Goal: Task Accomplishment & Management: Manage account settings

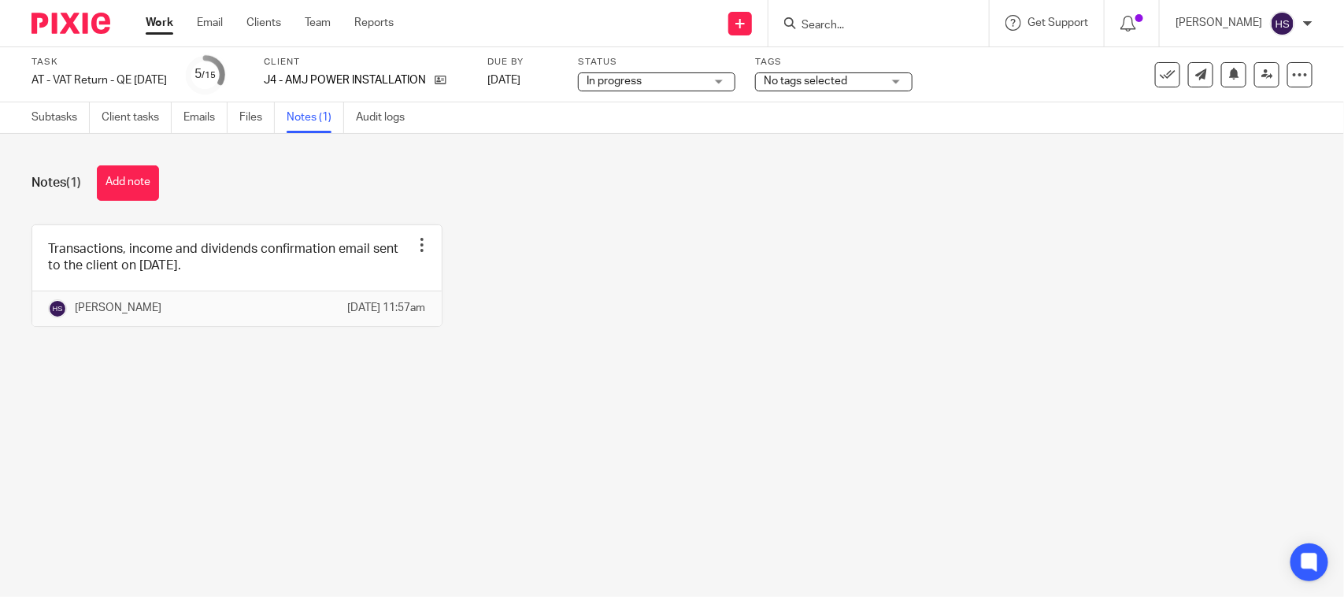
click at [254, 113] on link "Files" at bounding box center [256, 117] width 35 height 31
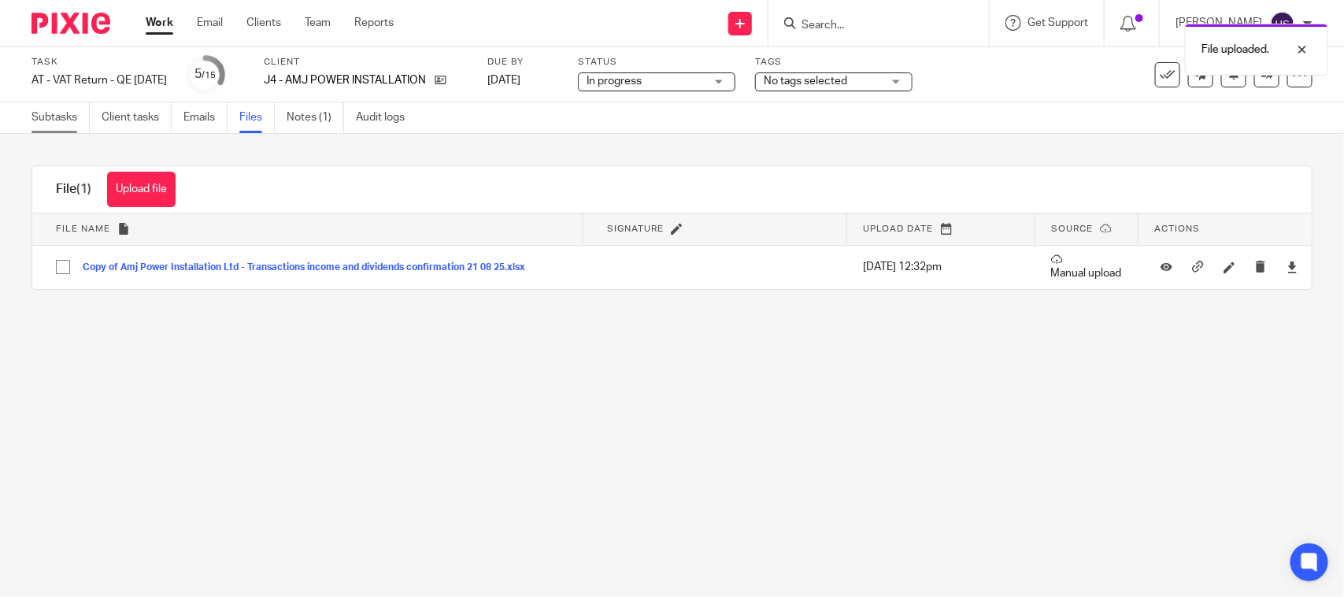
click at [65, 109] on link "Subtasks" at bounding box center [60, 117] width 58 height 31
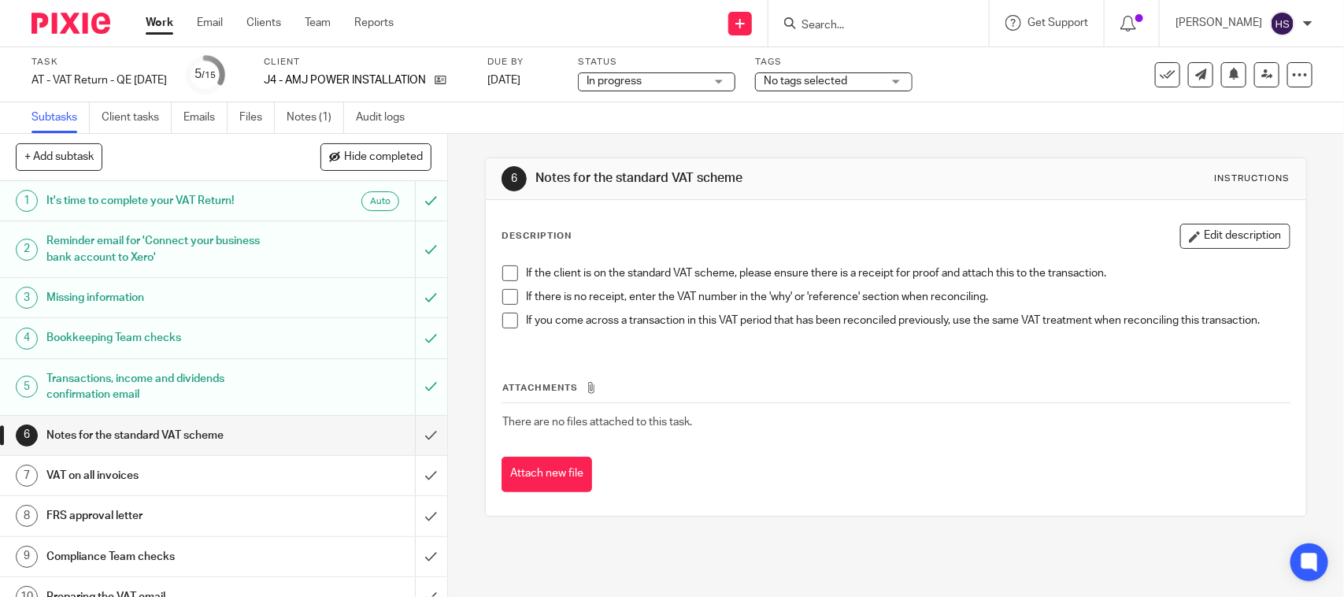
drag, startPoint x: 501, startPoint y: 275, endPoint x: 510, endPoint y: 307, distance: 32.7
click at [504, 275] on span at bounding box center [510, 273] width 16 height 16
click at [510, 307] on li "If there is no receipt, enter the VAT number in the 'why' or 'reference' sectio…" at bounding box center [895, 301] width 786 height 24
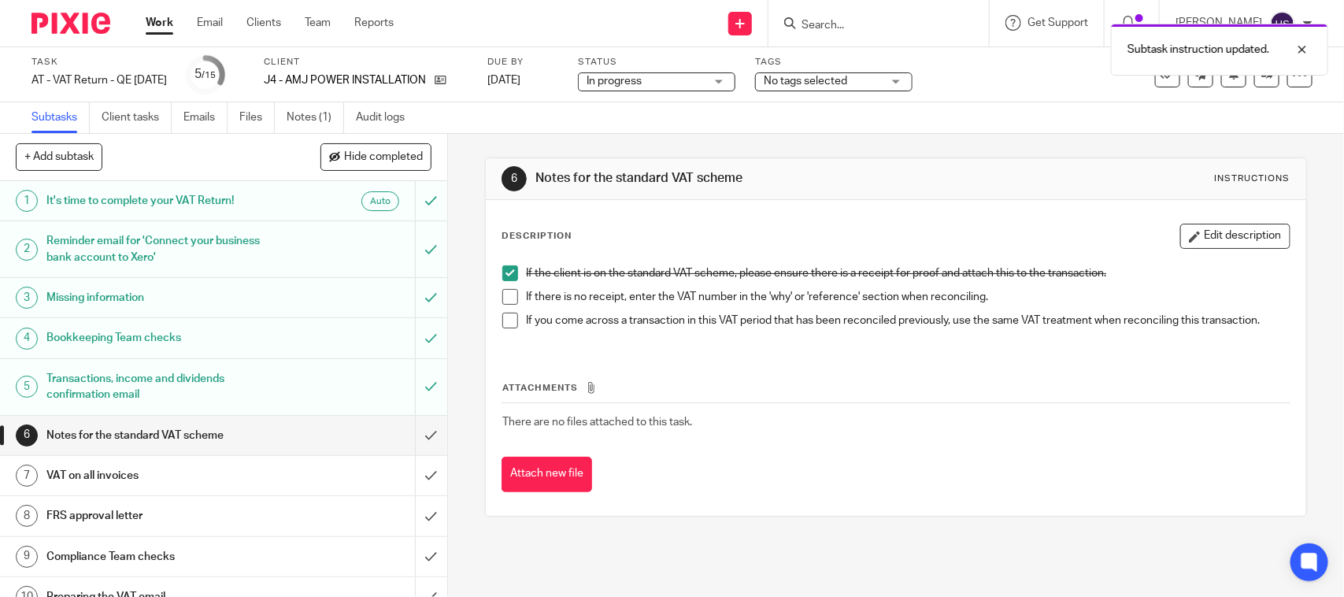
click at [504, 301] on span at bounding box center [510, 297] width 16 height 16
click at [505, 317] on span at bounding box center [510, 320] width 16 height 16
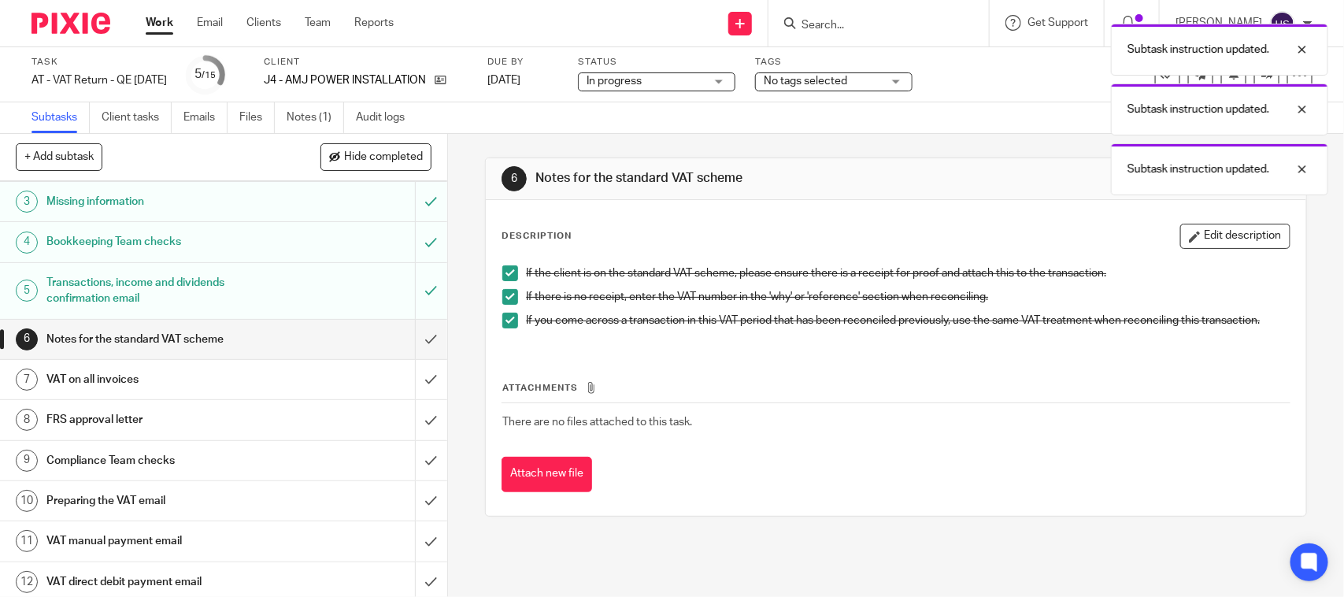
scroll to position [98, 0]
click at [407, 337] on input "submit" at bounding box center [223, 336] width 447 height 39
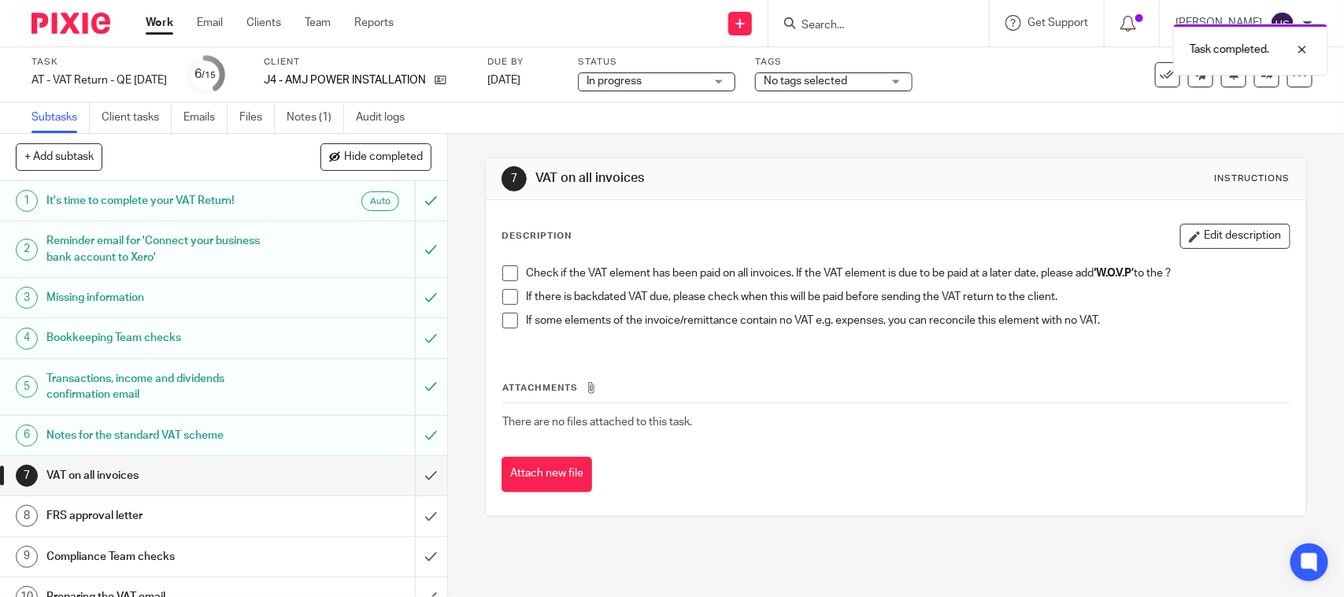
click at [502, 269] on span at bounding box center [510, 273] width 16 height 16
click at [502, 303] on span at bounding box center [510, 297] width 16 height 16
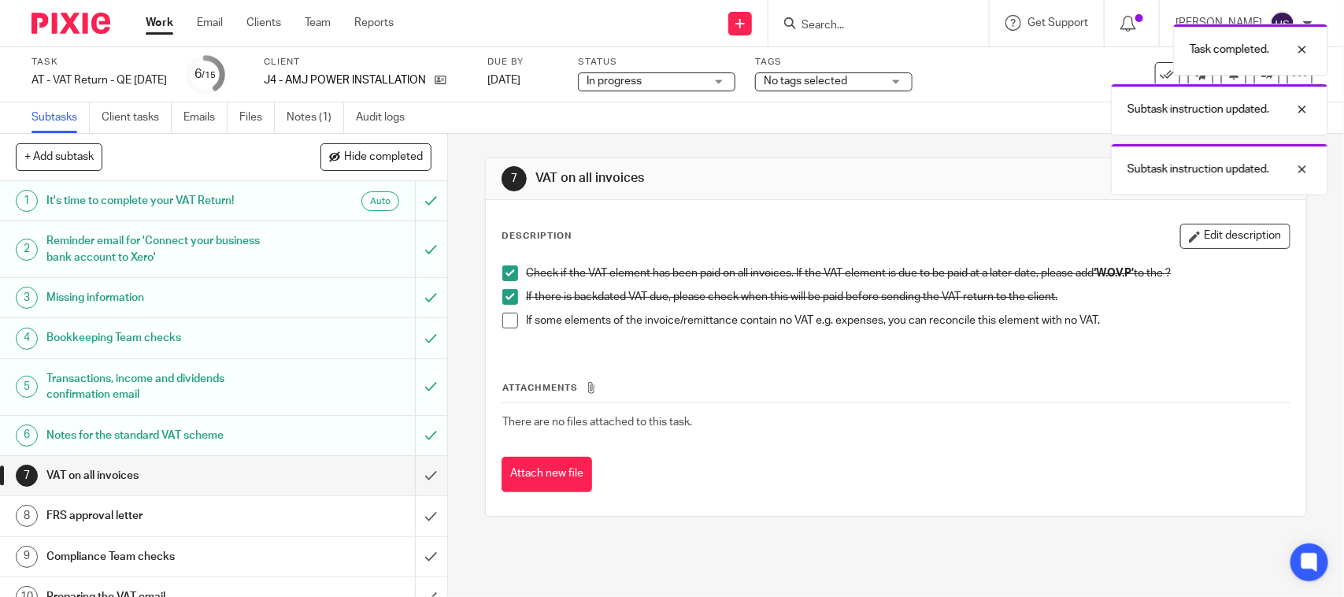
click at [512, 316] on span at bounding box center [510, 320] width 16 height 16
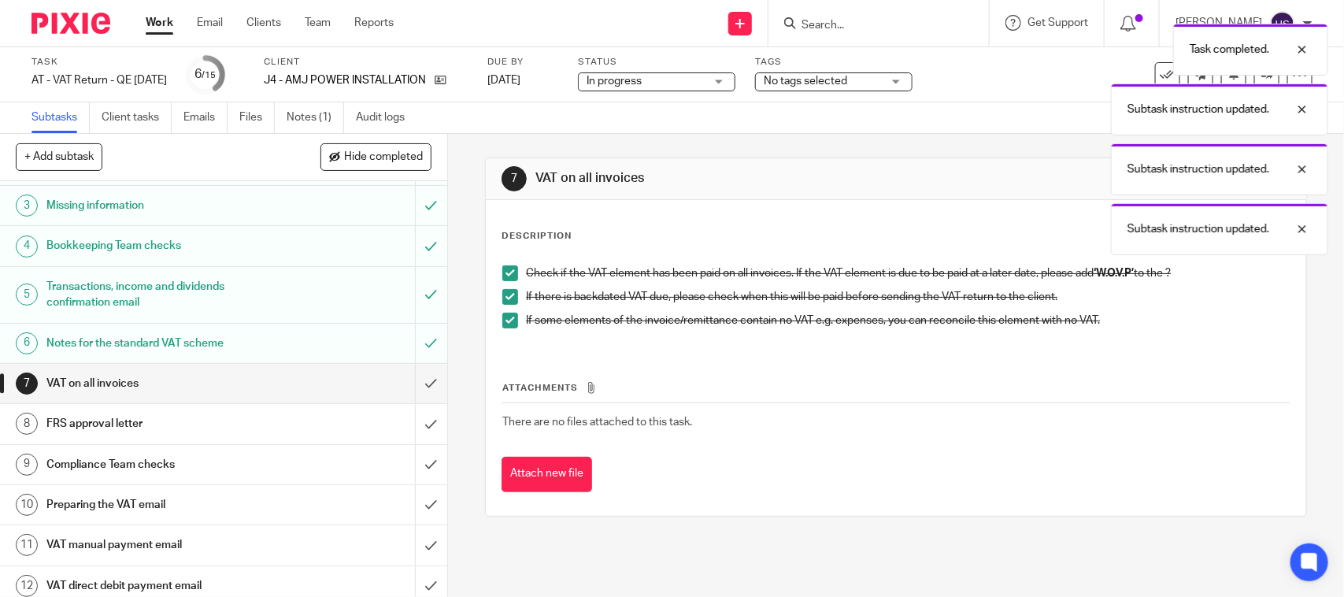
scroll to position [98, 0]
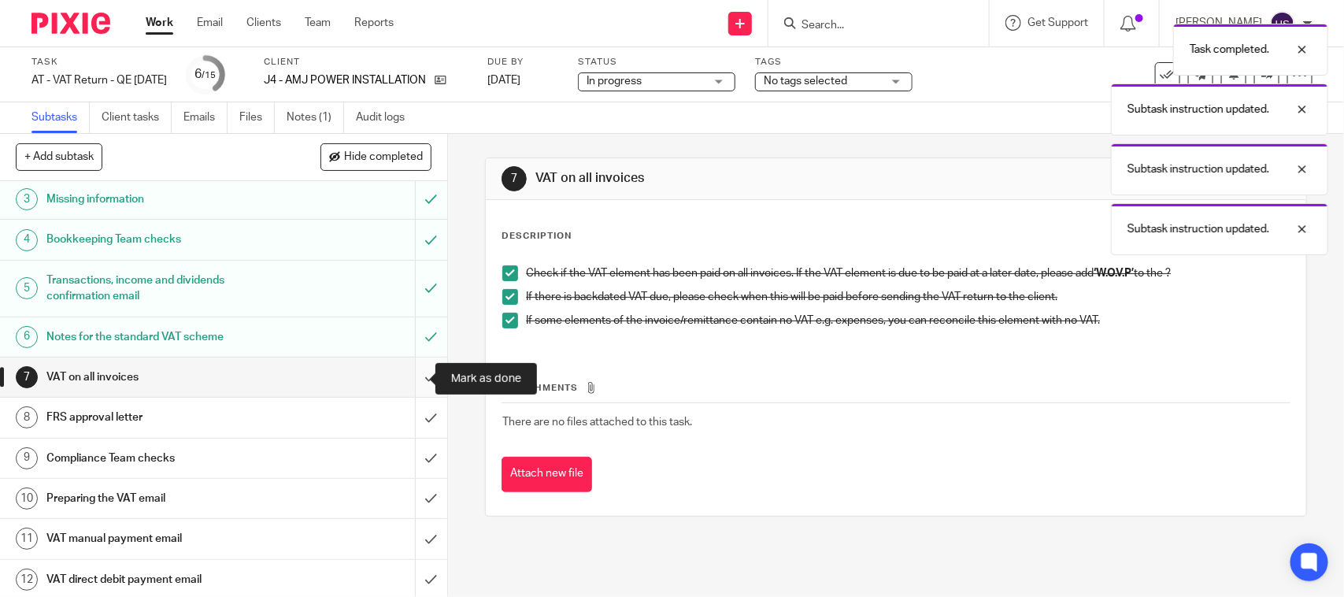
click at [410, 376] on input "submit" at bounding box center [223, 376] width 447 height 39
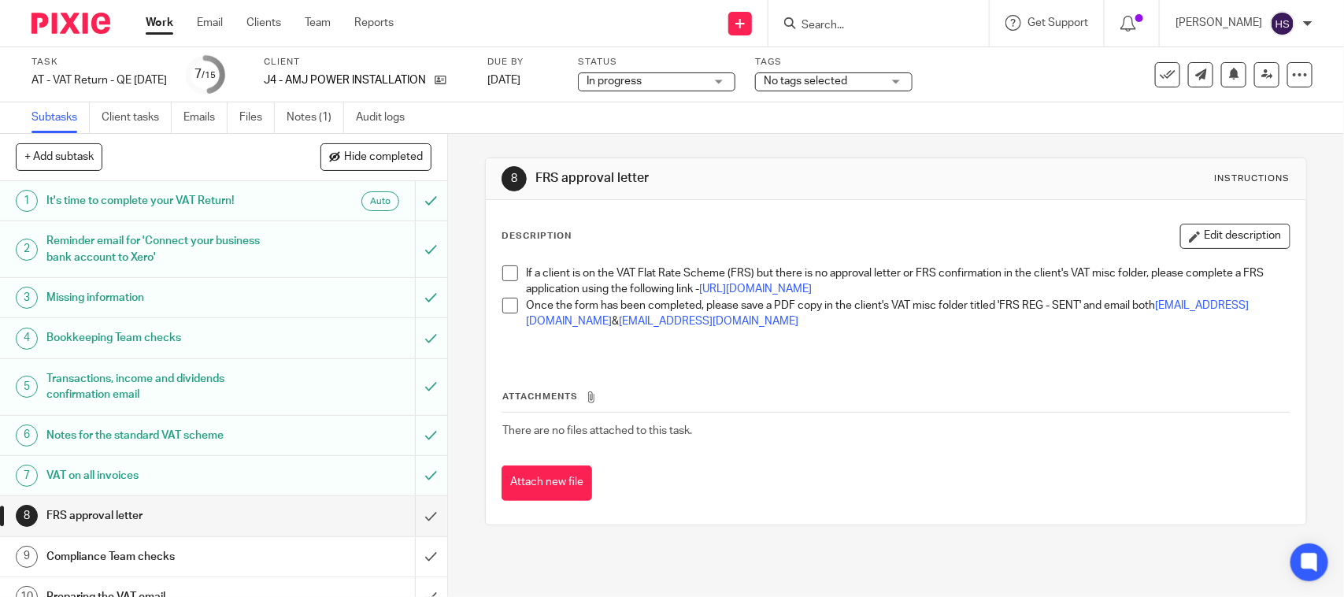
click at [512, 276] on span at bounding box center [510, 273] width 16 height 16
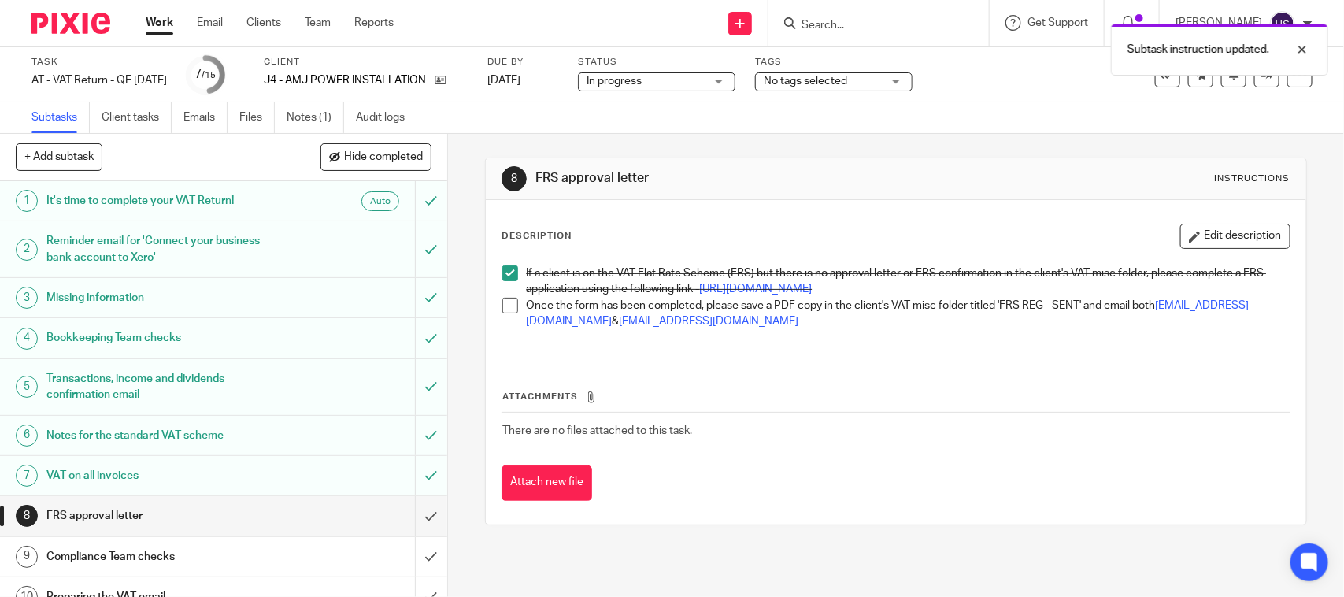
click at [506, 313] on span at bounding box center [510, 306] width 16 height 16
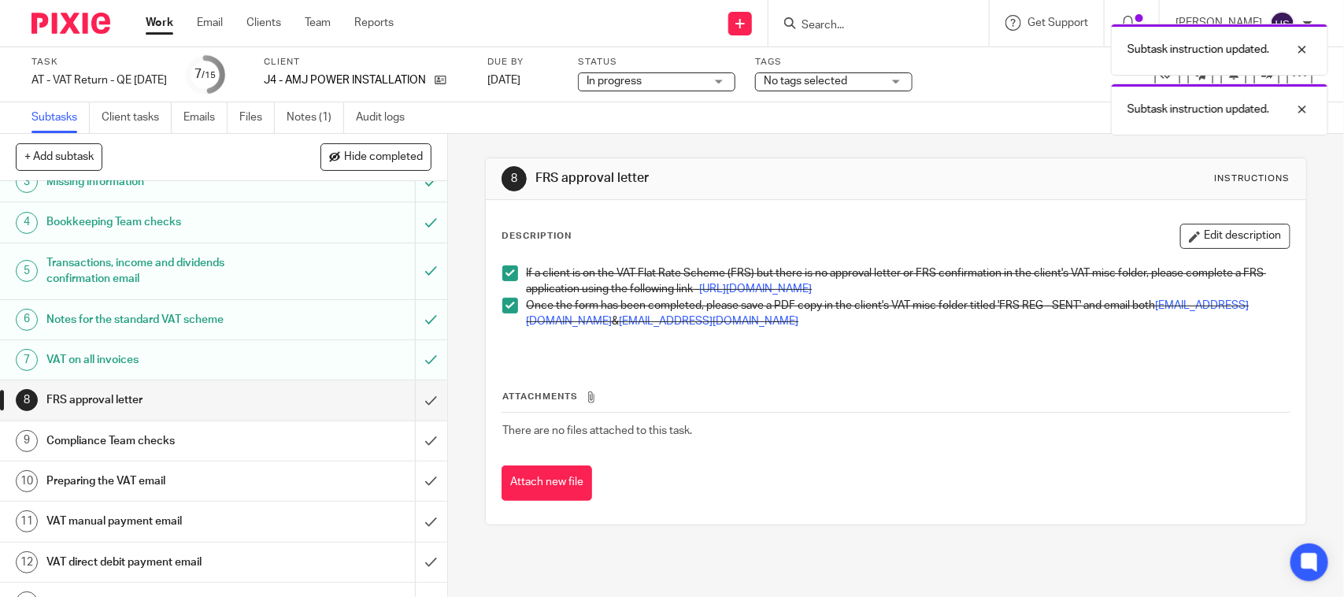
scroll to position [197, 0]
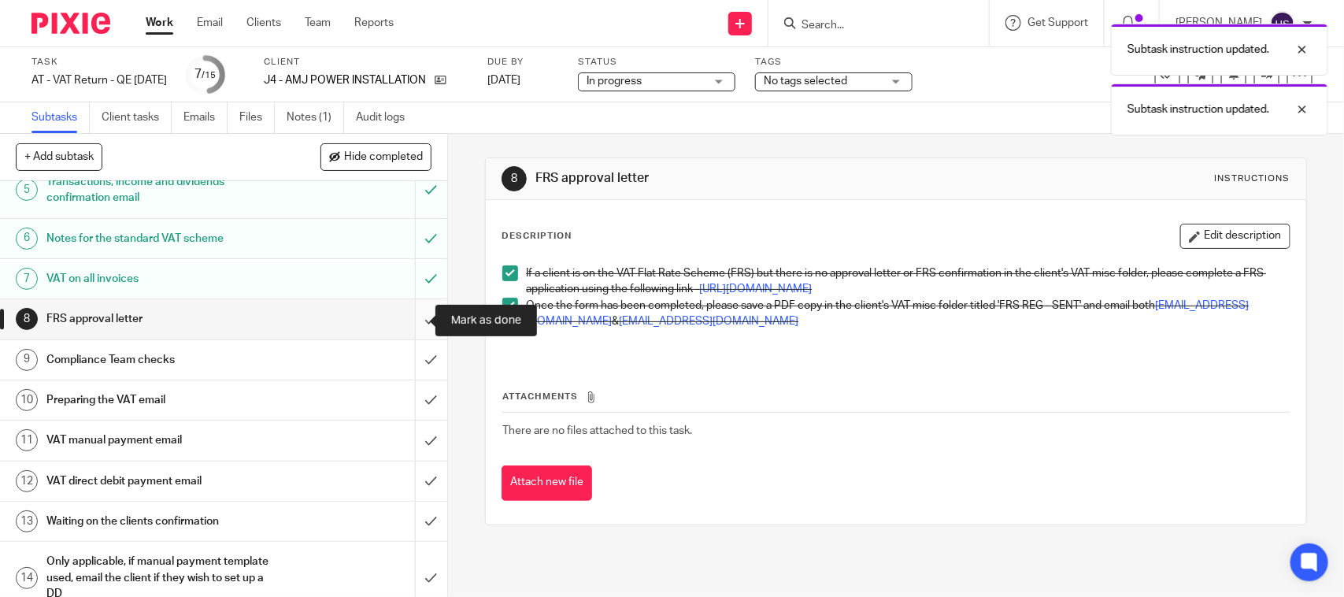
click at [405, 320] on input "submit" at bounding box center [223, 318] width 447 height 39
click at [667, 79] on span "In progress" at bounding box center [645, 81] width 118 height 17
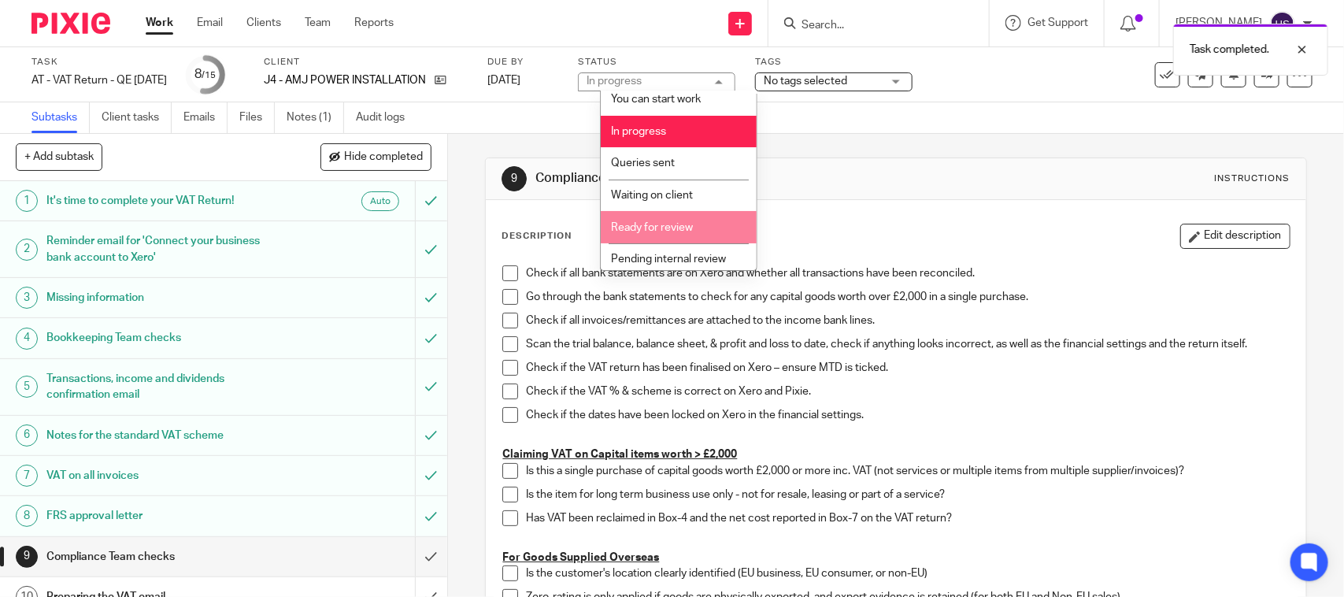
scroll to position [75, 0]
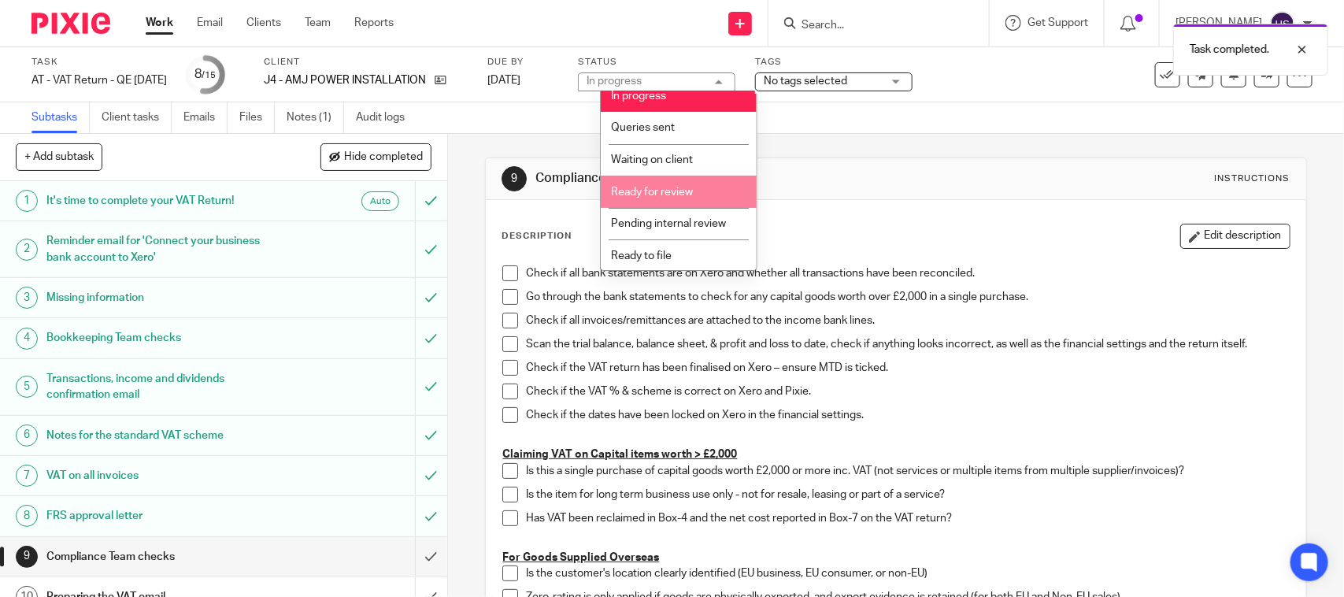
click at [675, 193] on span "Ready for review" at bounding box center [652, 192] width 82 height 11
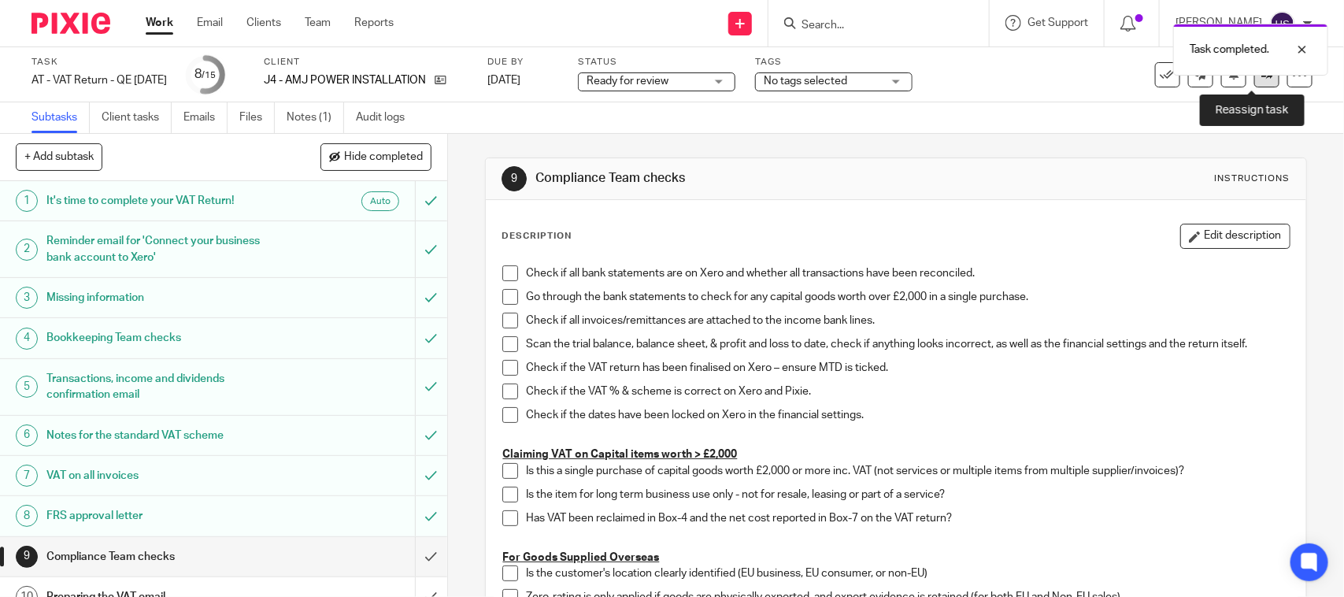
click at [1254, 87] on link at bounding box center [1266, 74] width 25 height 25
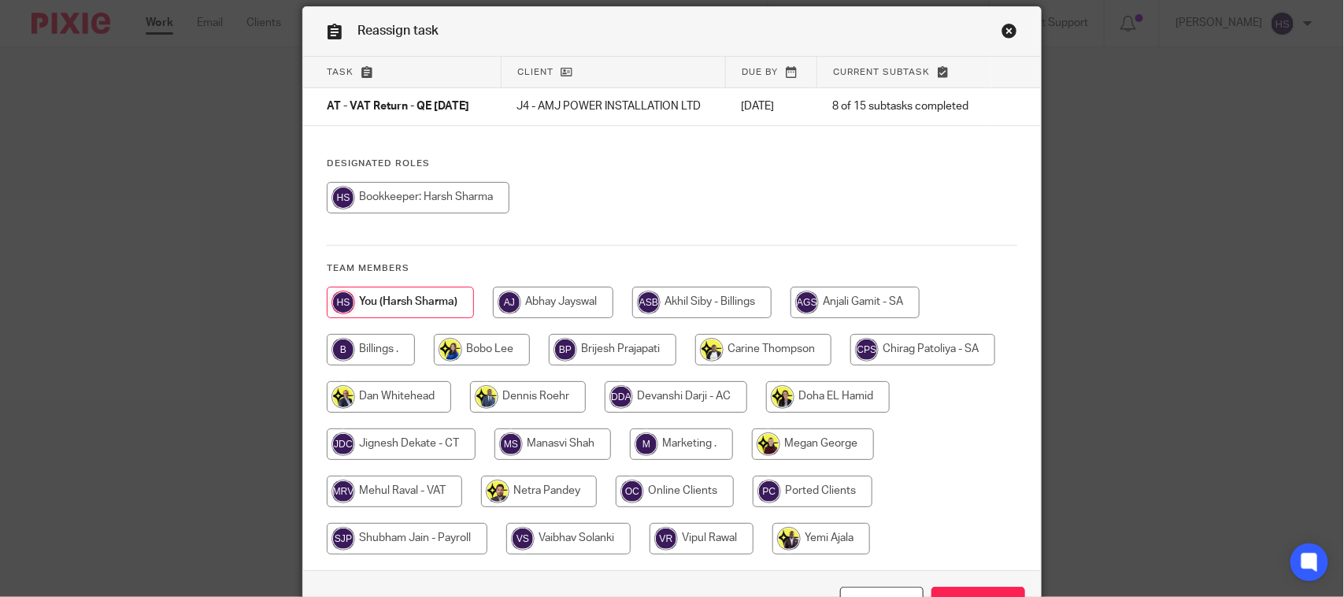
scroll to position [171, 0]
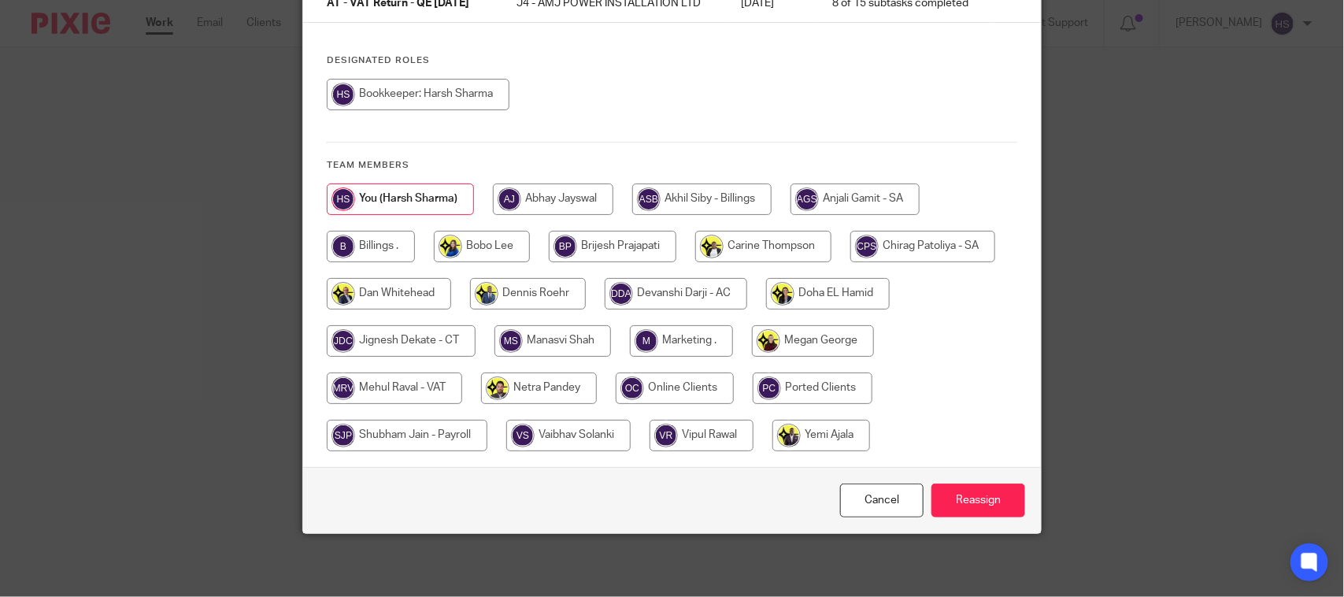
click at [375, 332] on input "radio" at bounding box center [401, 340] width 149 height 31
radio input "true"
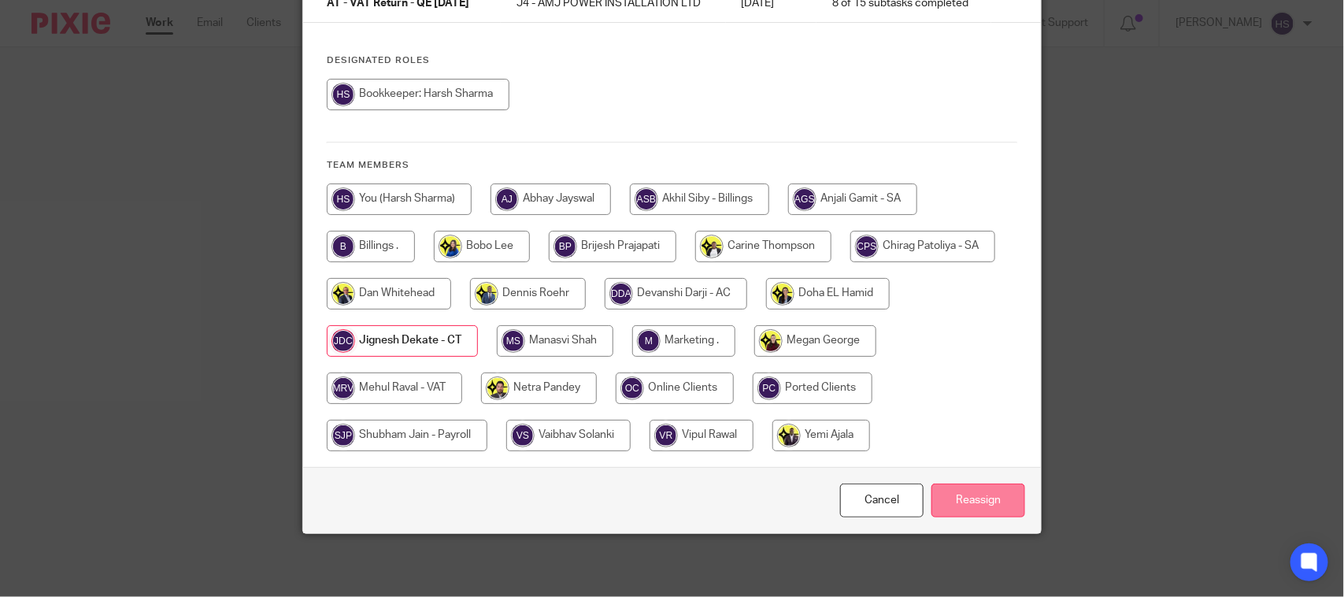
click at [965, 498] on input "Reassign" at bounding box center [978, 500] width 94 height 34
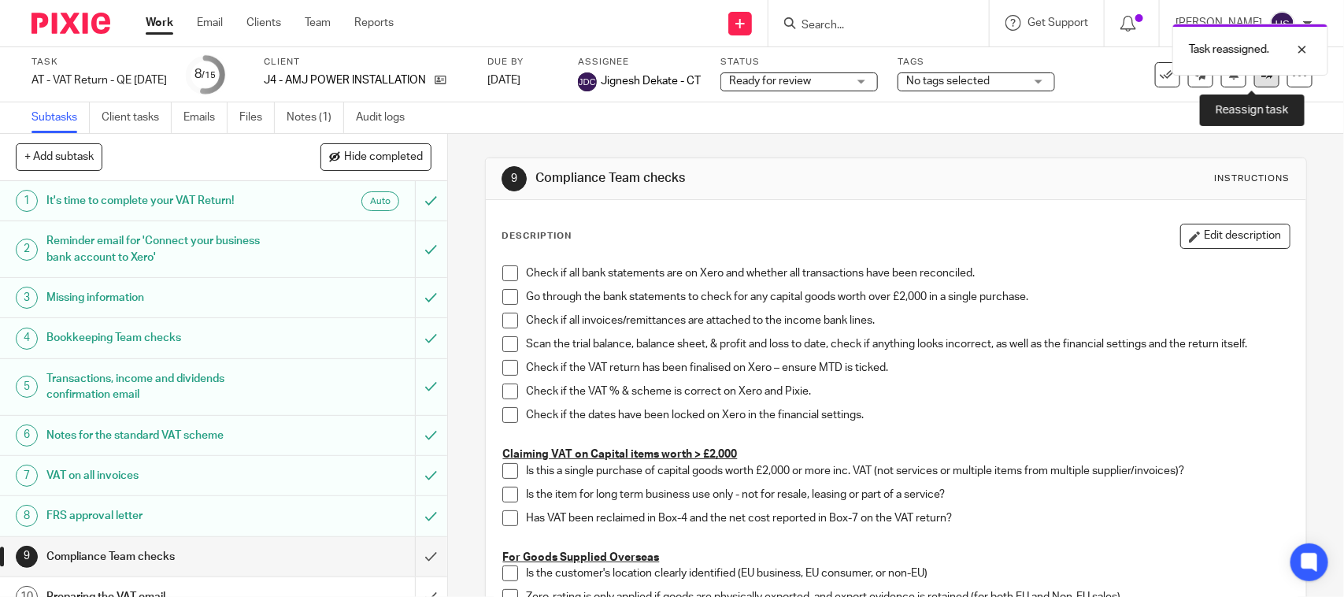
click at [1254, 84] on link at bounding box center [1266, 74] width 25 height 25
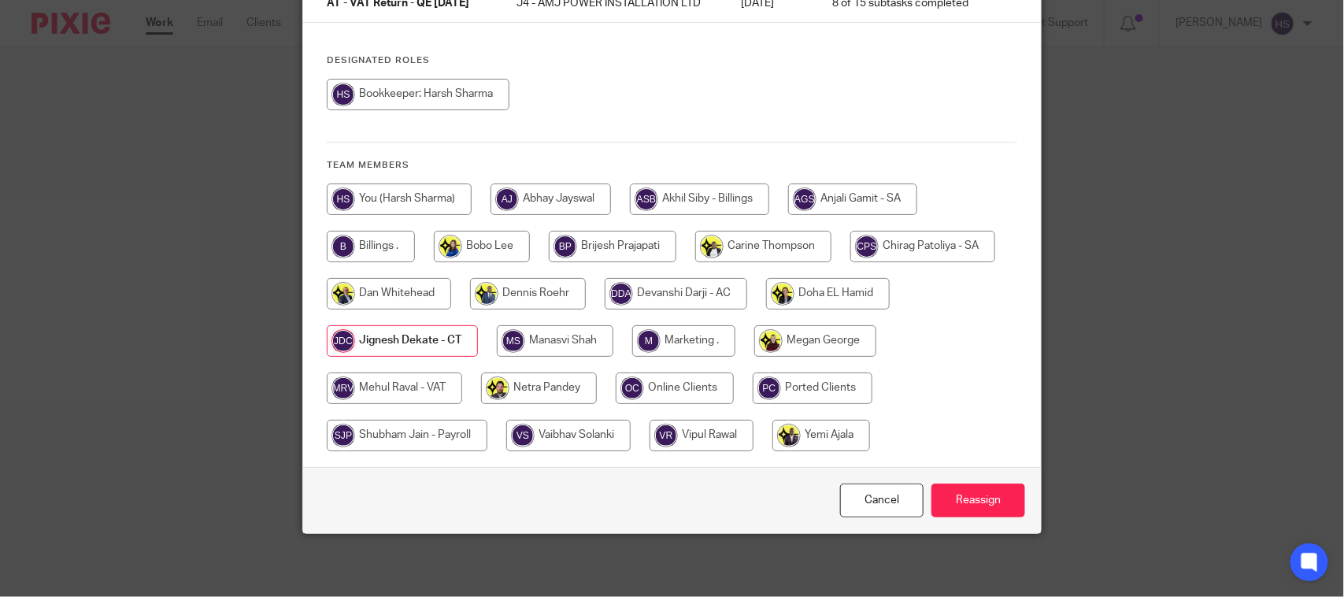
scroll to position [164, 0]
click at [433, 394] on input "radio" at bounding box center [394, 387] width 135 height 31
radio input "true"
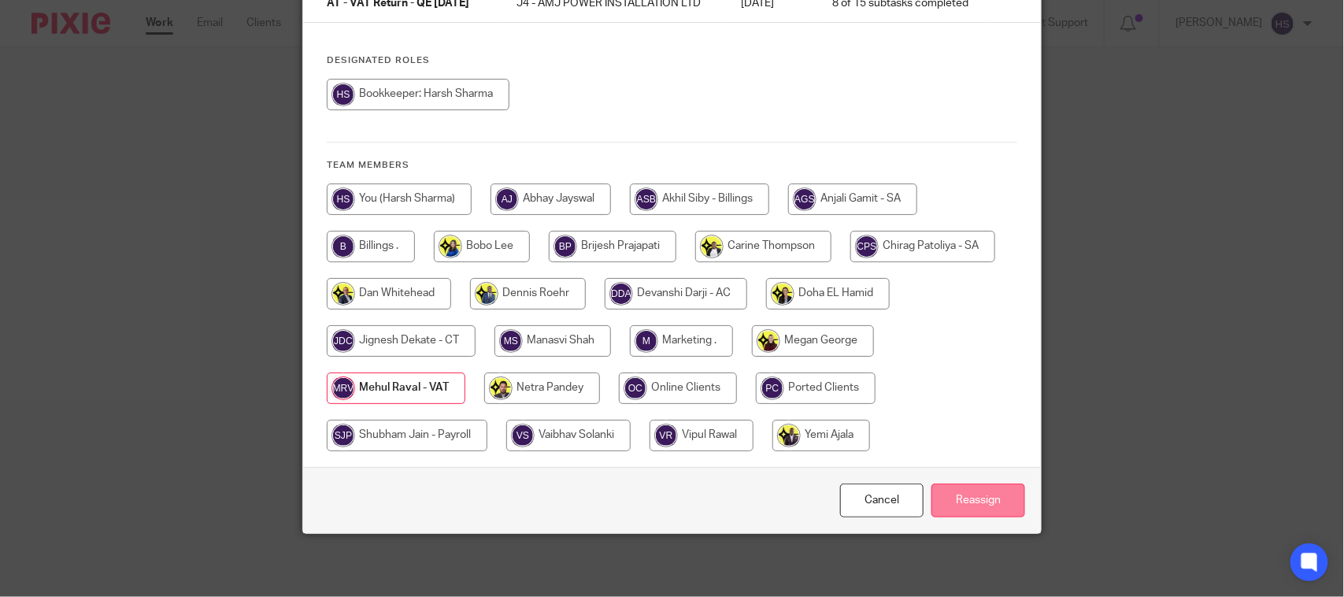
click at [998, 505] on input "Reassign" at bounding box center [978, 500] width 94 height 34
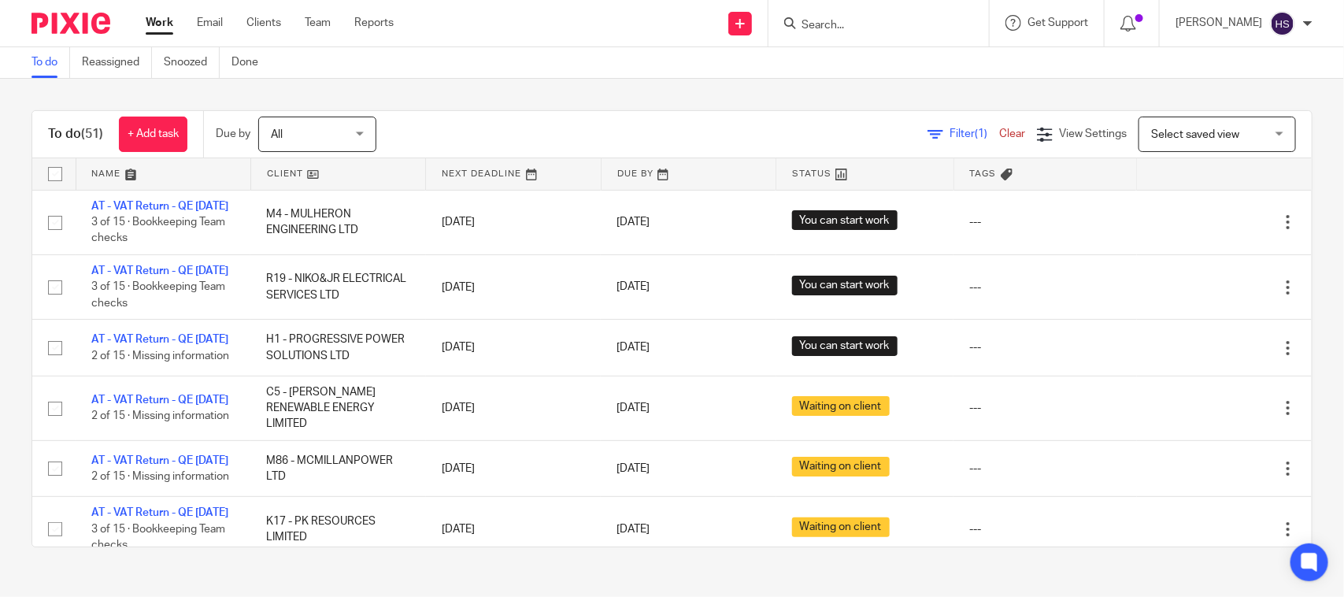
click at [512, 114] on div "To do (51) + Add task Due by All All [DATE] [DATE] This week Next week This mon…" at bounding box center [671, 134] width 1279 height 47
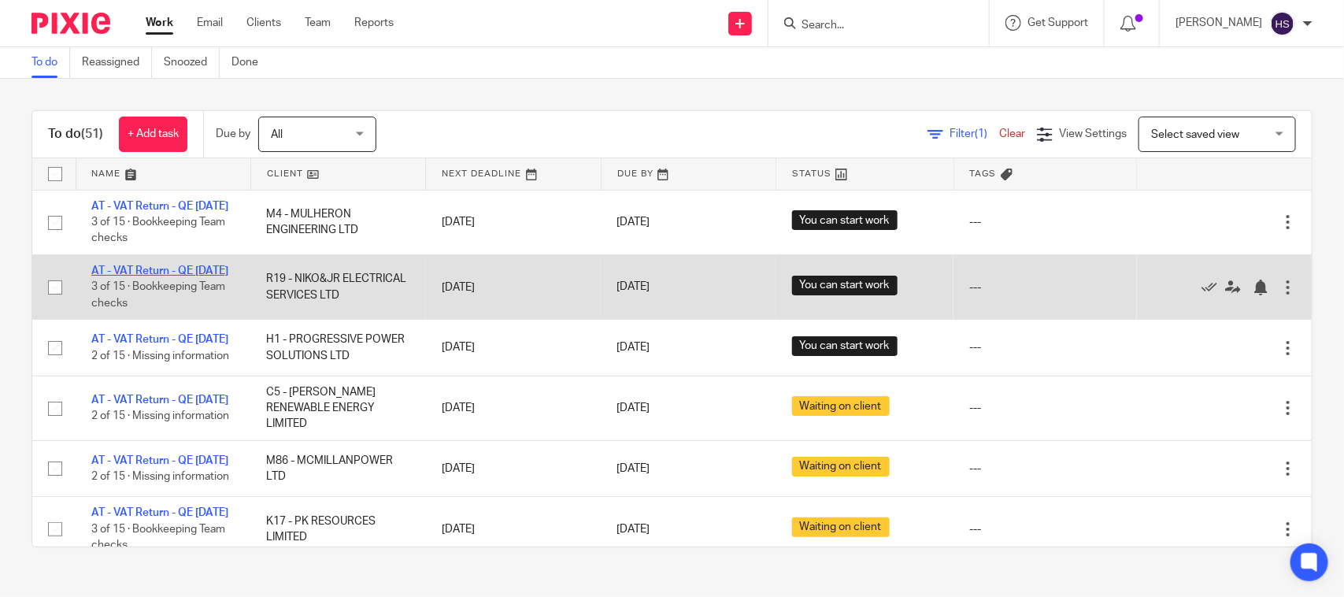
drag, startPoint x: 131, startPoint y: 290, endPoint x: 153, endPoint y: 288, distance: 22.9
click at [134, 276] on link "AT - VAT Return - QE [DATE]" at bounding box center [159, 270] width 137 height 11
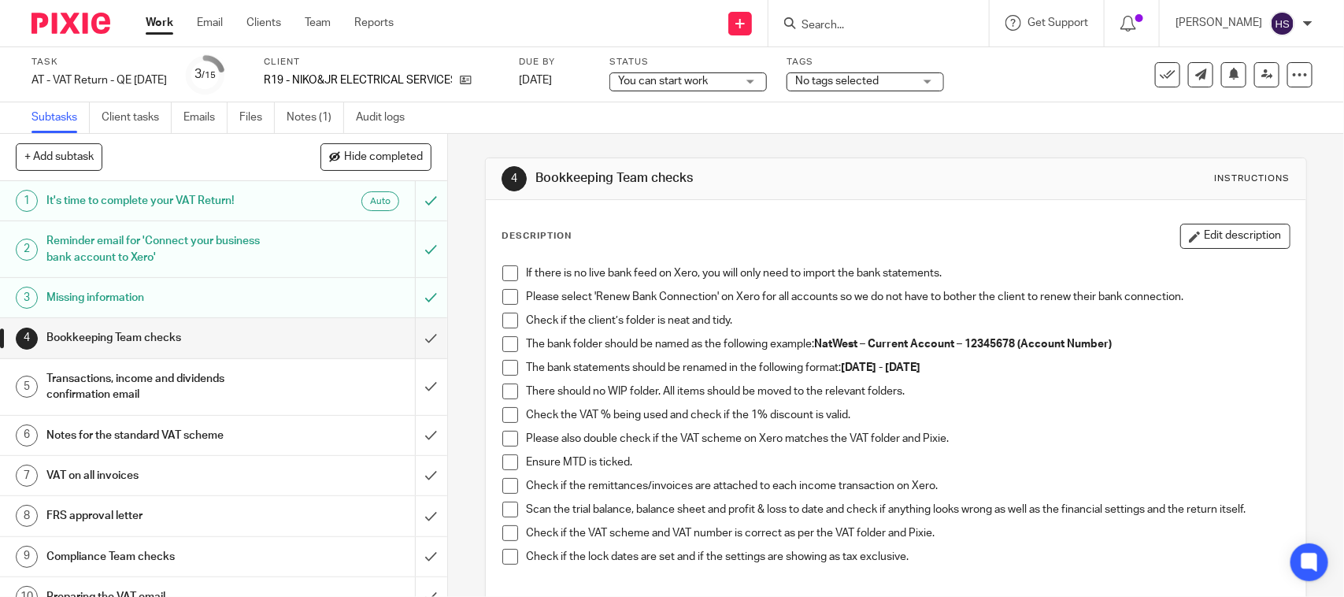
scroll to position [179, 0]
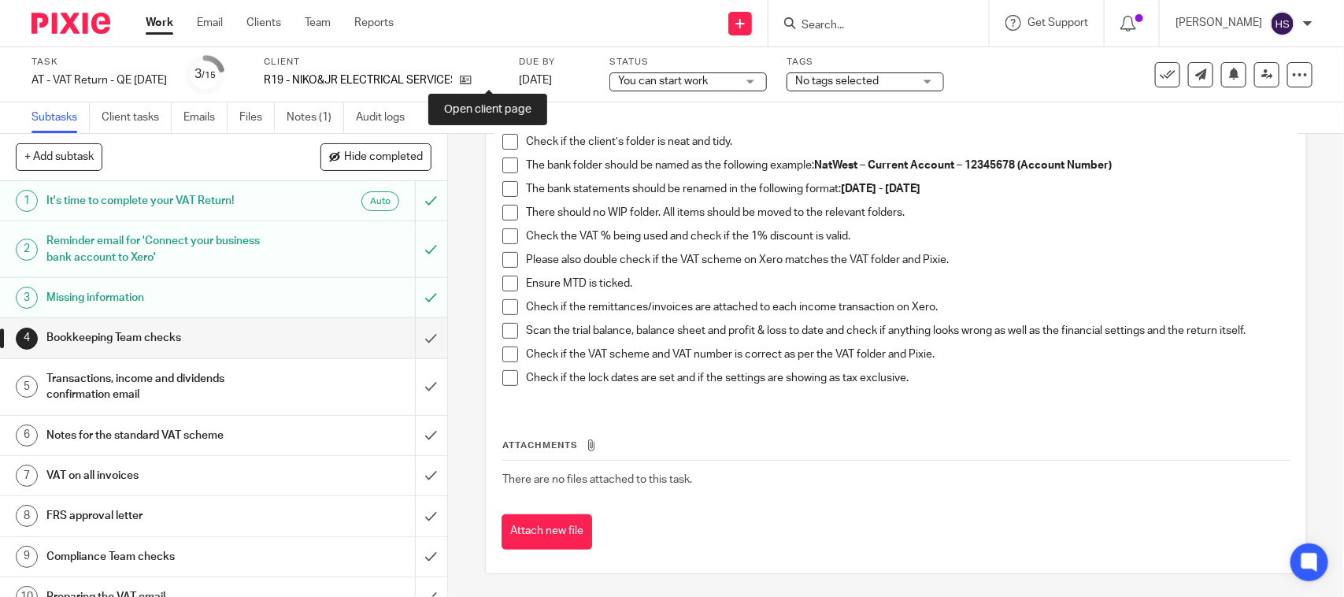
drag, startPoint x: 484, startPoint y: 79, endPoint x: 520, endPoint y: 10, distance: 77.5
click at [471, 79] on icon at bounding box center [466, 80] width 12 height 12
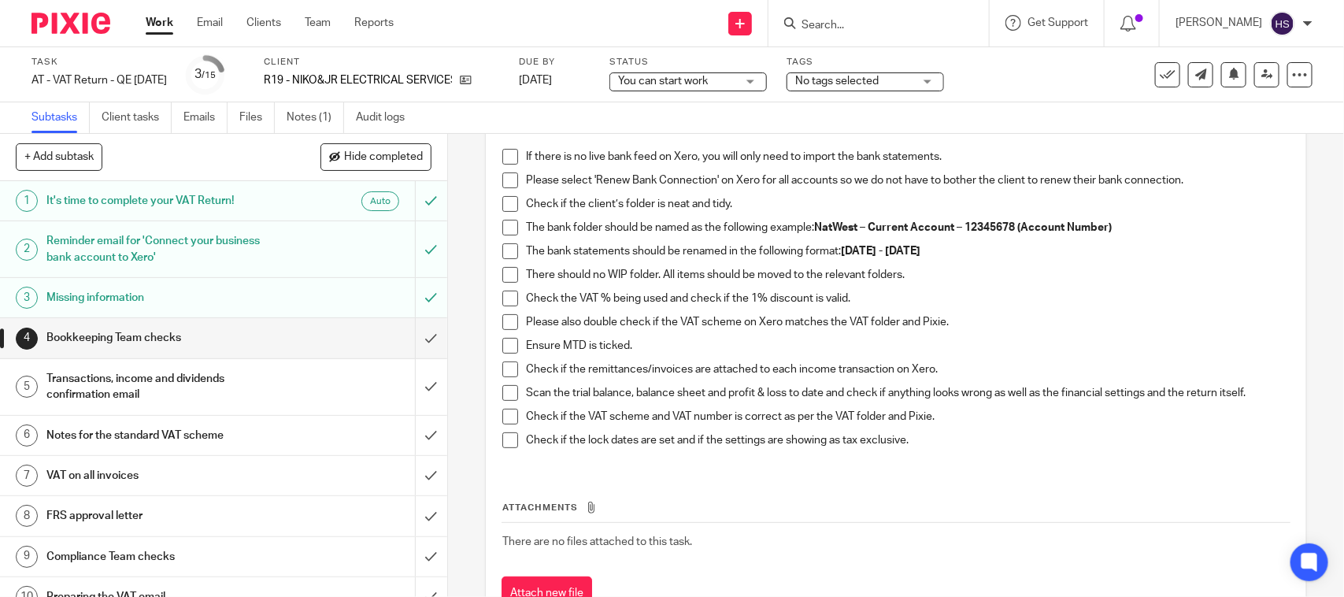
scroll to position [0, 0]
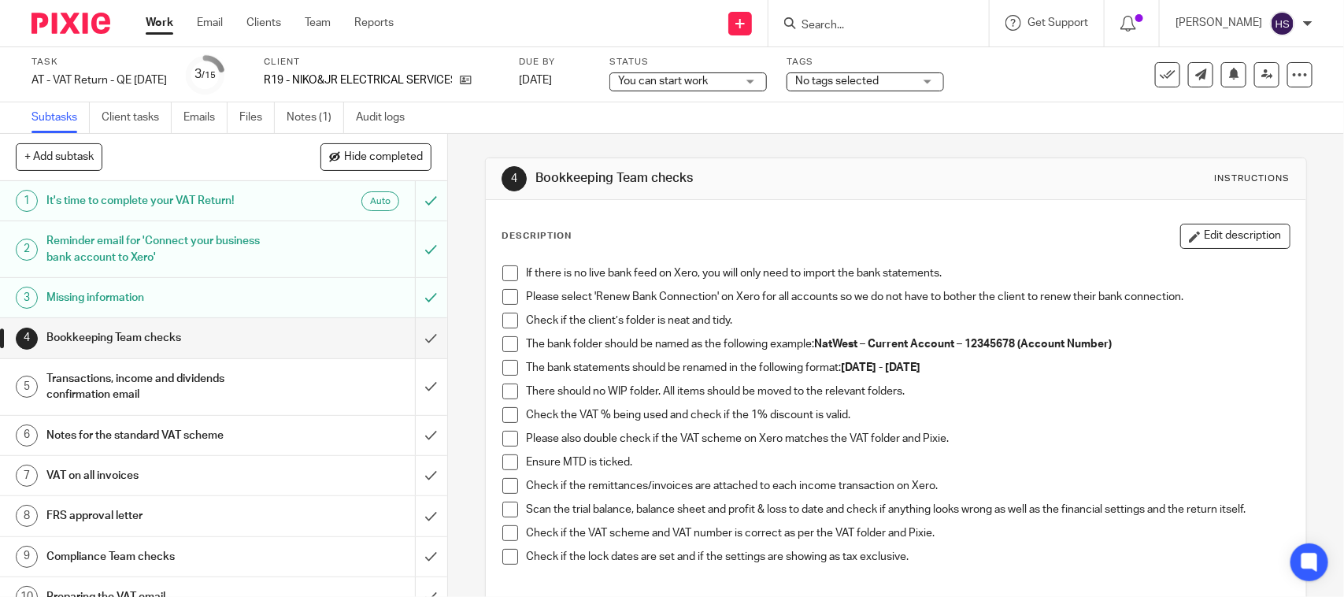
click at [505, 278] on span at bounding box center [510, 273] width 16 height 16
click at [509, 301] on span at bounding box center [510, 297] width 16 height 16
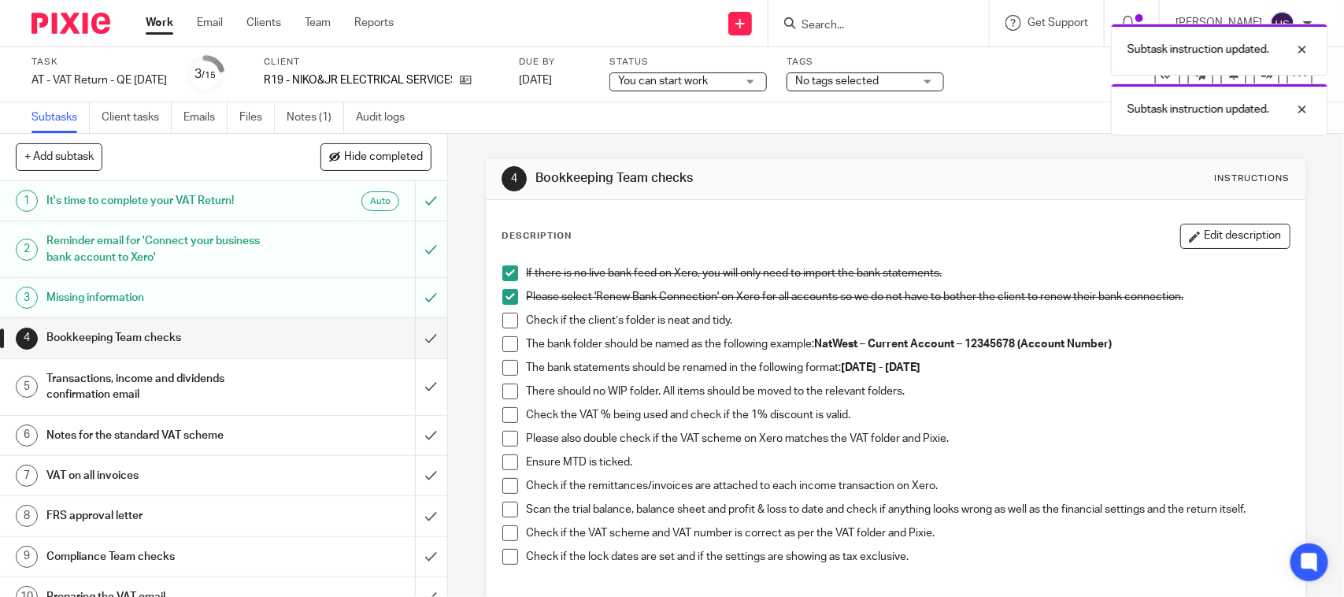
click at [502, 321] on span at bounding box center [510, 320] width 16 height 16
click at [505, 347] on span at bounding box center [510, 344] width 16 height 16
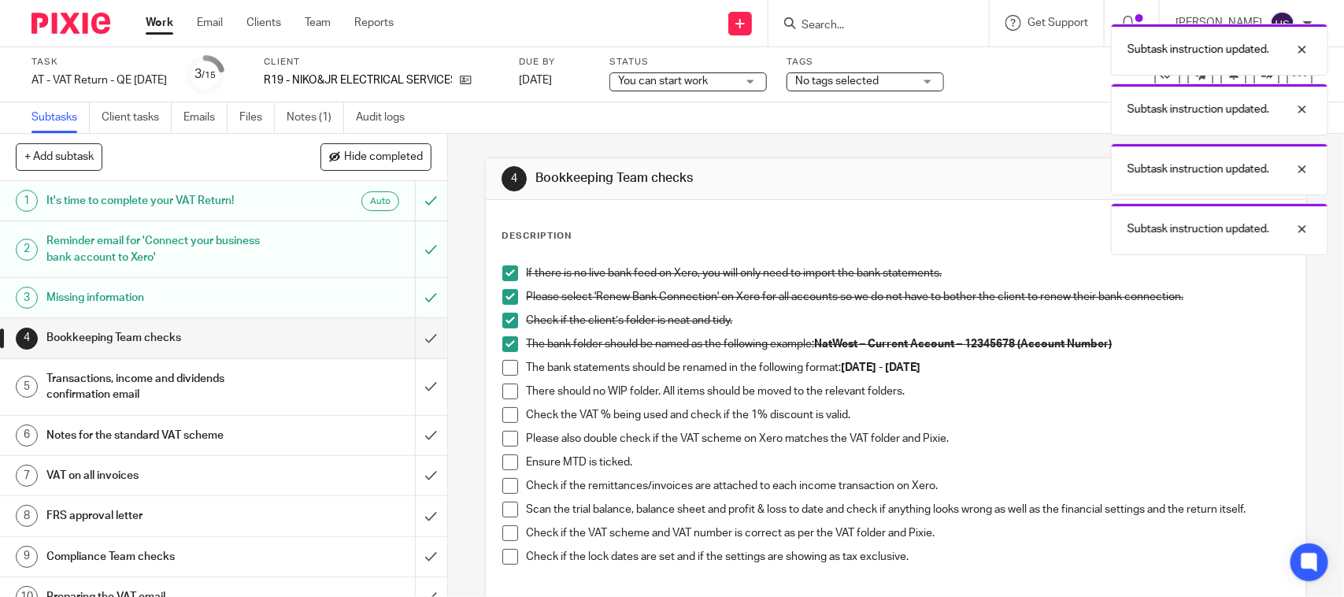
click at [502, 371] on span at bounding box center [510, 368] width 16 height 16
click at [504, 391] on span at bounding box center [510, 391] width 16 height 16
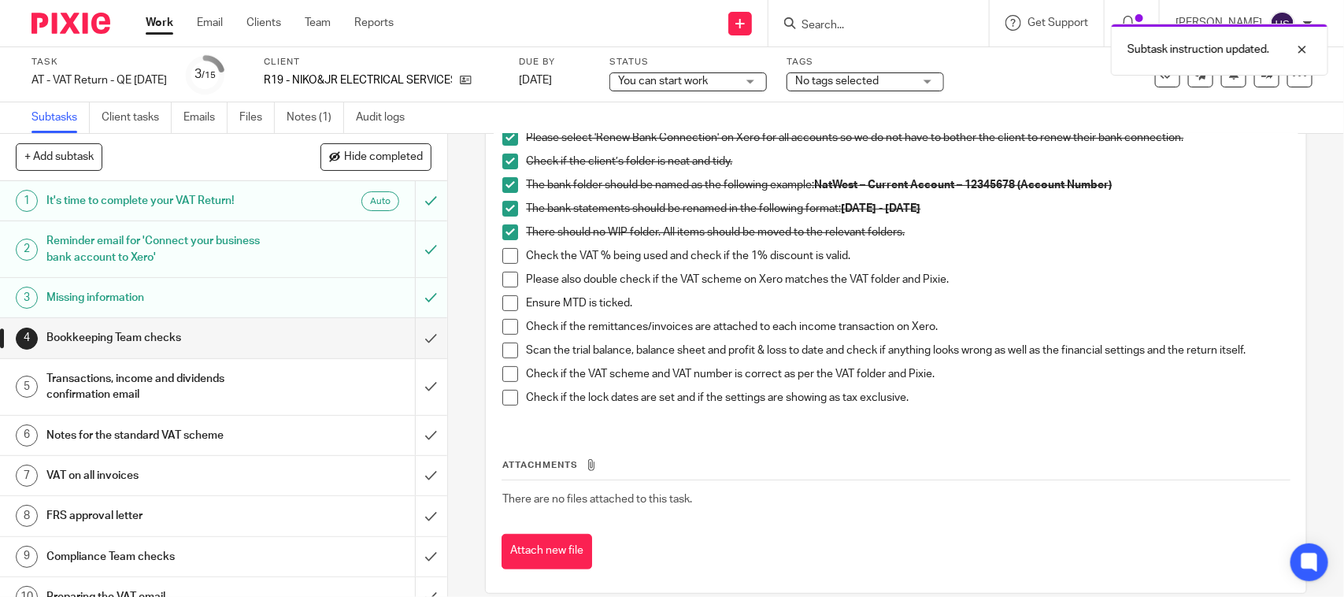
scroll to position [164, 0]
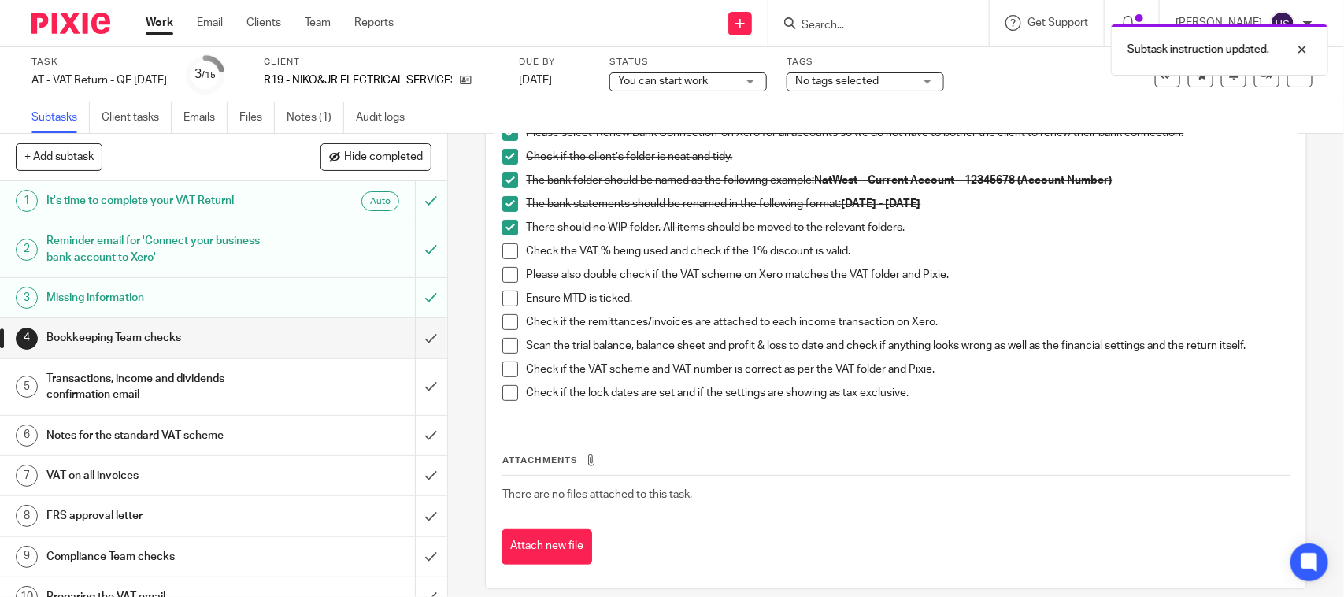
click at [502, 249] on span at bounding box center [510, 251] width 16 height 16
click at [502, 264] on li "Check the VAT % being used and check if the 1% discount is valid." at bounding box center [895, 255] width 786 height 24
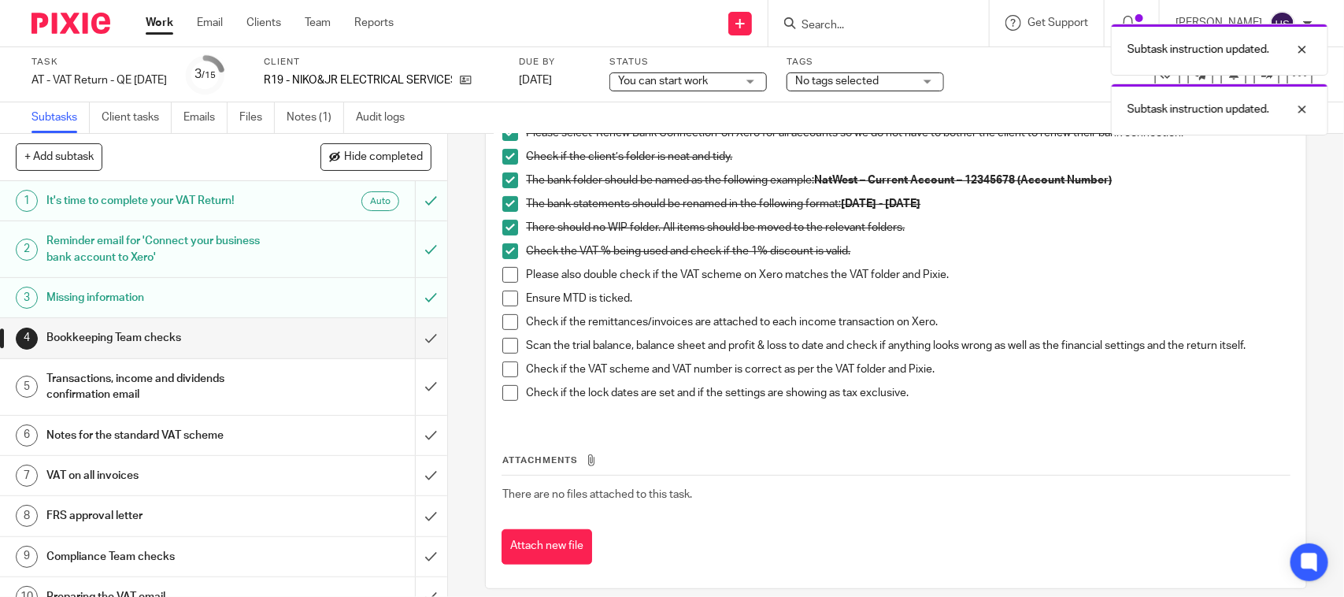
click at [502, 270] on span at bounding box center [510, 275] width 16 height 16
click at [502, 299] on span at bounding box center [510, 298] width 16 height 16
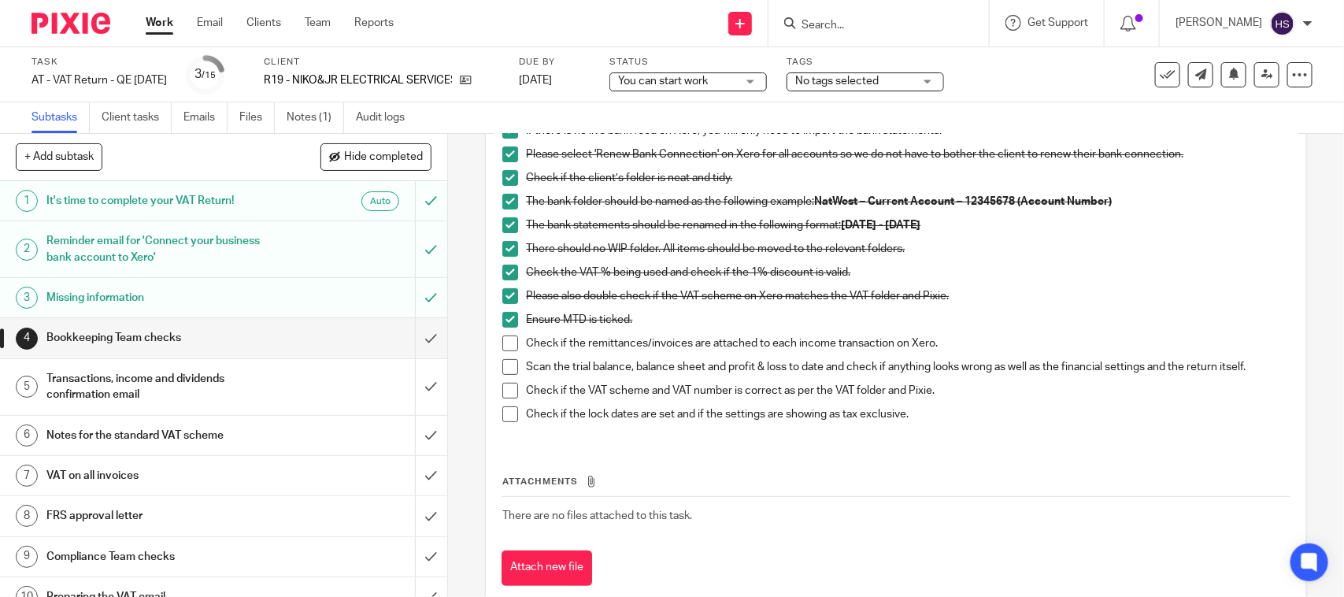
scroll to position [131, 0]
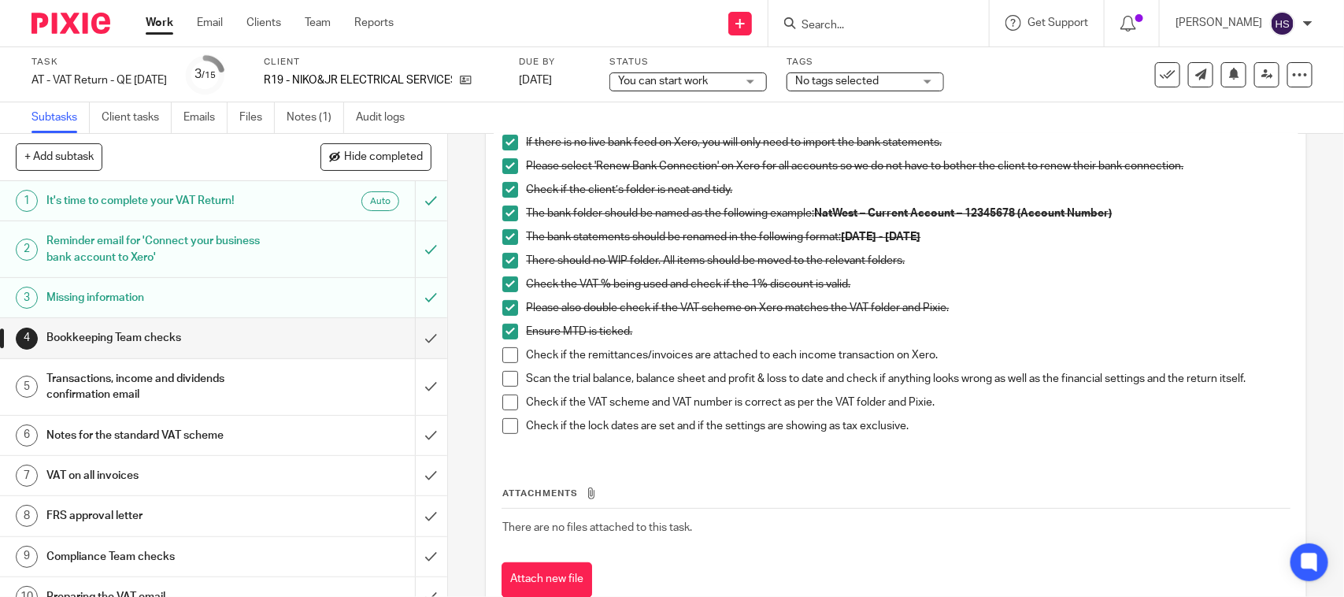
click at [509, 359] on span at bounding box center [510, 355] width 16 height 16
drag, startPoint x: 509, startPoint y: 386, endPoint x: 505, endPoint y: 399, distance: 13.9
click at [506, 386] on span at bounding box center [510, 379] width 16 height 16
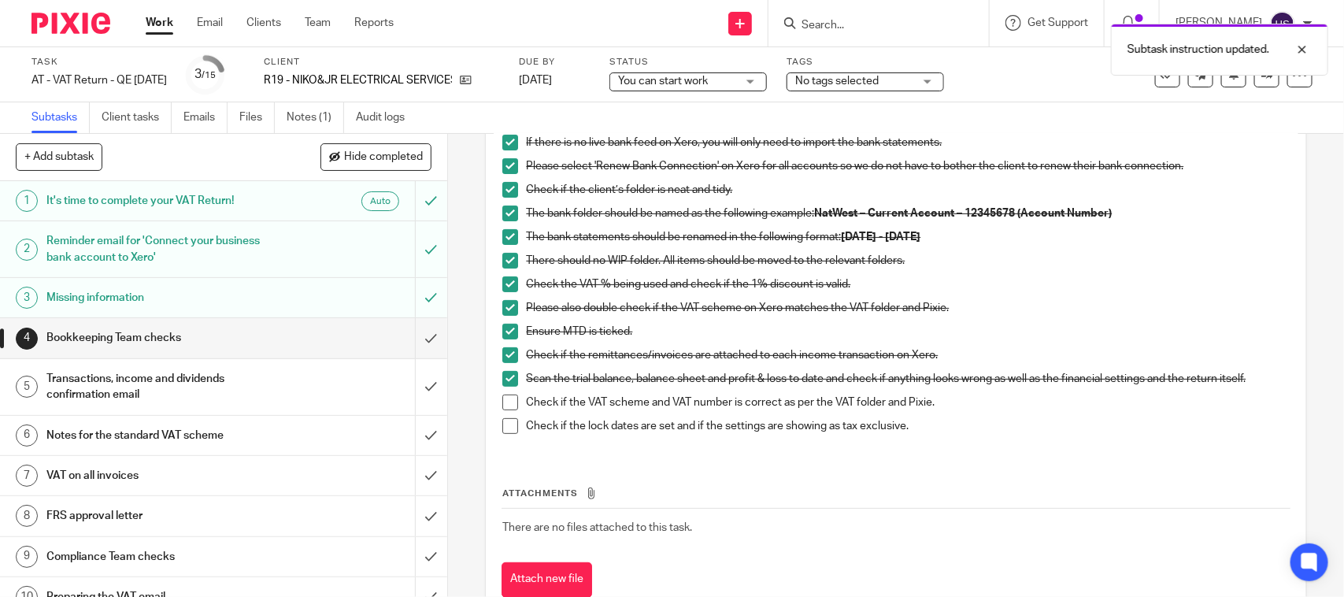
click at [502, 403] on span at bounding box center [510, 402] width 16 height 16
click at [502, 429] on span at bounding box center [510, 426] width 16 height 16
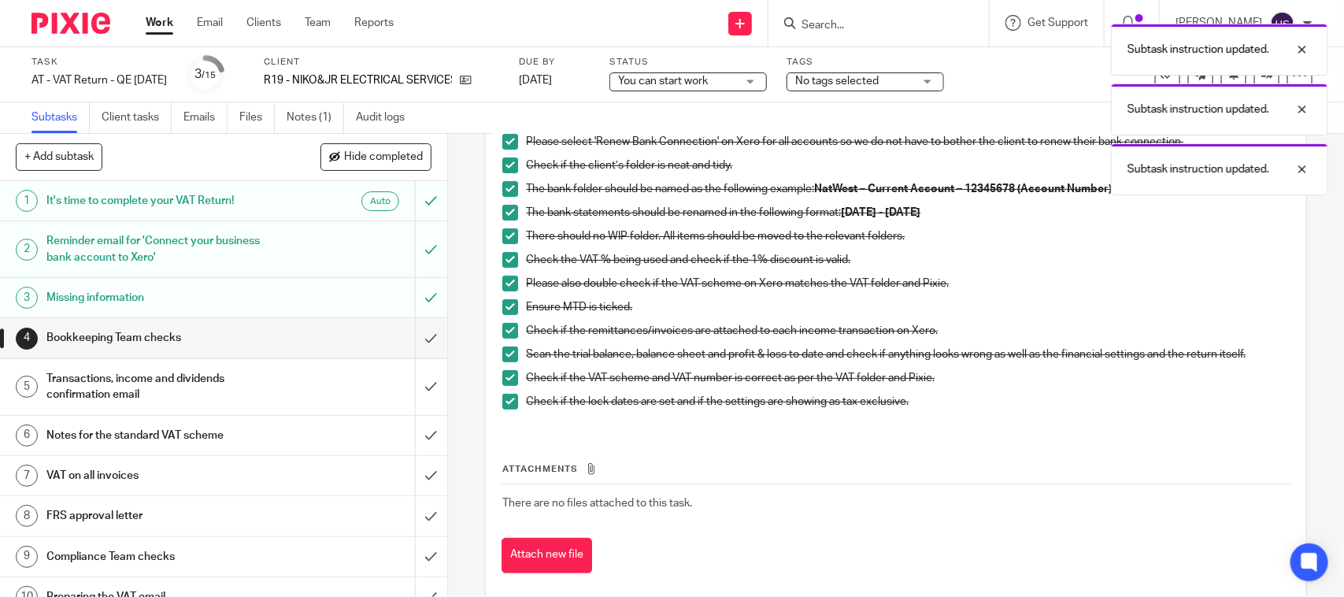
scroll to position [179, 0]
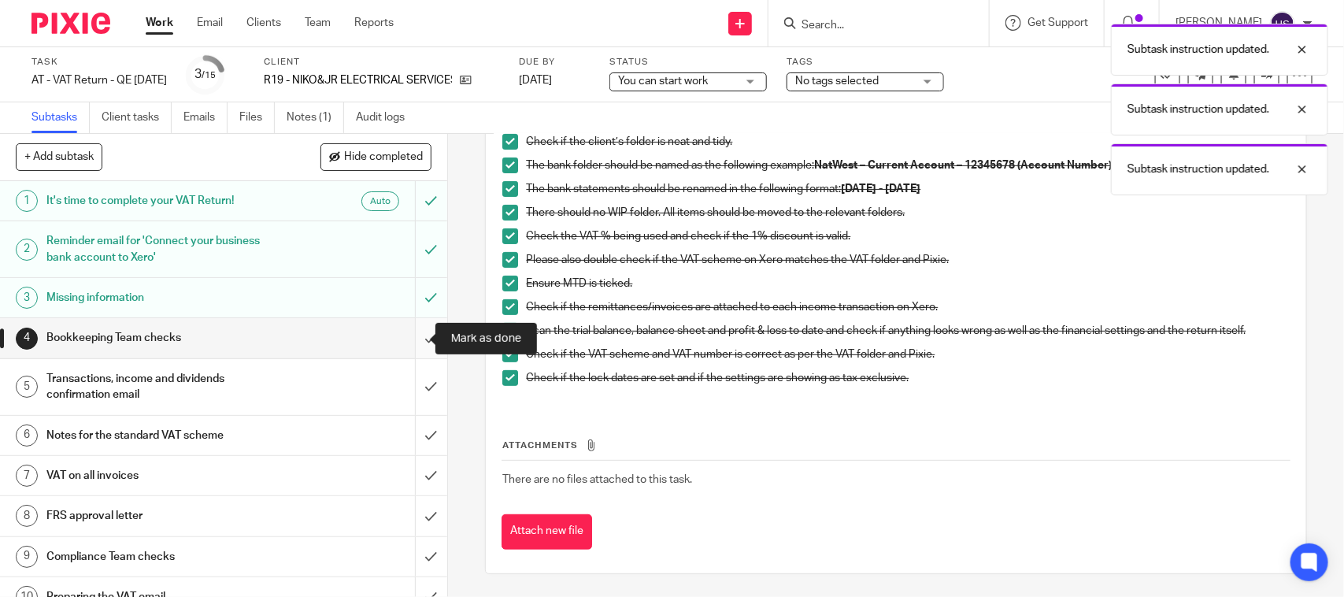
click at [410, 340] on input "submit" at bounding box center [223, 337] width 447 height 39
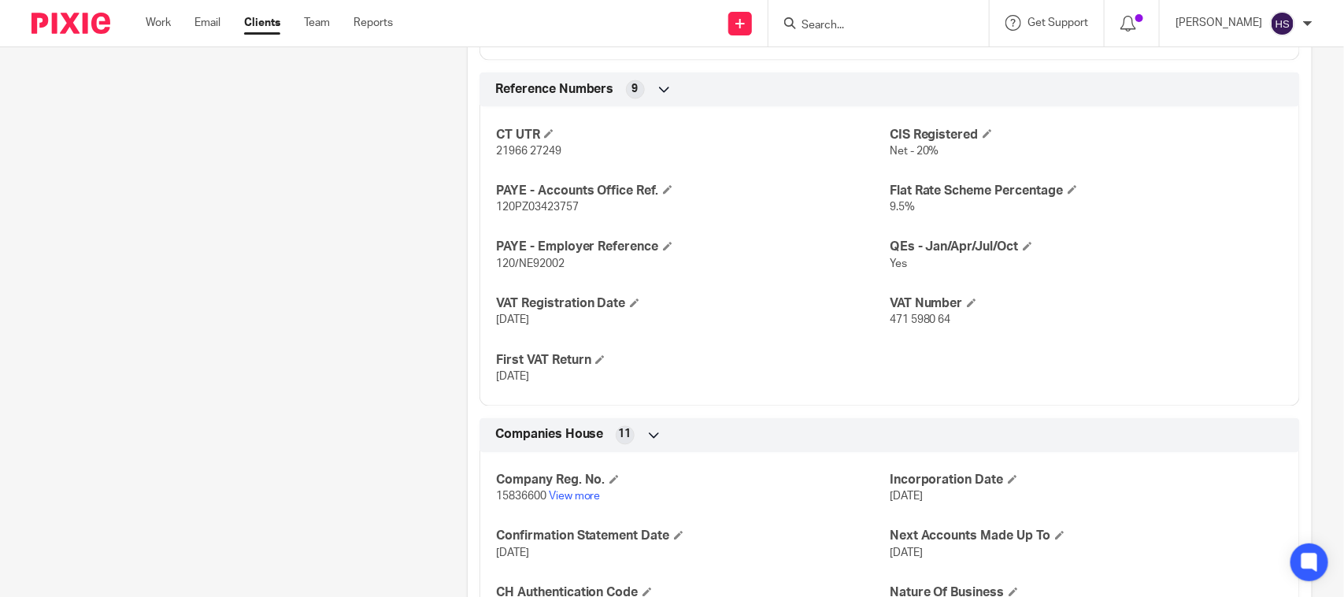
scroll to position [1311, 0]
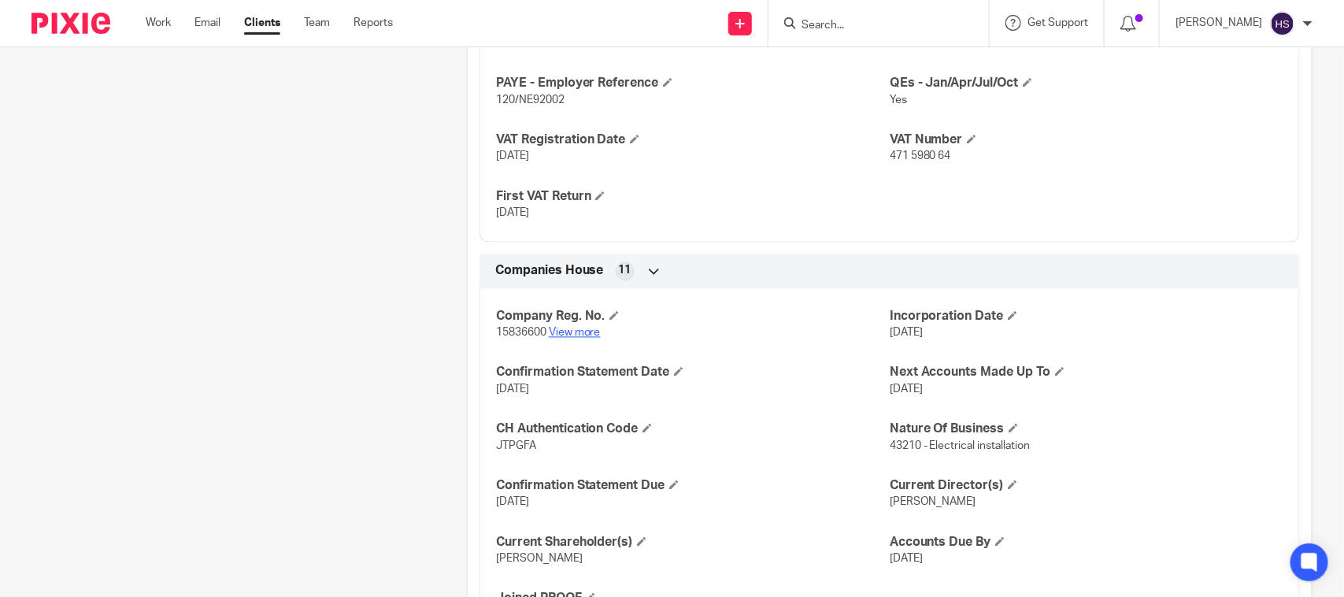
click at [571, 333] on link "View more" at bounding box center [575, 332] width 52 height 11
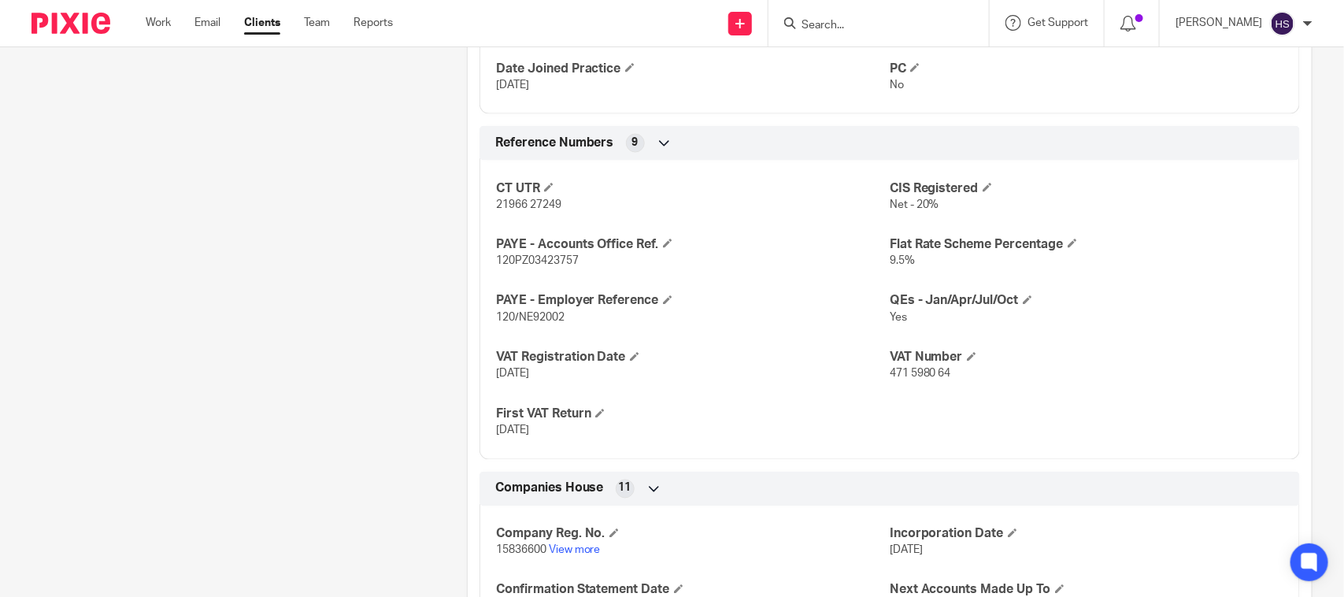
scroll to position [1082, 0]
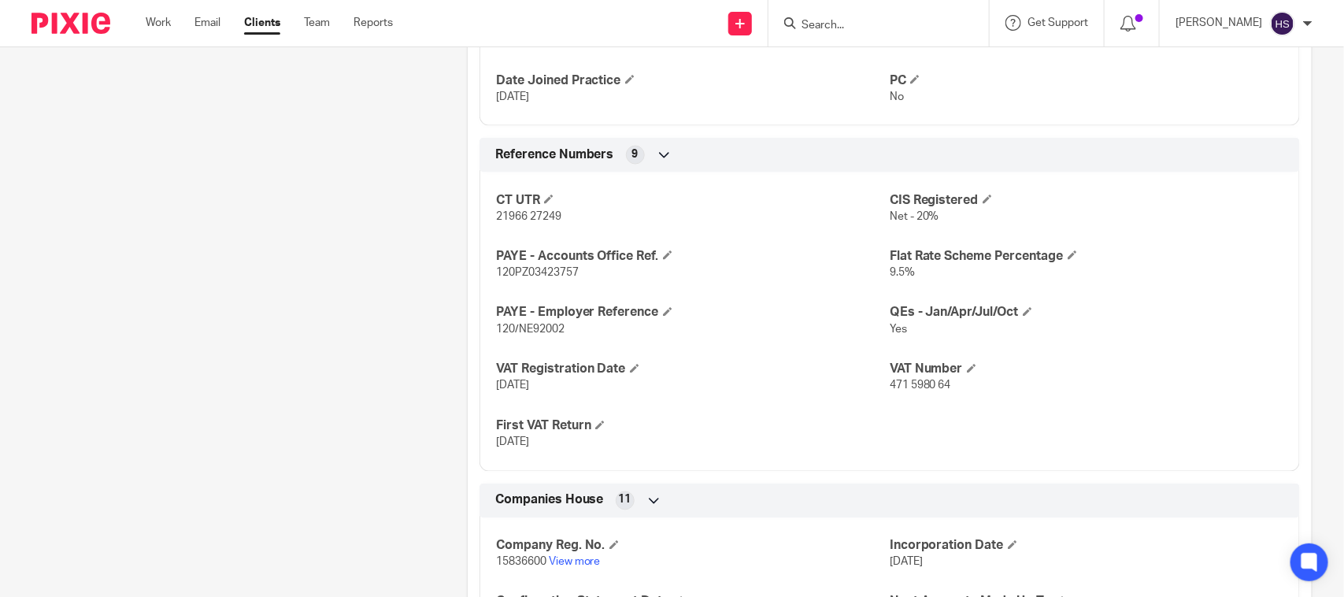
click at [343, 205] on div "Client contacts [PERSON_NAME] (Electrician) 07821 134 870 [PERSON_NAME][EMAIL_A…" at bounding box center [224, 31] width 435 height 1893
click at [380, 209] on div "Client contacts [PERSON_NAME] (Electrician) 07821 134 870 [PERSON_NAME][EMAIL_A…" at bounding box center [224, 31] width 435 height 1893
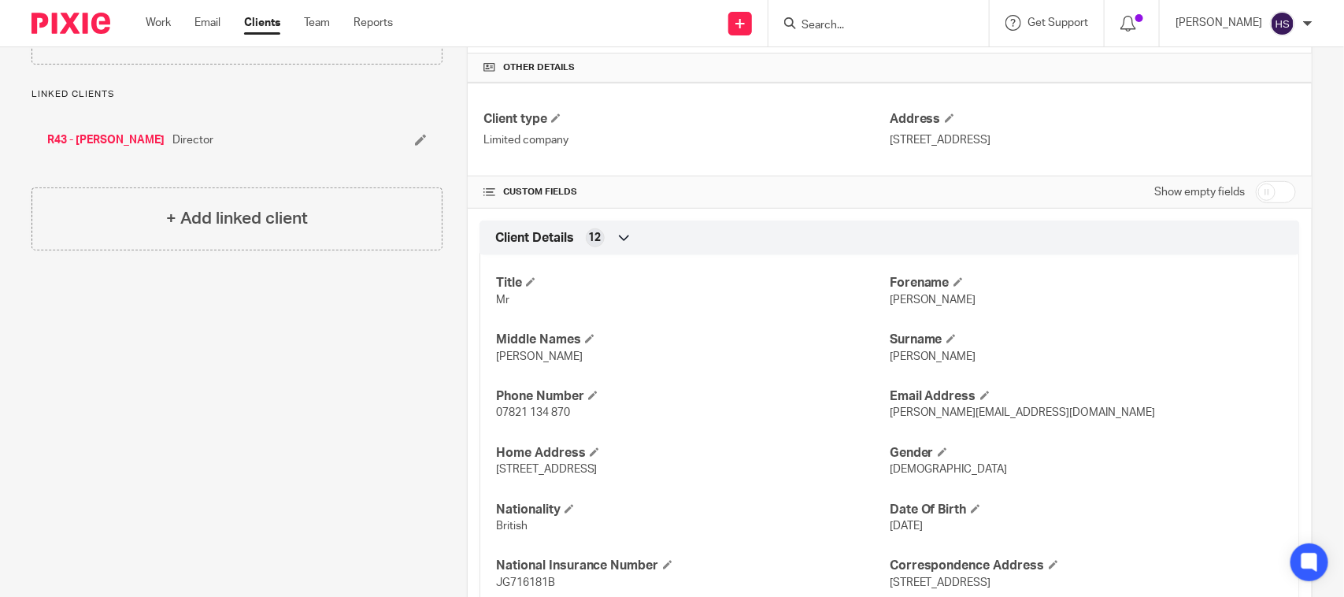
scroll to position [0, 0]
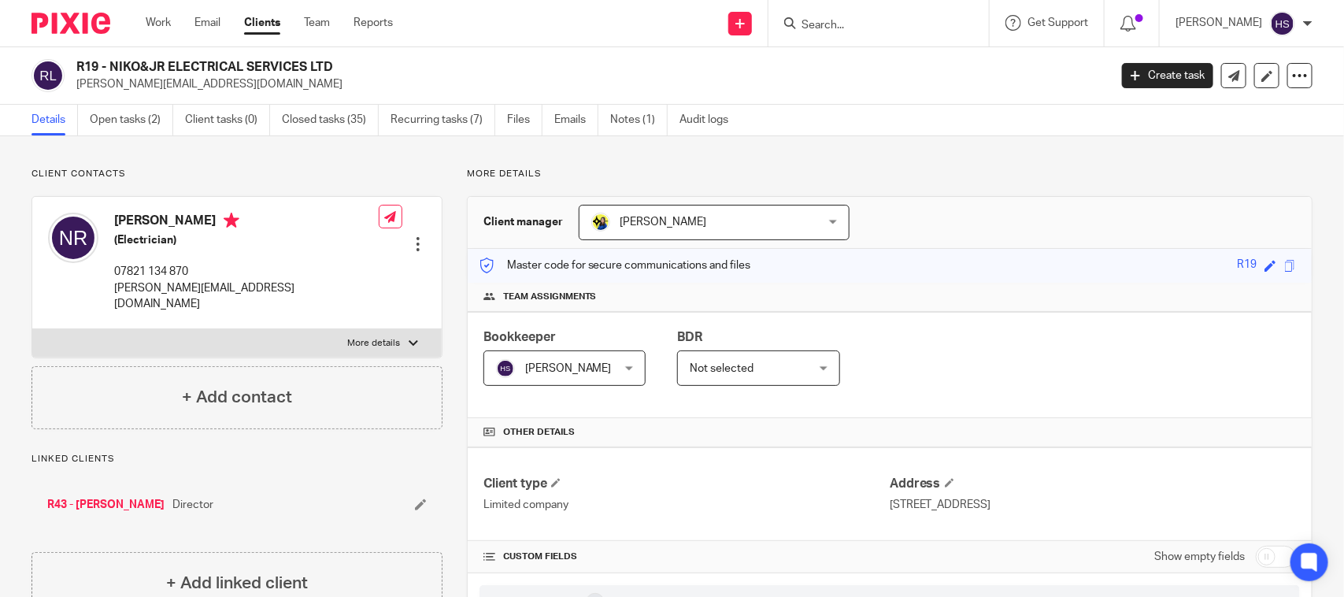
drag, startPoint x: 458, startPoint y: 313, endPoint x: 482, endPoint y: 87, distance: 228.0
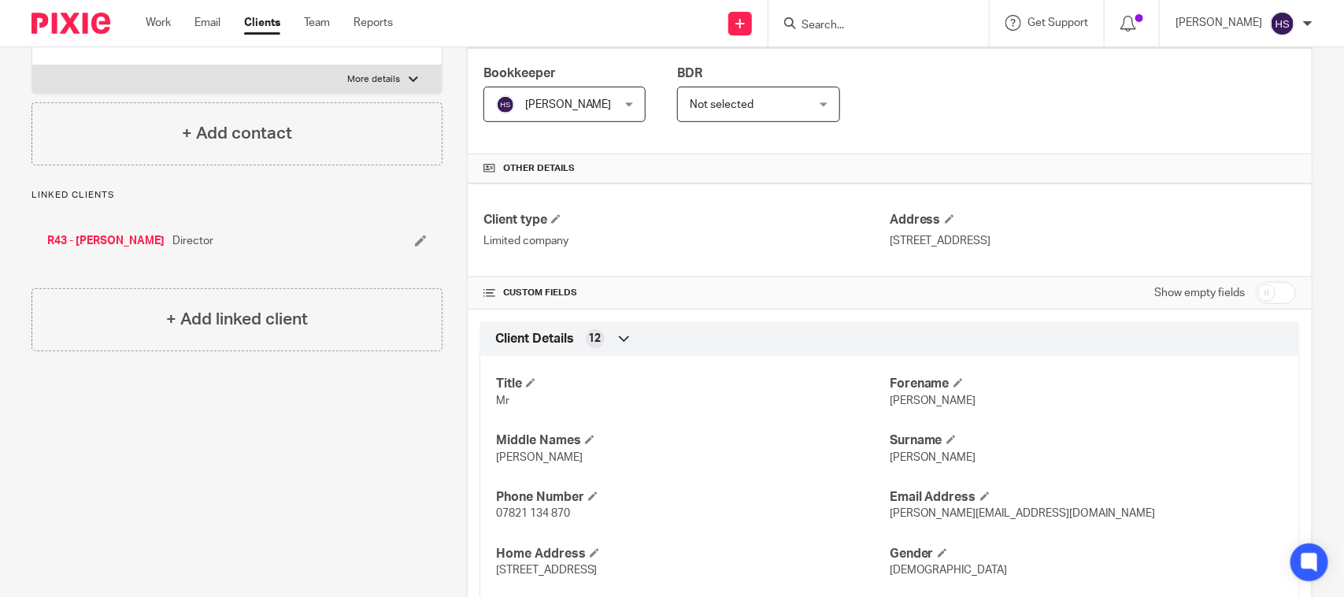
scroll to position [360, 0]
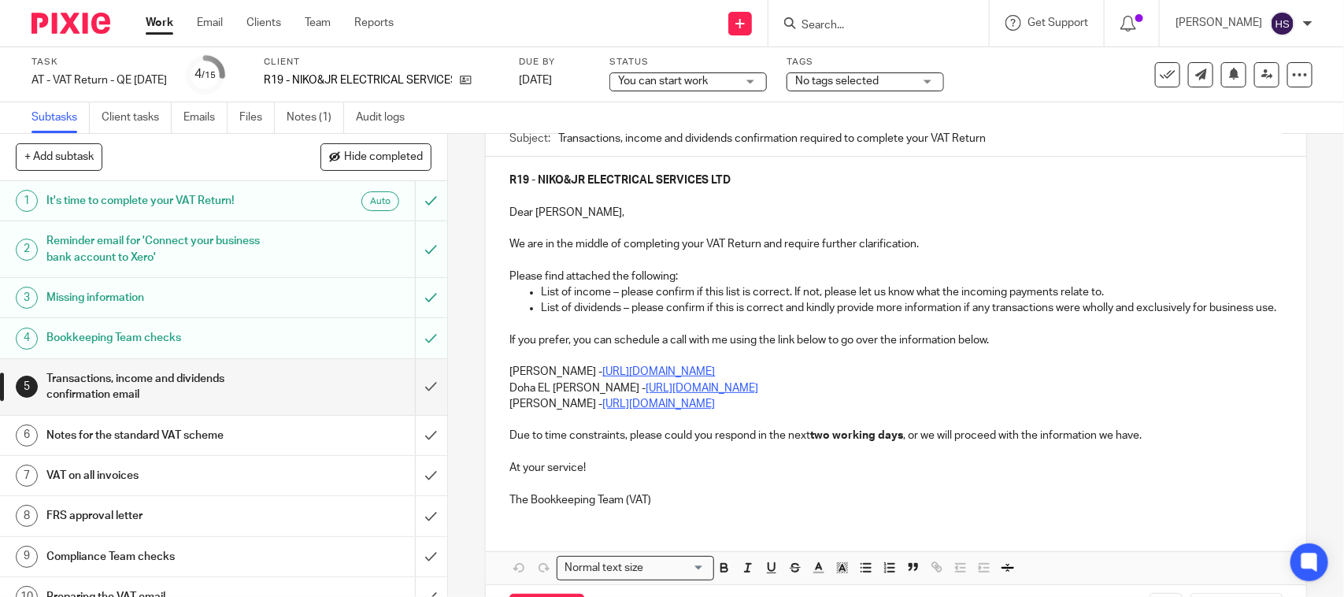
scroll to position [197, 0]
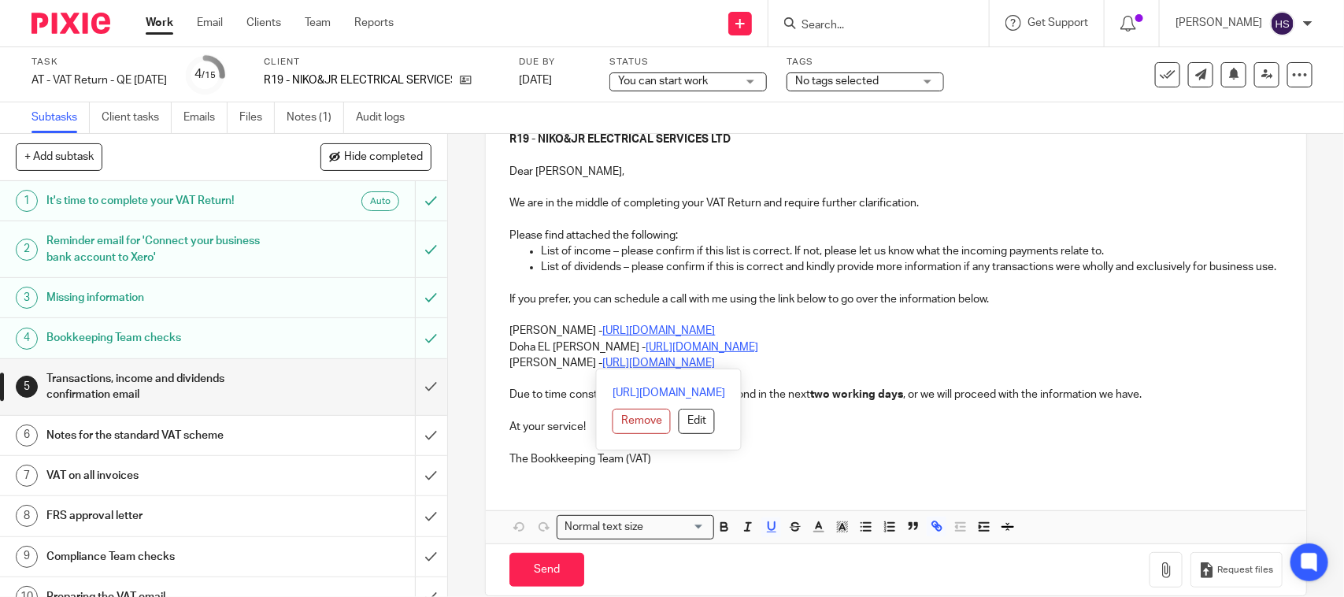
drag, startPoint x: 539, startPoint y: 362, endPoint x: 845, endPoint y: 358, distance: 305.4
click at [845, 358] on div "R19 - NIKO&JR ELECTRICAL SERVICES LTD Dear [PERSON_NAME], We are in the middle …" at bounding box center [895, 297] width 819 height 363
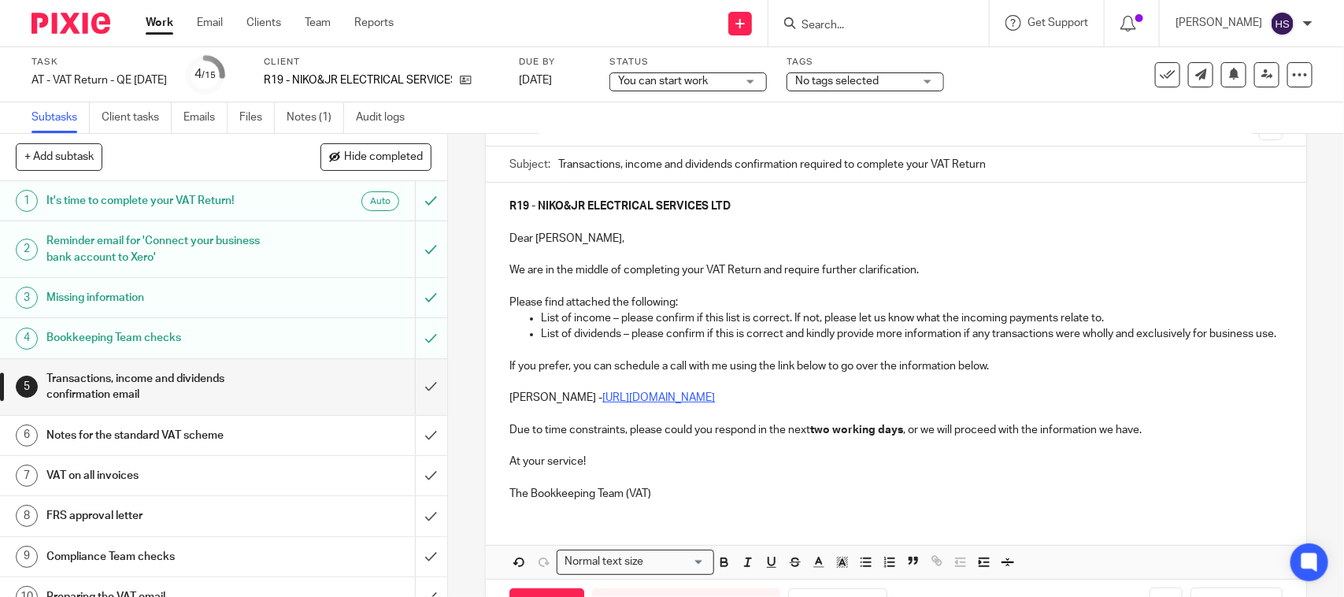
scroll to position [205, 0]
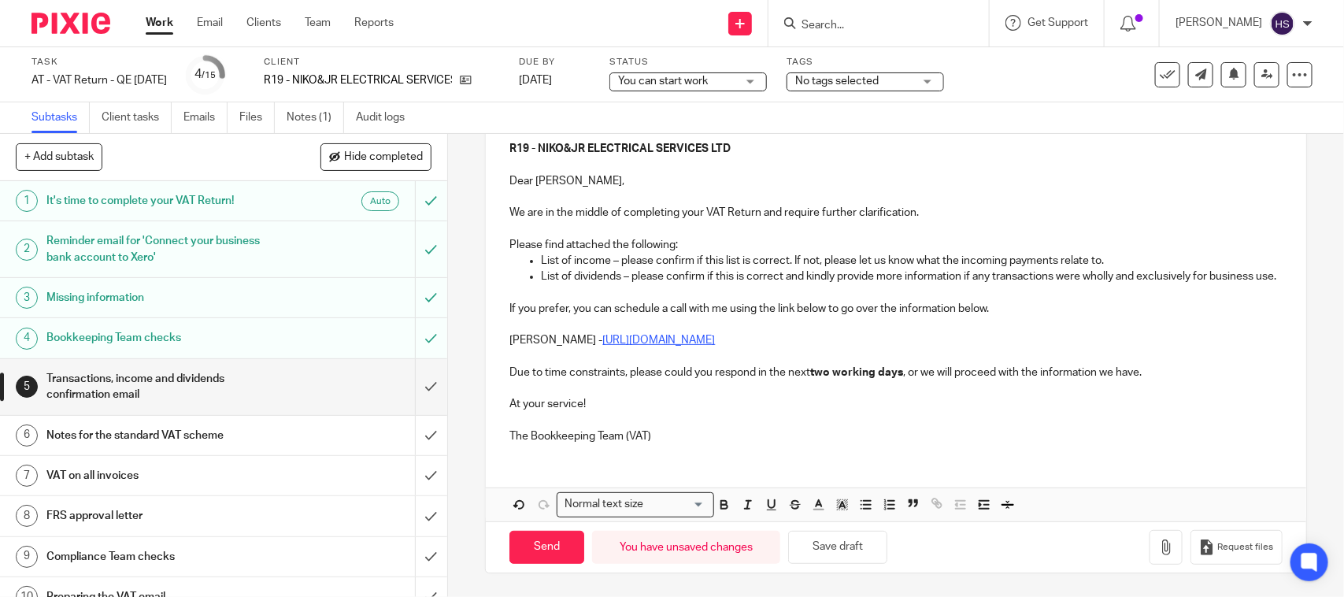
click at [741, 447] on div "R19 - NIKO&JR ELECTRICAL SERVICES LTD Dear [PERSON_NAME], We are in the middle …" at bounding box center [895, 290] width 819 height 331
click at [820, 547] on button "Save draft" at bounding box center [837, 547] width 99 height 34
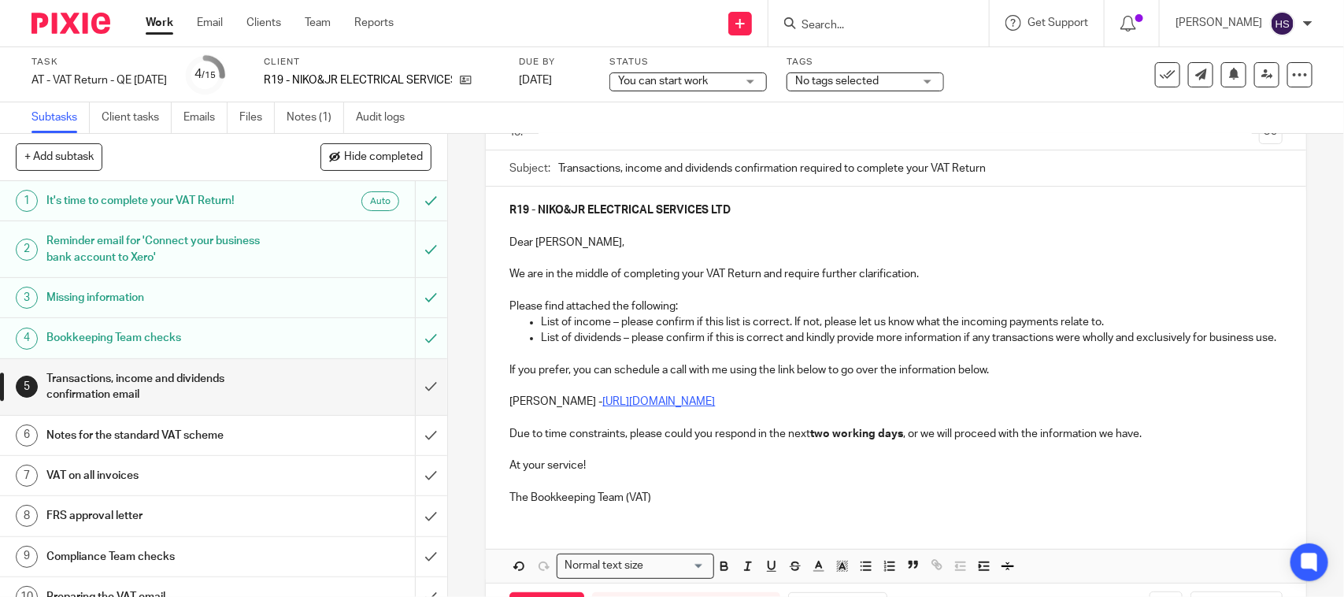
scroll to position [0, 0]
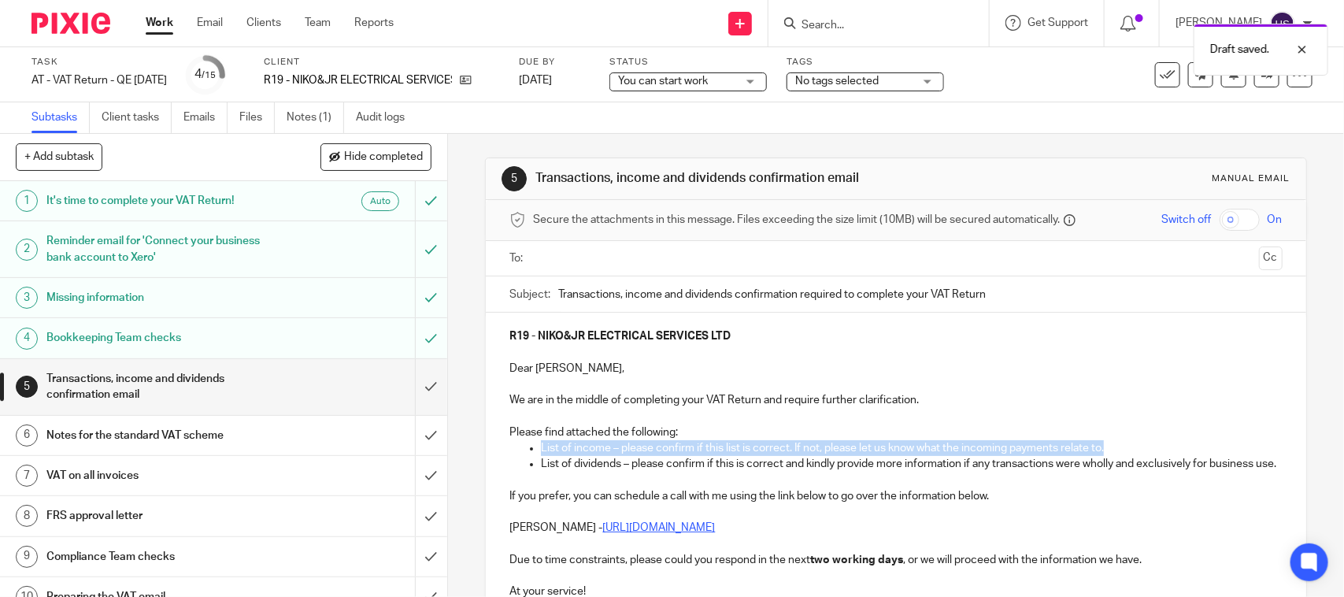
drag, startPoint x: 1114, startPoint y: 445, endPoint x: 497, endPoint y: 456, distance: 616.4
click at [497, 456] on div "R19 - NIKO&JR ELECTRICAL SERVICES LTD Dear Nicholas, We are in the middle of co…" at bounding box center [895, 477] width 819 height 331
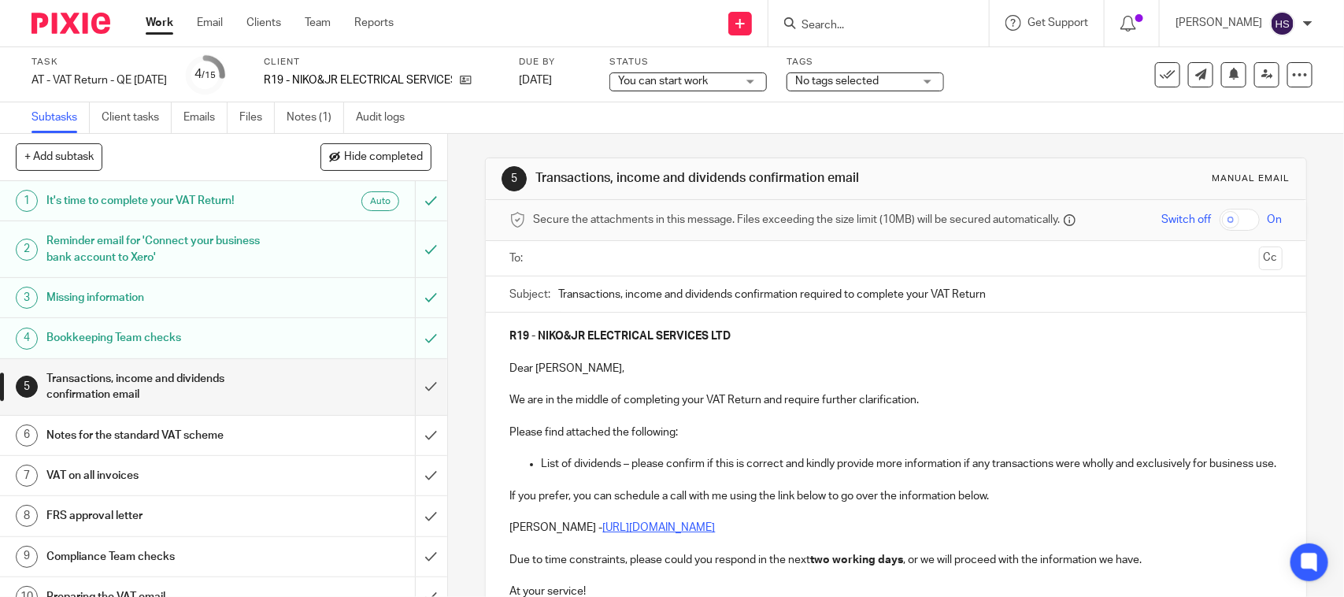
click at [578, 272] on ul at bounding box center [895, 259] width 723 height 26
click at [643, 265] on input "text" at bounding box center [894, 258] width 713 height 18
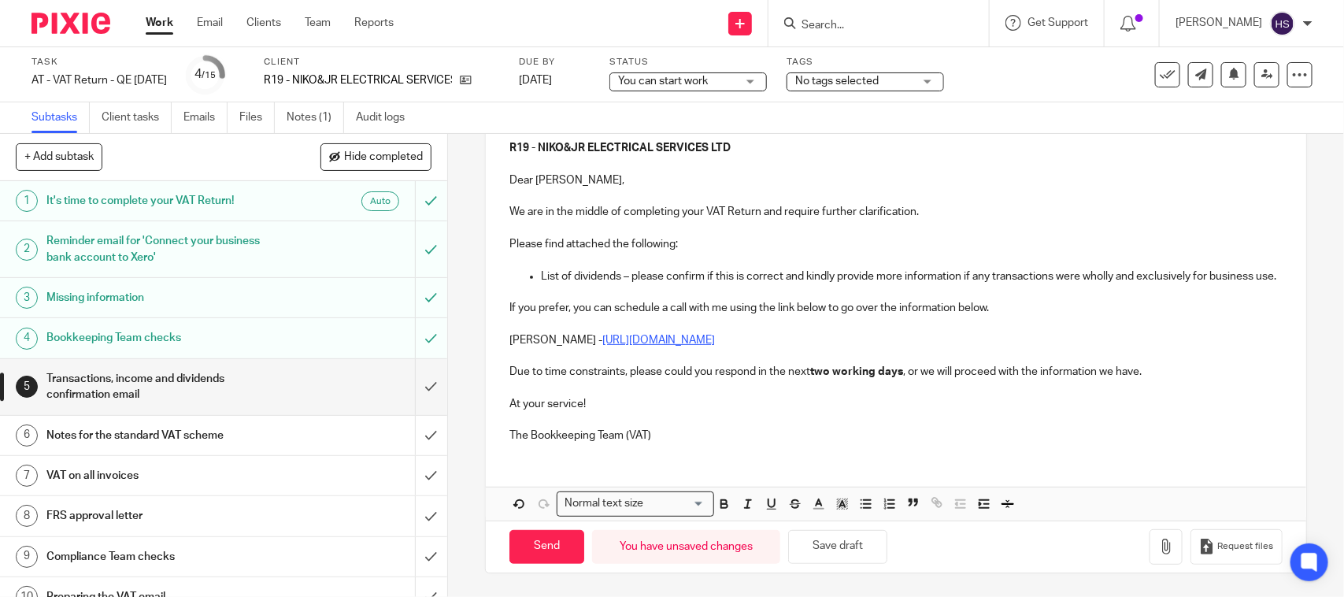
scroll to position [209, 0]
click at [848, 545] on button "Save draft" at bounding box center [837, 547] width 99 height 34
click at [1149, 552] on button "button" at bounding box center [1165, 546] width 33 height 35
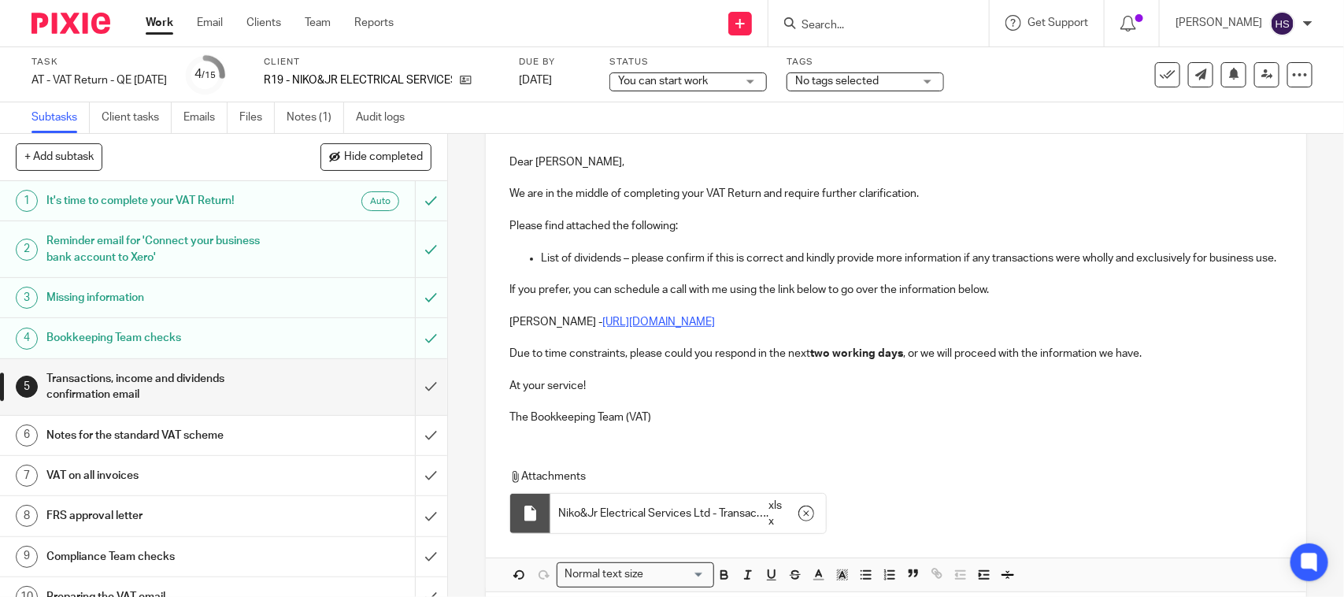
click at [728, 425] on p "The Bookkeeping Team (VAT)" at bounding box center [895, 417] width 772 height 16
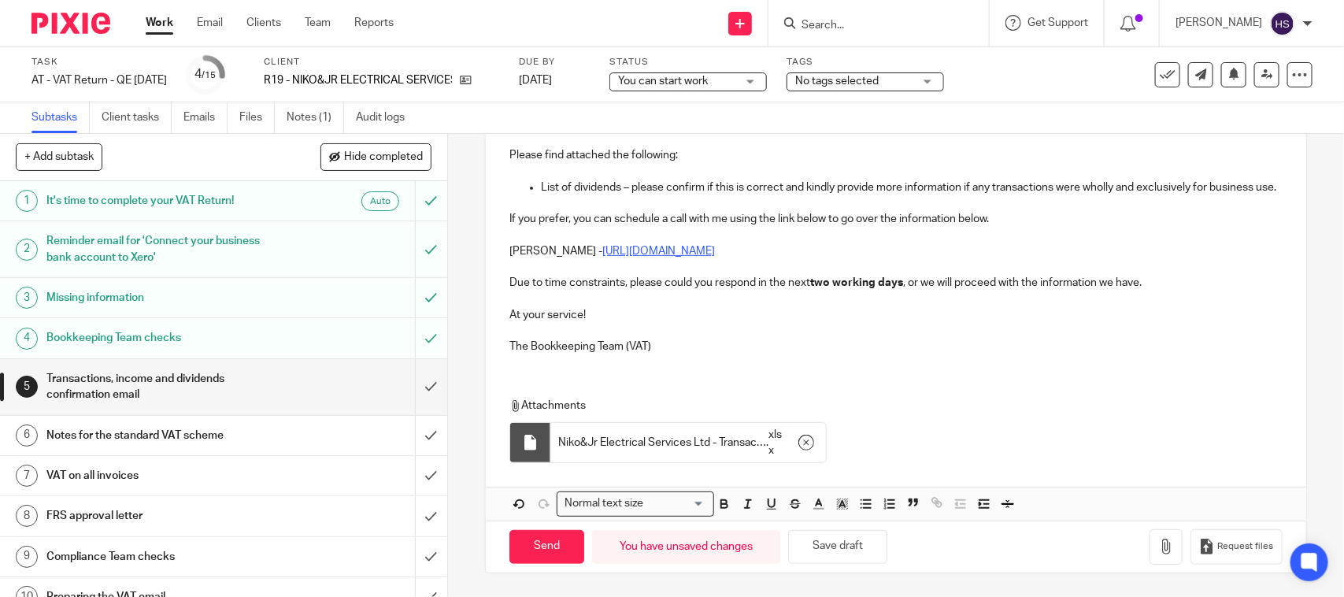
scroll to position [295, 0]
click at [693, 353] on p "The Bookkeeping Team (VAT)" at bounding box center [895, 346] width 772 height 16
click at [830, 548] on button "Save draft" at bounding box center [837, 547] width 99 height 34
click at [567, 555] on input "Send" at bounding box center [546, 547] width 75 height 34
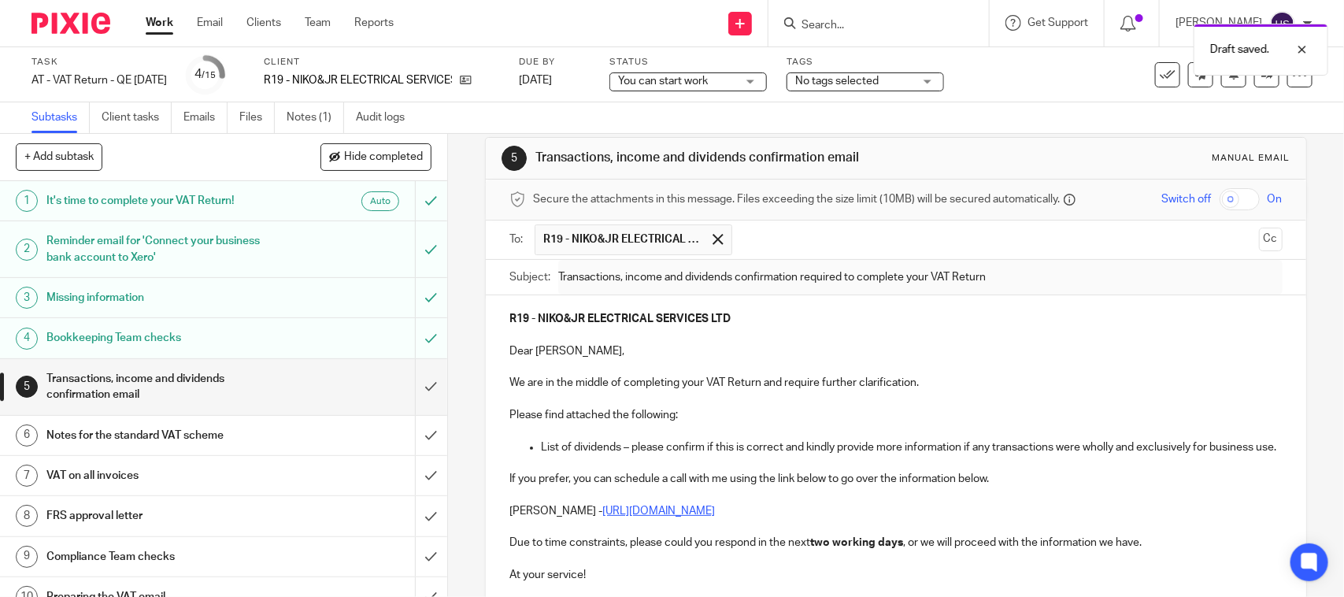
scroll to position [0, 0]
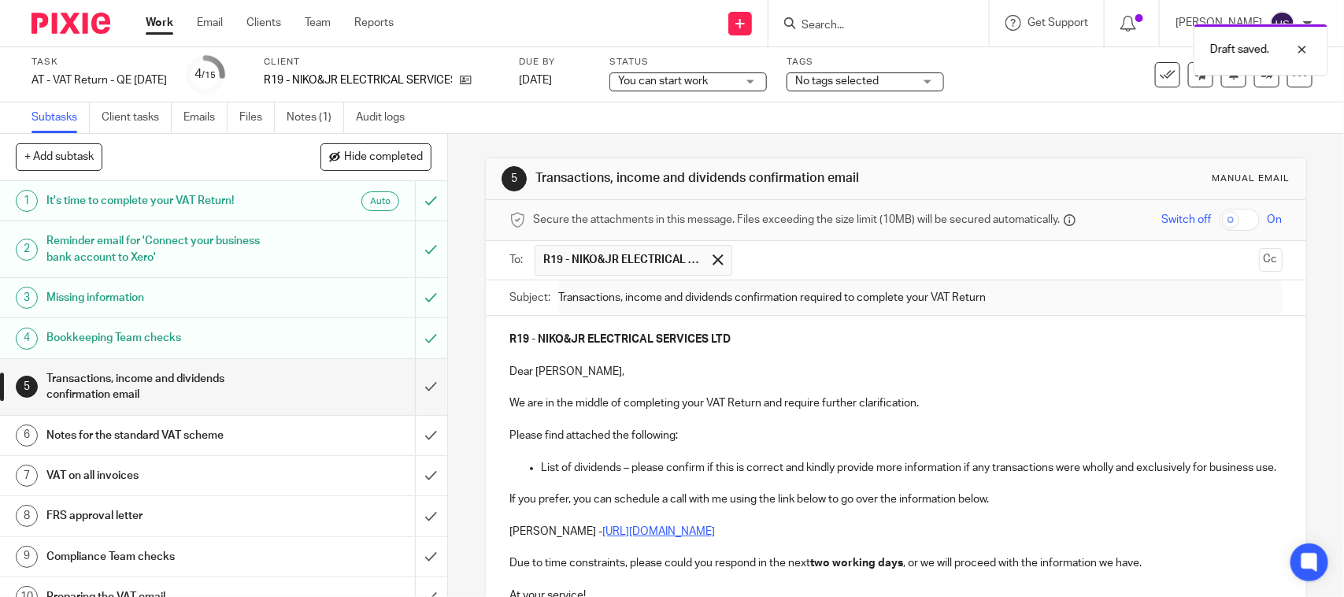
type input "Sent"
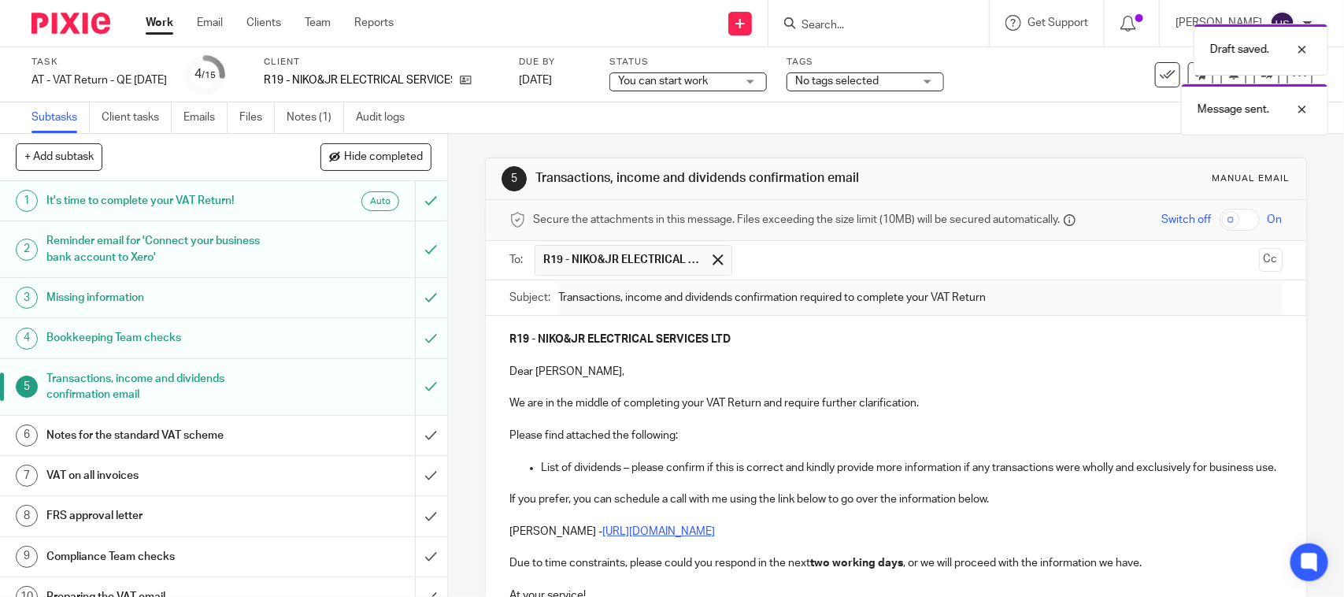
drag, startPoint x: 525, startPoint y: 171, endPoint x: 909, endPoint y: 178, distance: 384.1
click at [909, 178] on div "5 Transactions, income and dividends confirmation email Manual email" at bounding box center [895, 178] width 788 height 25
copy h1 "Transactions, income and dividends confirmation email"
click at [296, 120] on link "Notes (1)" at bounding box center [314, 117] width 57 height 31
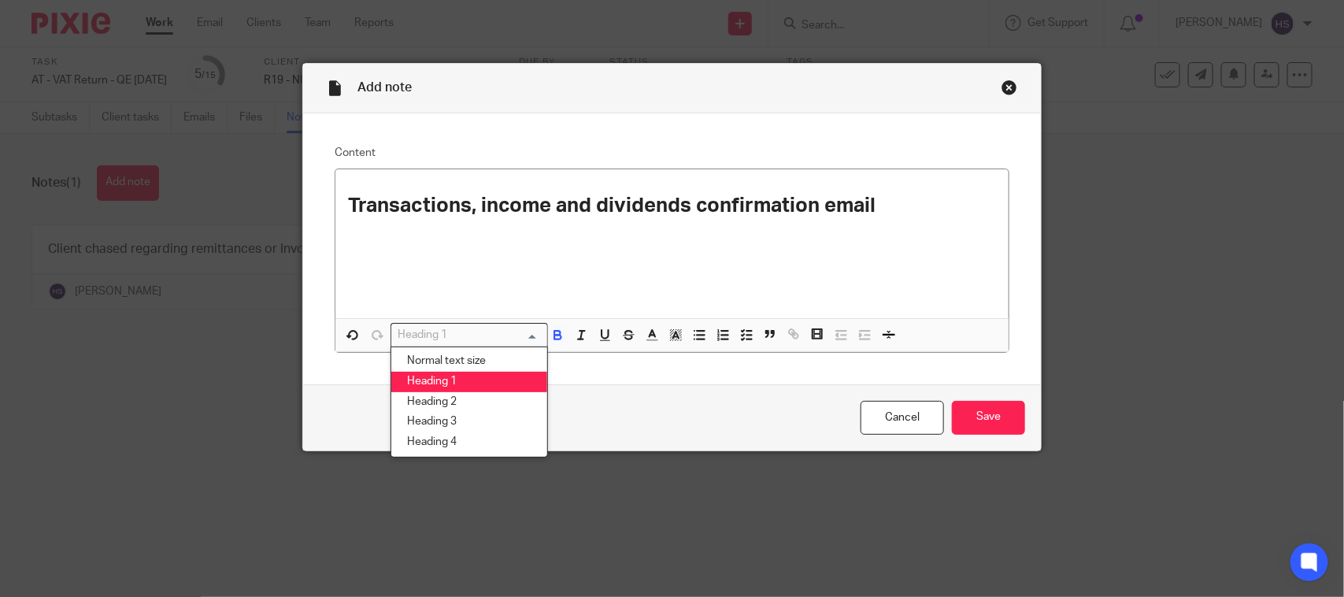
click at [446, 331] on input "Search for option" at bounding box center [466, 335] width 146 height 17
click at [447, 355] on li "Normal text size" at bounding box center [469, 361] width 156 height 20
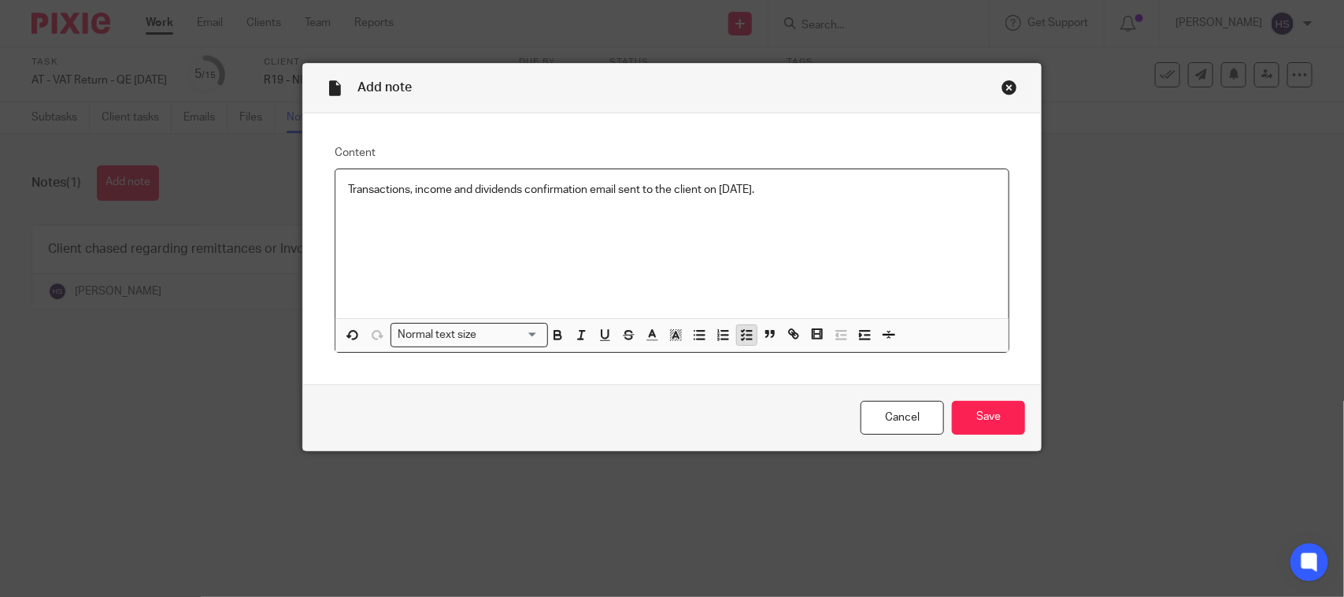
click at [741, 339] on icon "button" at bounding box center [746, 334] width 14 height 14
click at [864, 205] on div "Transactions, income and dividends confirmation email sent to the client on [DA…" at bounding box center [683, 194] width 624 height 24
click at [970, 408] on input "Save" at bounding box center [988, 418] width 73 height 34
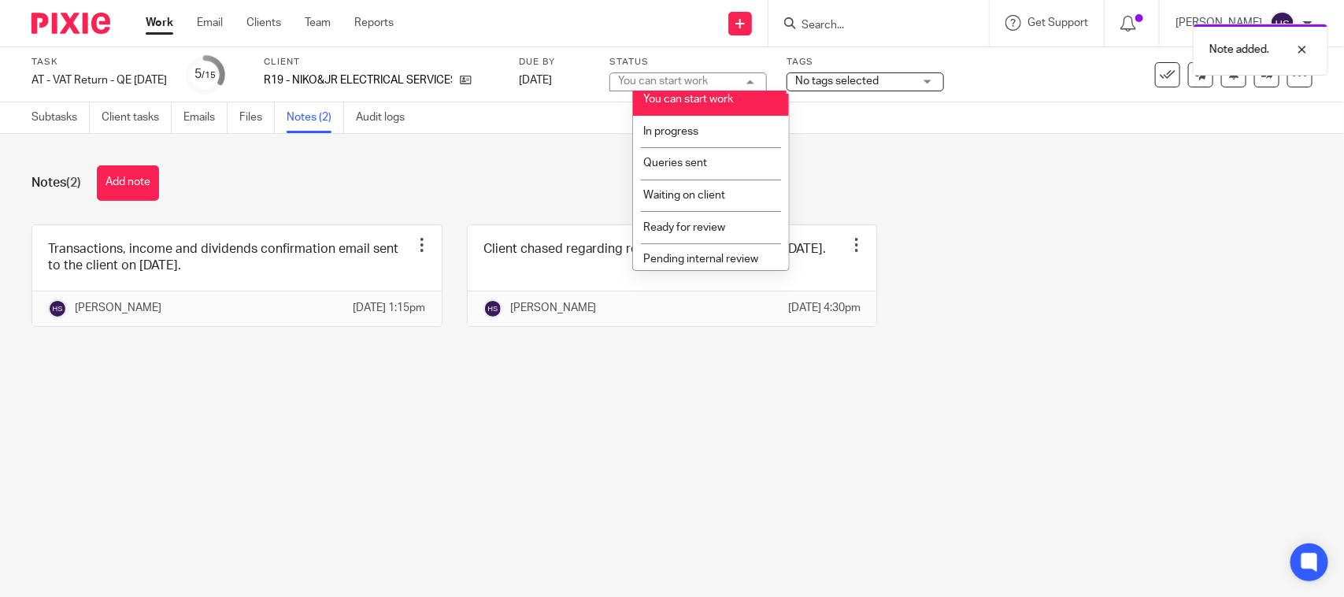
scroll to position [75, 0]
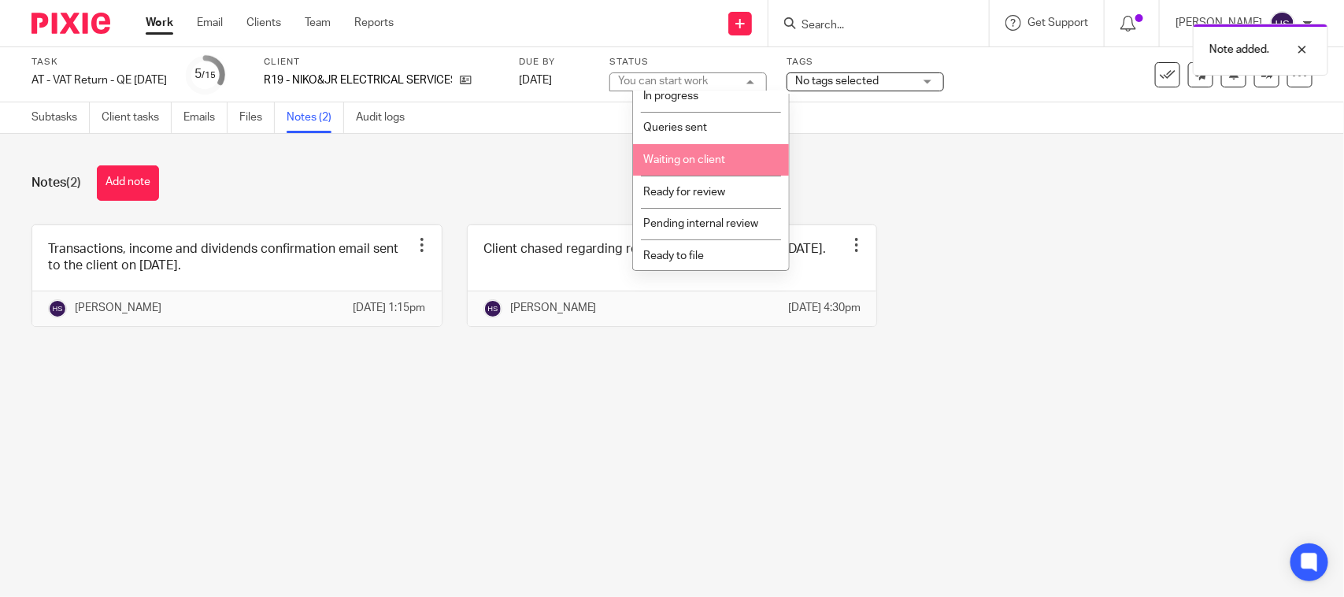
click at [710, 159] on span "Waiting on client" at bounding box center [684, 159] width 82 height 11
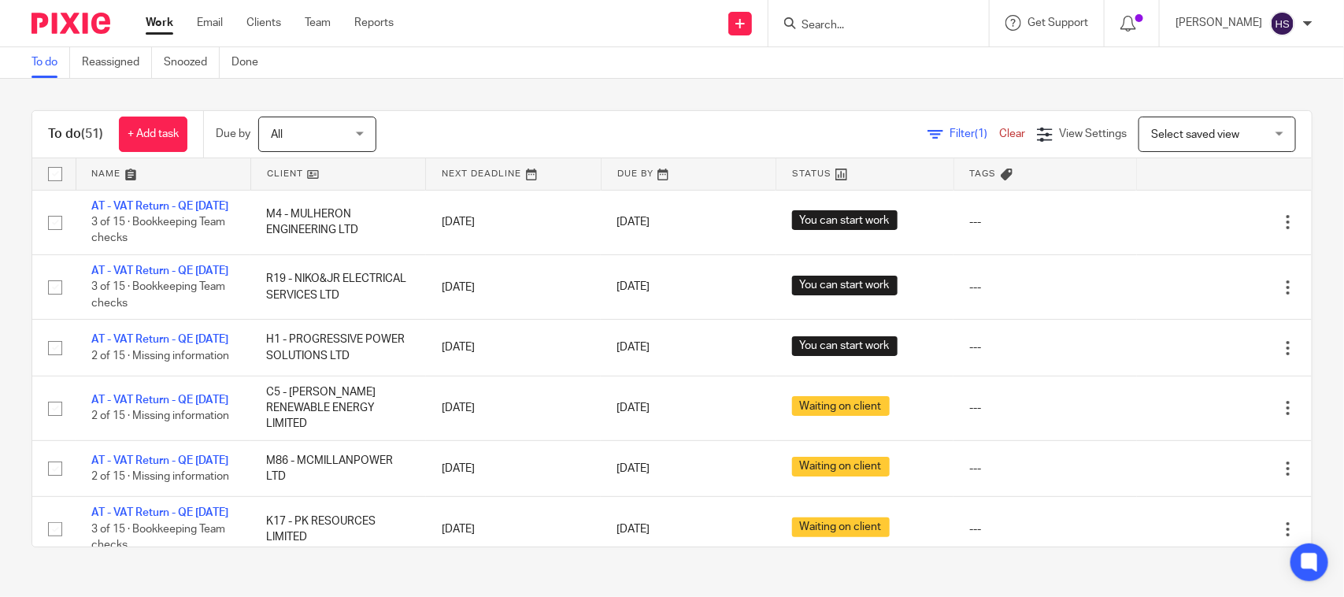
click at [154, 22] on link "Work" at bounding box center [160, 23] width 28 height 16
click at [433, 76] on div "To do Reassigned Snoozed Done" at bounding box center [672, 62] width 1344 height 31
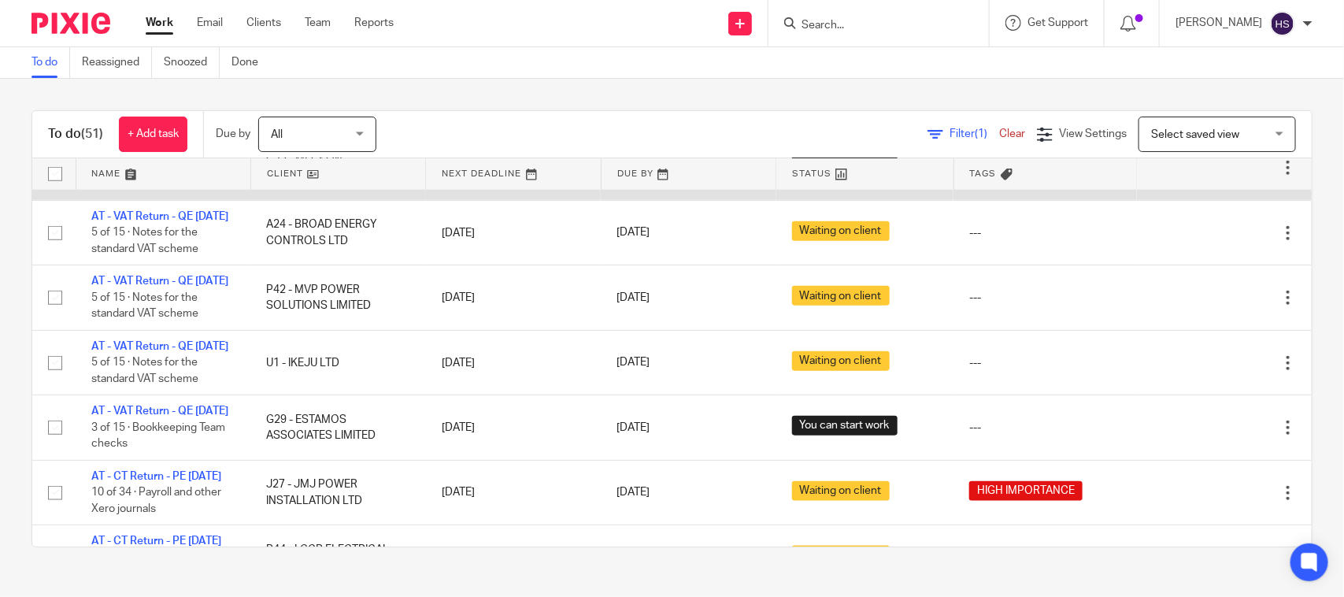
click at [155, 200] on td "AT - VAT Return - QE 31-07-2025 3 of 15 · Bookkeeping Team checks" at bounding box center [163, 167] width 175 height 65
click at [154, 157] on link "AT - VAT Return - QE [DATE]" at bounding box center [159, 151] width 137 height 11
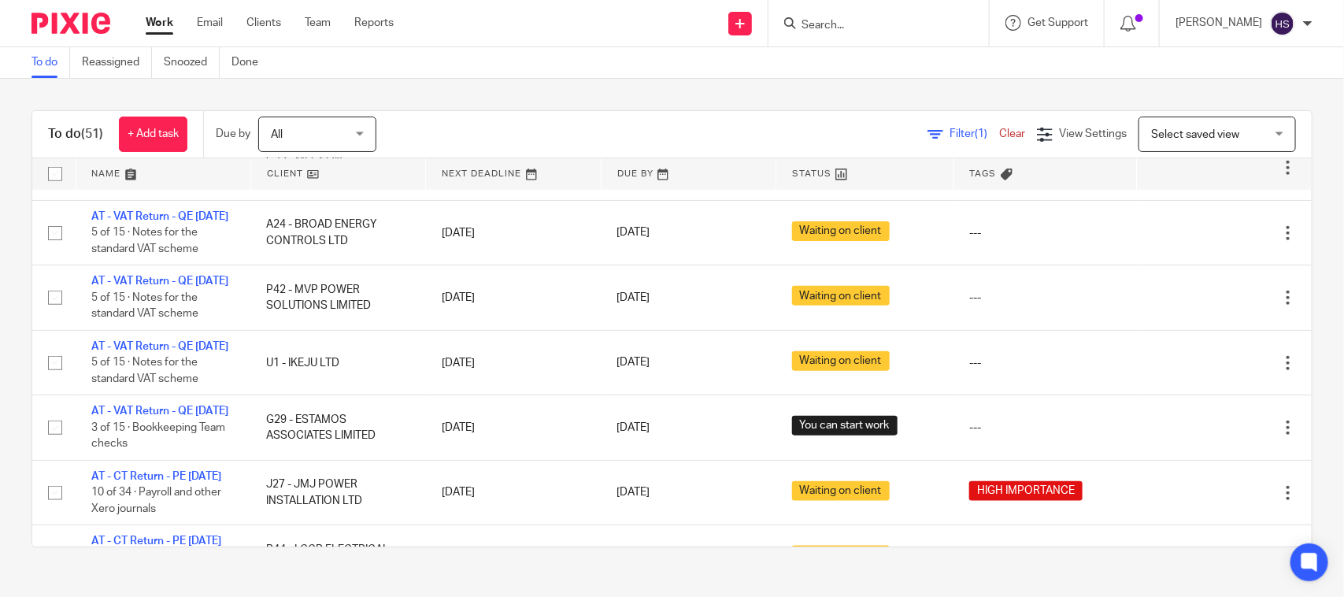
click at [160, 28] on link "Work" at bounding box center [160, 23] width 28 height 16
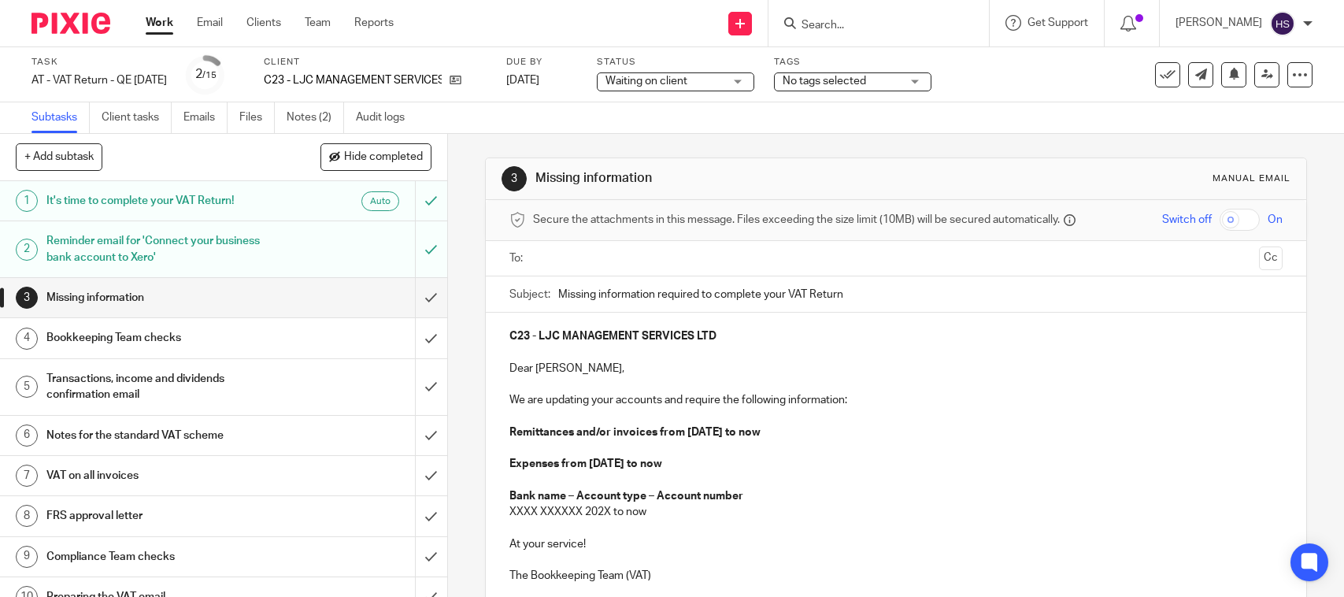
click at [320, 114] on link "Notes (2)" at bounding box center [314, 117] width 57 height 31
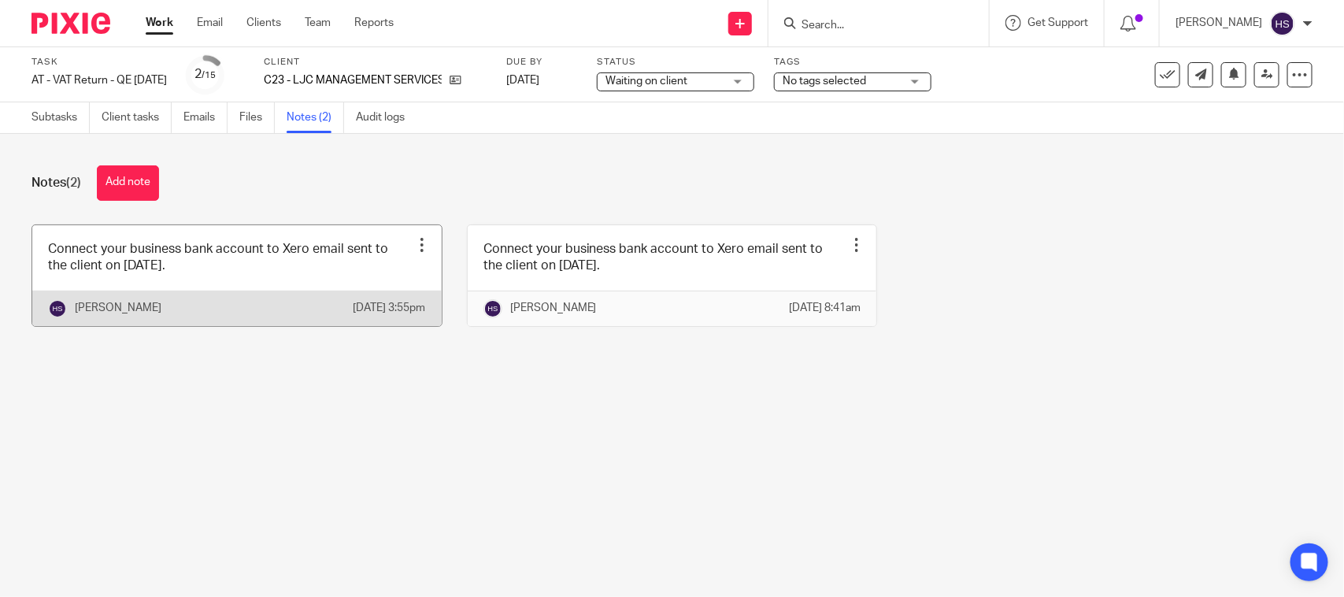
click at [252, 261] on link at bounding box center [236, 275] width 409 height 101
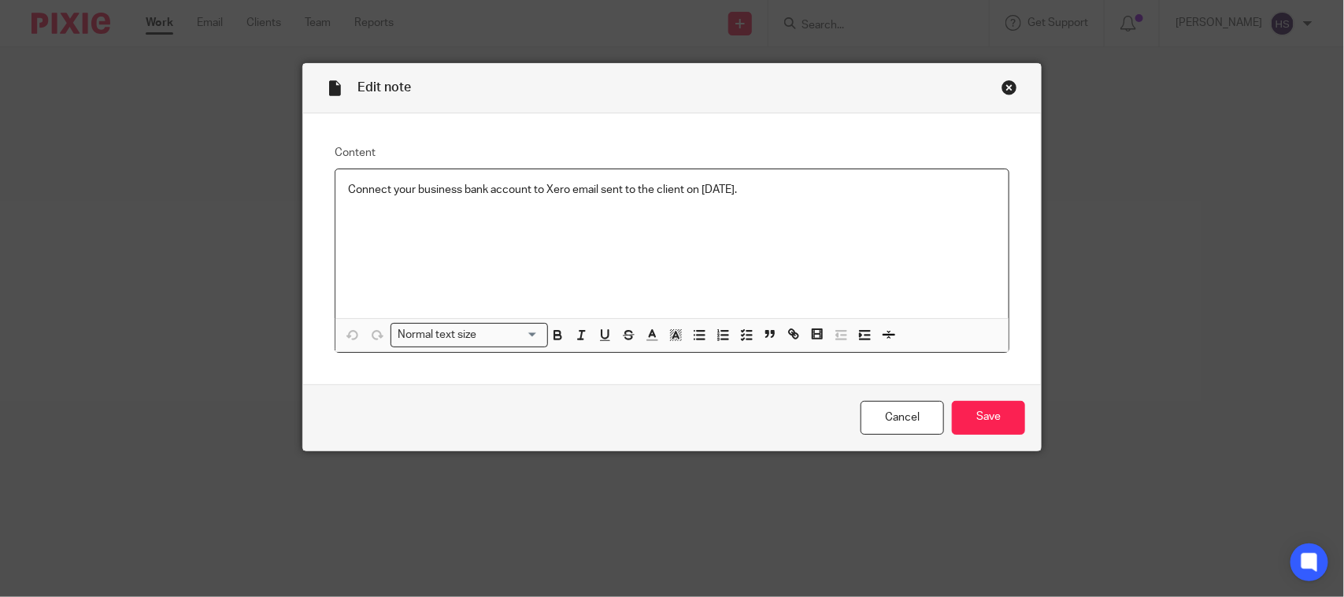
drag, startPoint x: 783, startPoint y: 193, endPoint x: 308, endPoint y: 175, distance: 475.7
click at [308, 175] on div "Content Connect your business bank account to Xero email sent to the client on …" at bounding box center [671, 248] width 737 height 271
click at [747, 331] on line "button" at bounding box center [749, 331] width 5 height 0
click at [352, 193] on span at bounding box center [356, 190] width 16 height 16
click at [852, 206] on p at bounding box center [672, 213] width 648 height 16
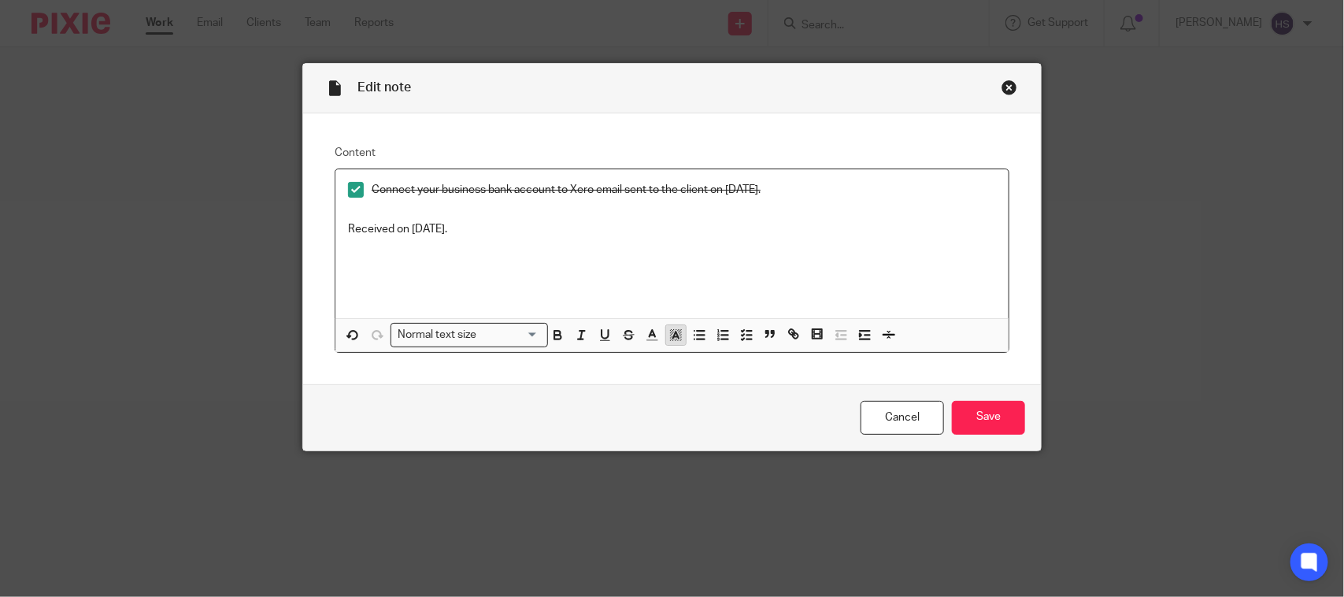
click at [671, 339] on icon "button" at bounding box center [675, 334] width 14 height 14
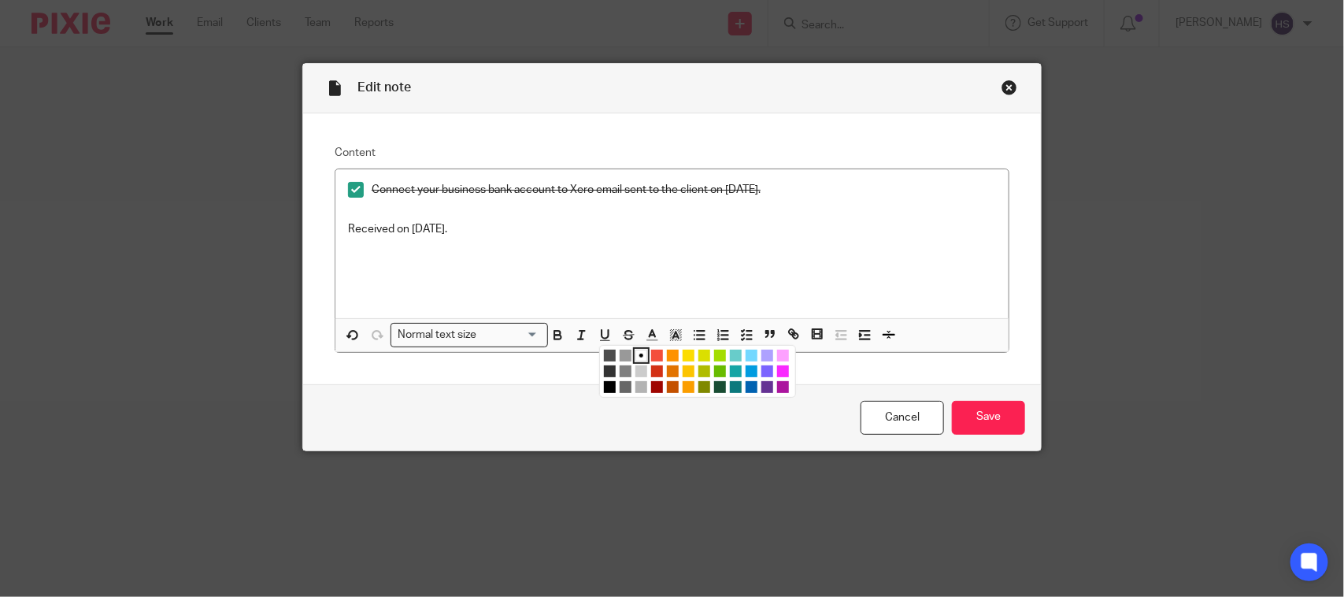
click at [745, 370] on li "color:#009CE0" at bounding box center [751, 371] width 12 height 12
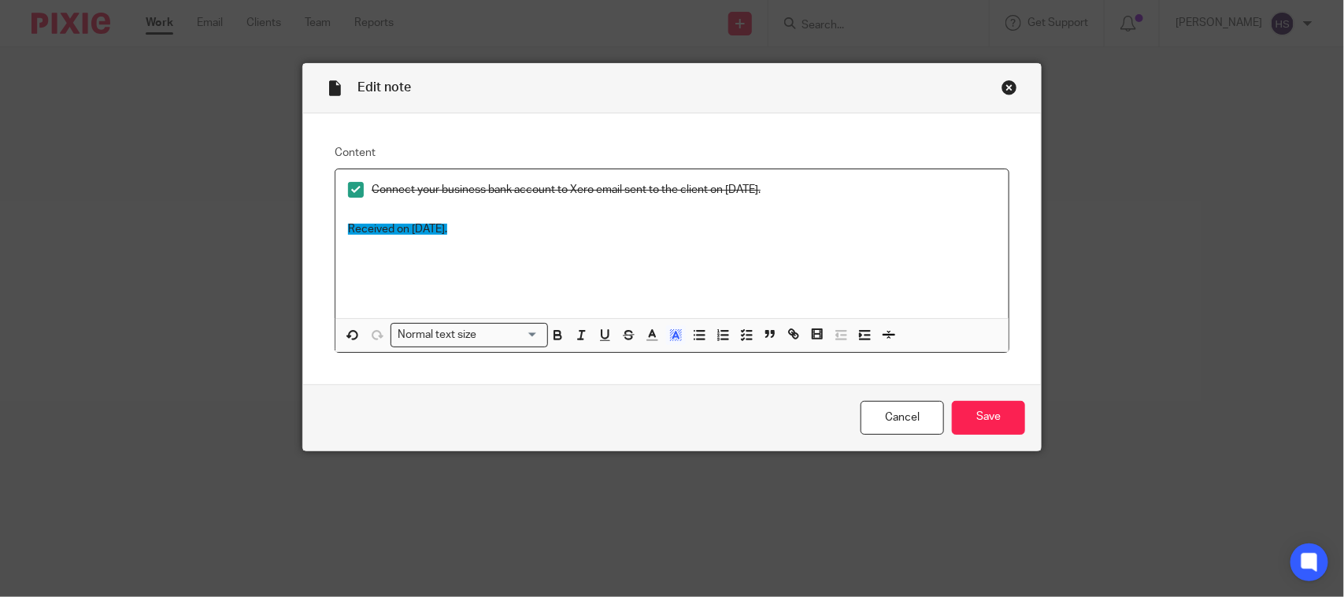
click at [608, 252] on div "Connect your business bank account to Xero email sent to the client on 20.08.20…" at bounding box center [671, 243] width 673 height 149
click at [597, 236] on p "Received on 21.08.2025." at bounding box center [672, 229] width 648 height 16
click at [649, 339] on line "button" at bounding box center [651, 339] width 9 height 0
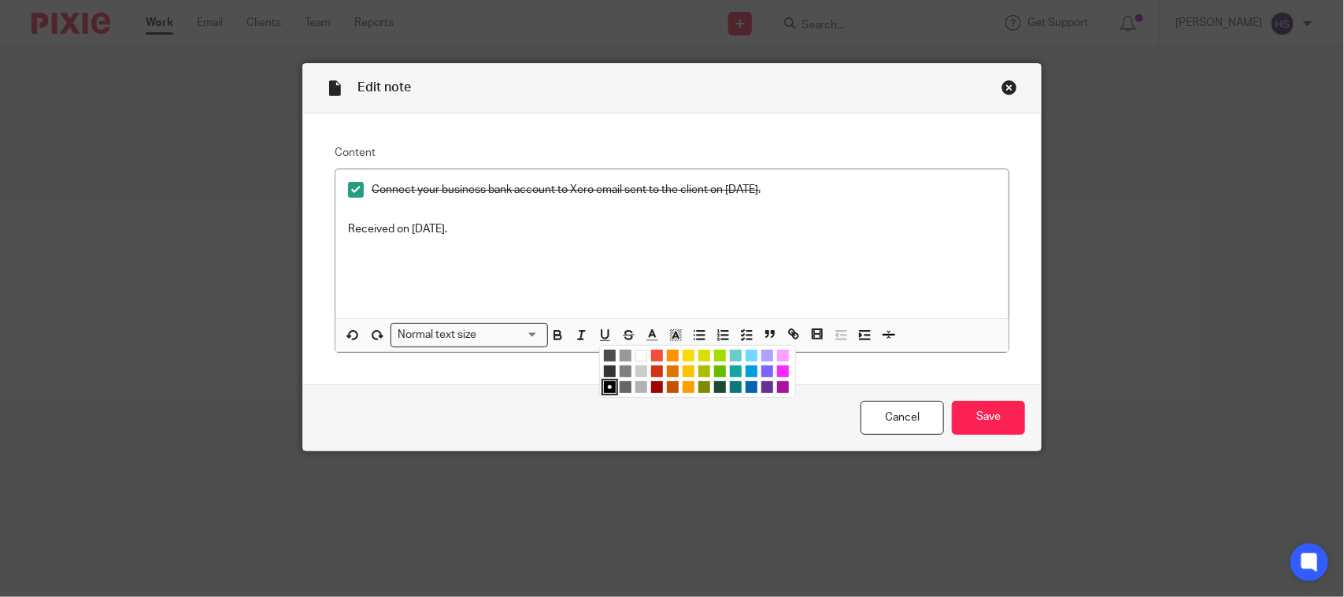
click at [745, 366] on li "color:#009CE0" at bounding box center [751, 371] width 12 height 12
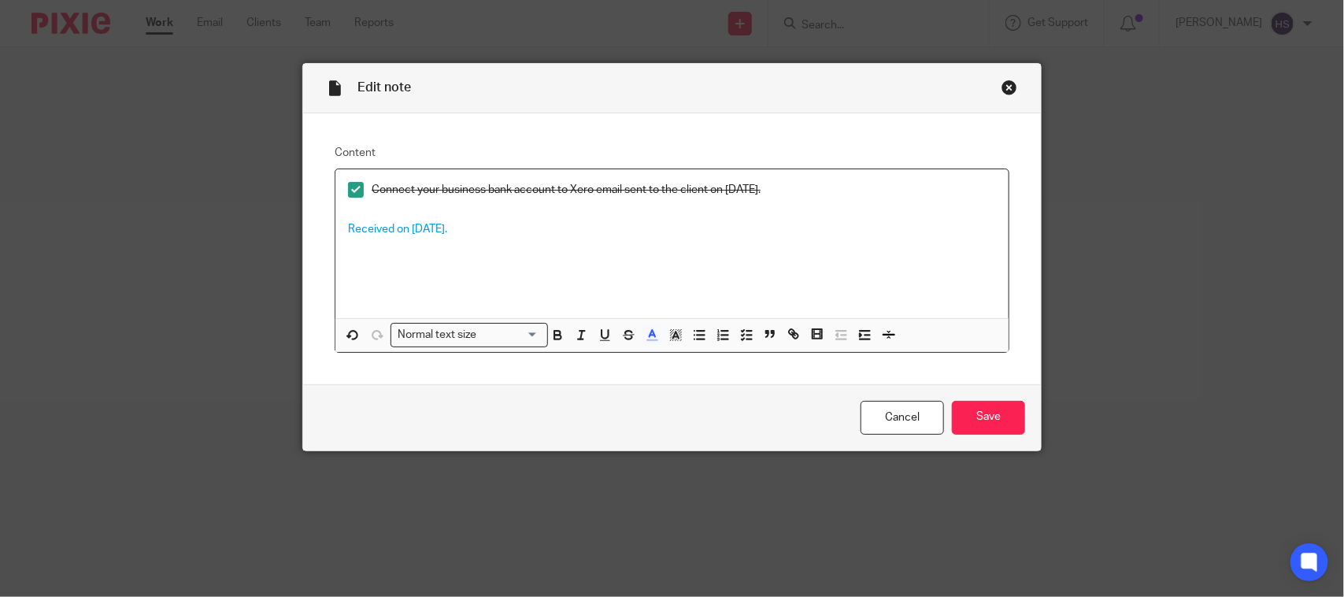
click at [623, 253] on div "Connect your business bank account to Xero email sent to the client on 20.08.20…" at bounding box center [671, 243] width 673 height 149
click at [976, 411] on input "Save" at bounding box center [988, 418] width 73 height 34
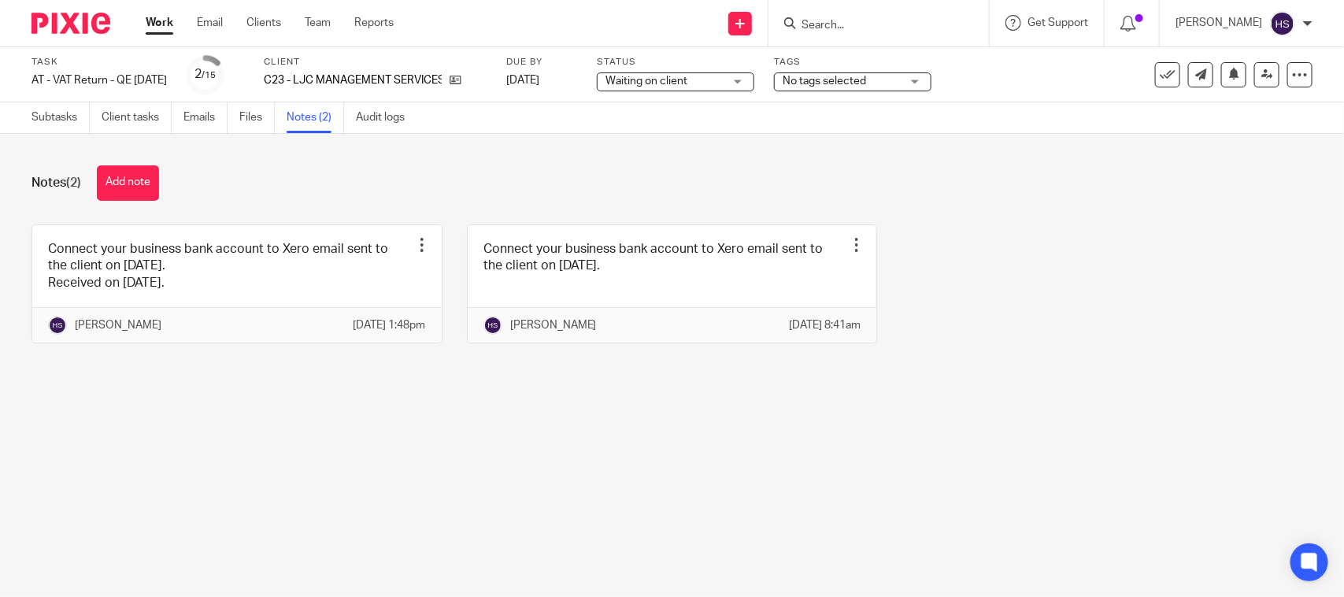
click at [723, 85] on span "Waiting on client" at bounding box center [664, 81] width 118 height 17
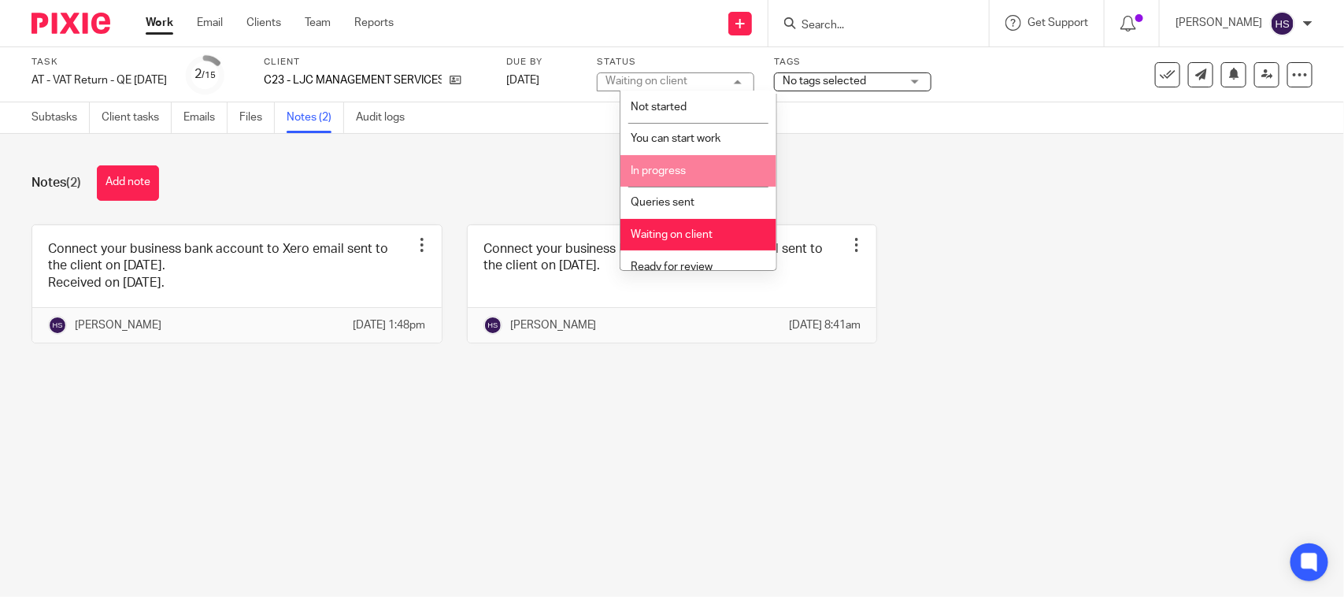
click at [693, 175] on li "In progress" at bounding box center [698, 171] width 156 height 32
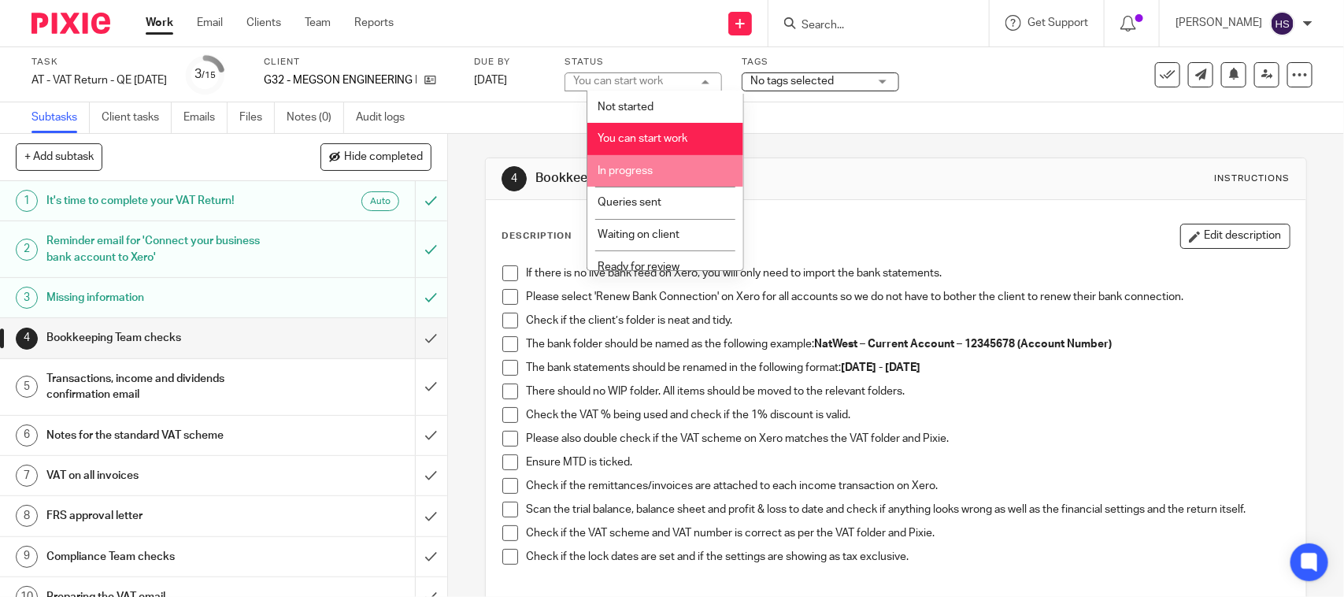
click at [670, 162] on li "In progress" at bounding box center [665, 171] width 156 height 32
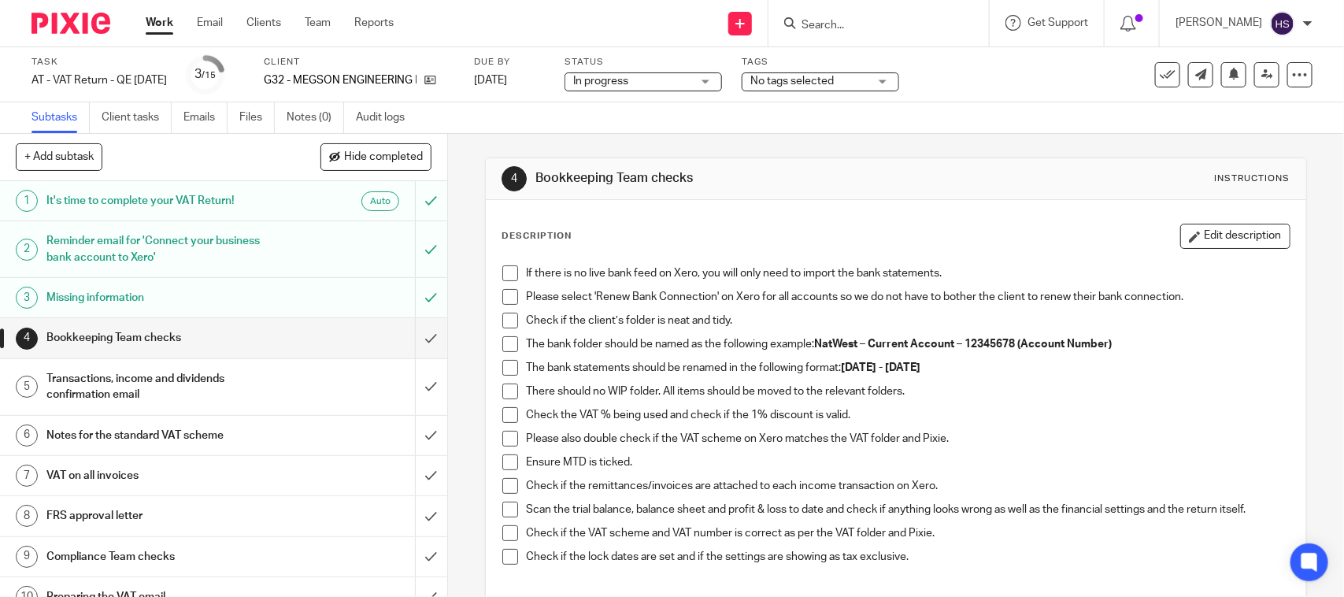
click at [510, 275] on span at bounding box center [510, 273] width 16 height 16
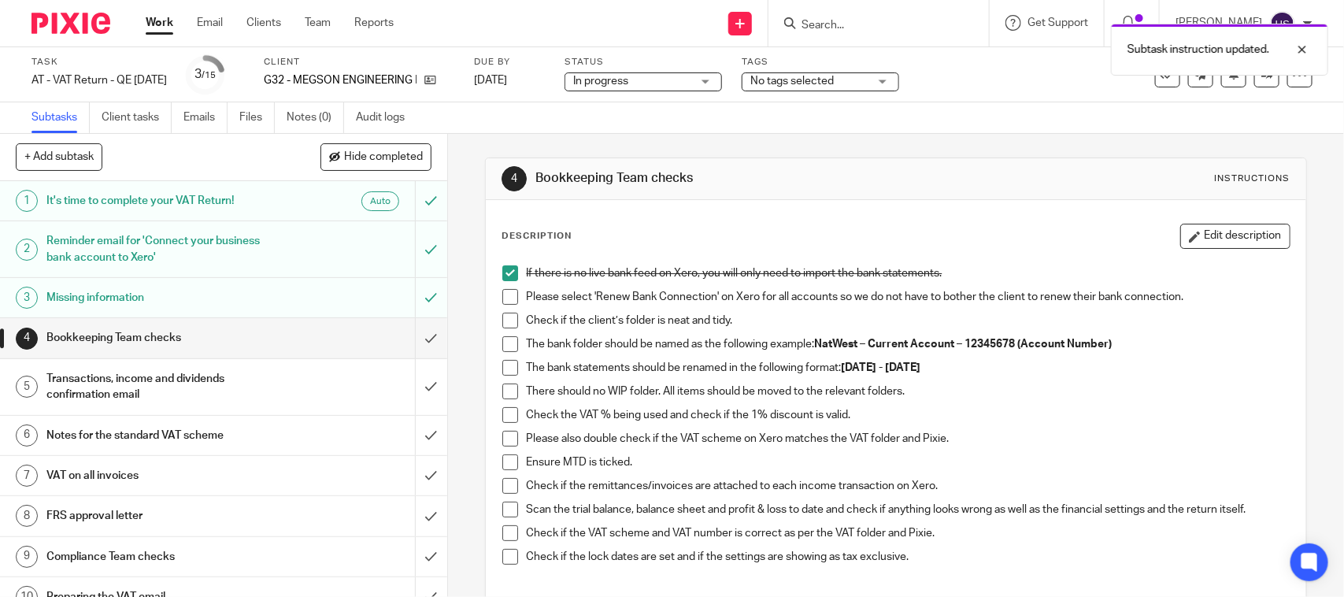
click at [505, 301] on span at bounding box center [510, 297] width 16 height 16
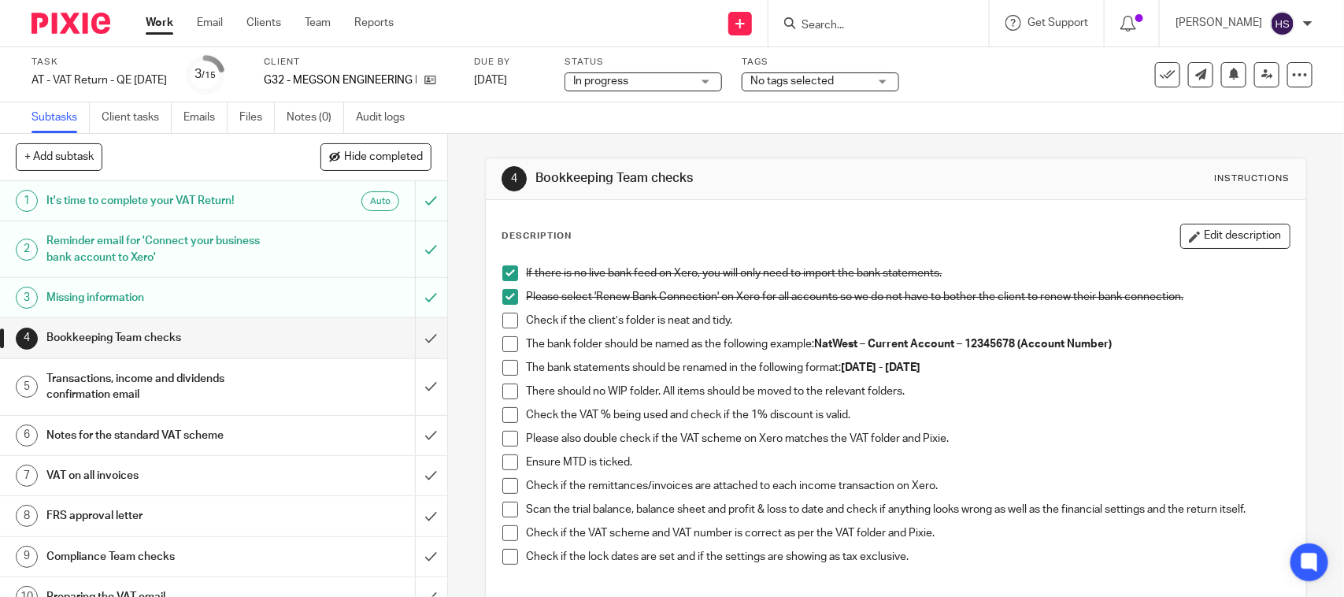
click at [502, 316] on span at bounding box center [510, 320] width 16 height 16
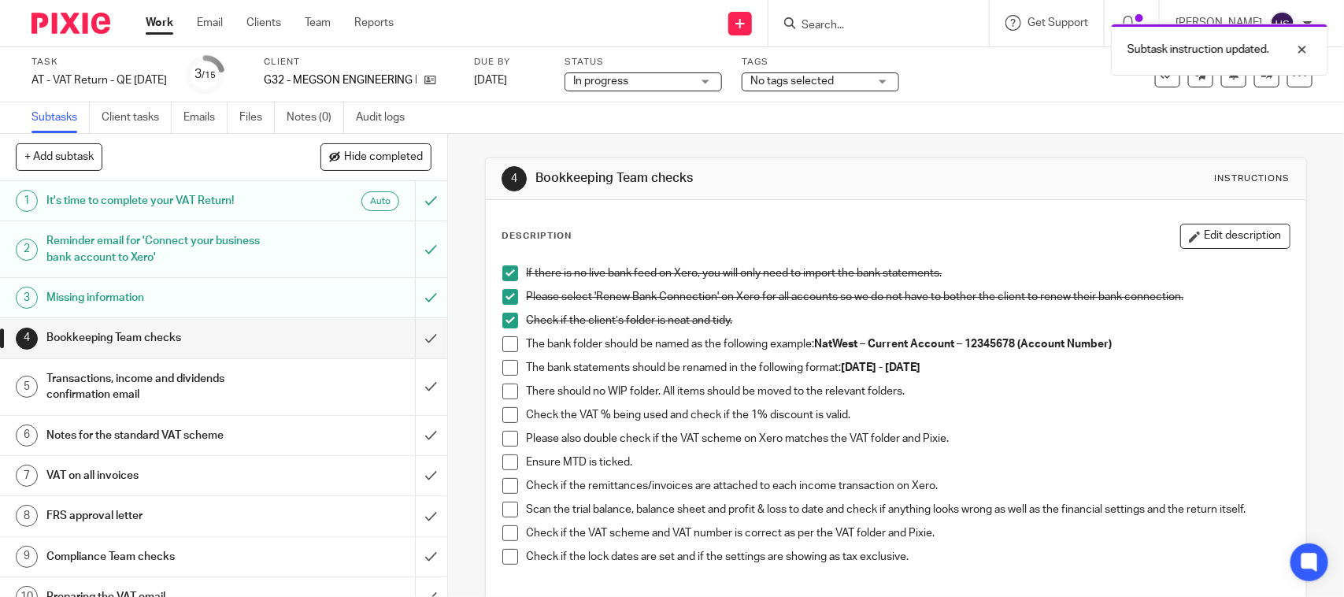
click at [508, 337] on span at bounding box center [510, 344] width 16 height 16
click at [505, 366] on span at bounding box center [510, 368] width 16 height 16
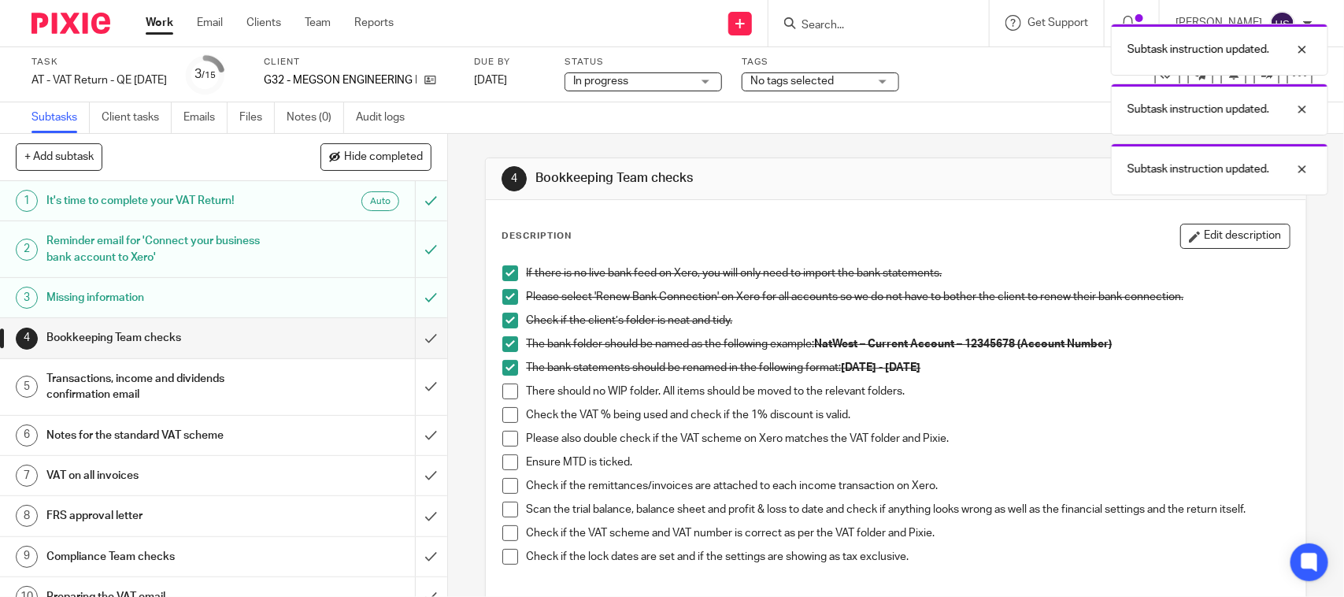
click at [504, 388] on span at bounding box center [510, 391] width 16 height 16
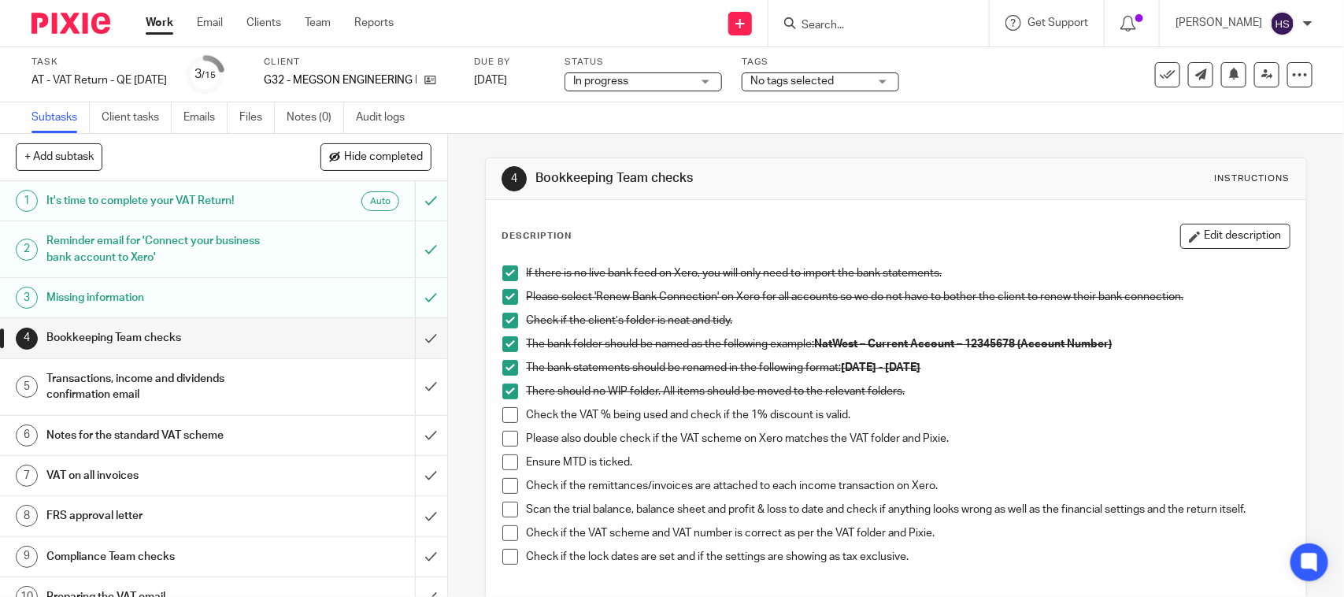
click at [510, 415] on span at bounding box center [510, 415] width 16 height 16
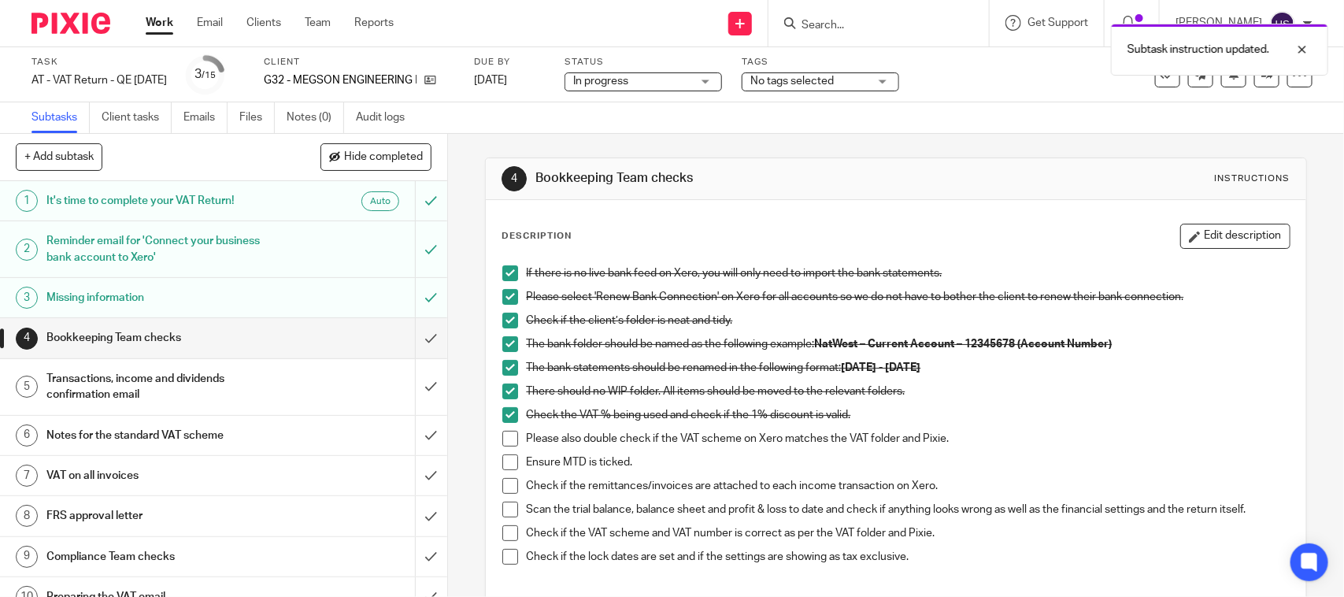
click at [510, 442] on span at bounding box center [510, 439] width 16 height 16
click at [506, 472] on li "Ensure MTD is ticked." at bounding box center [895, 466] width 786 height 24
click at [506, 469] on span at bounding box center [510, 462] width 16 height 16
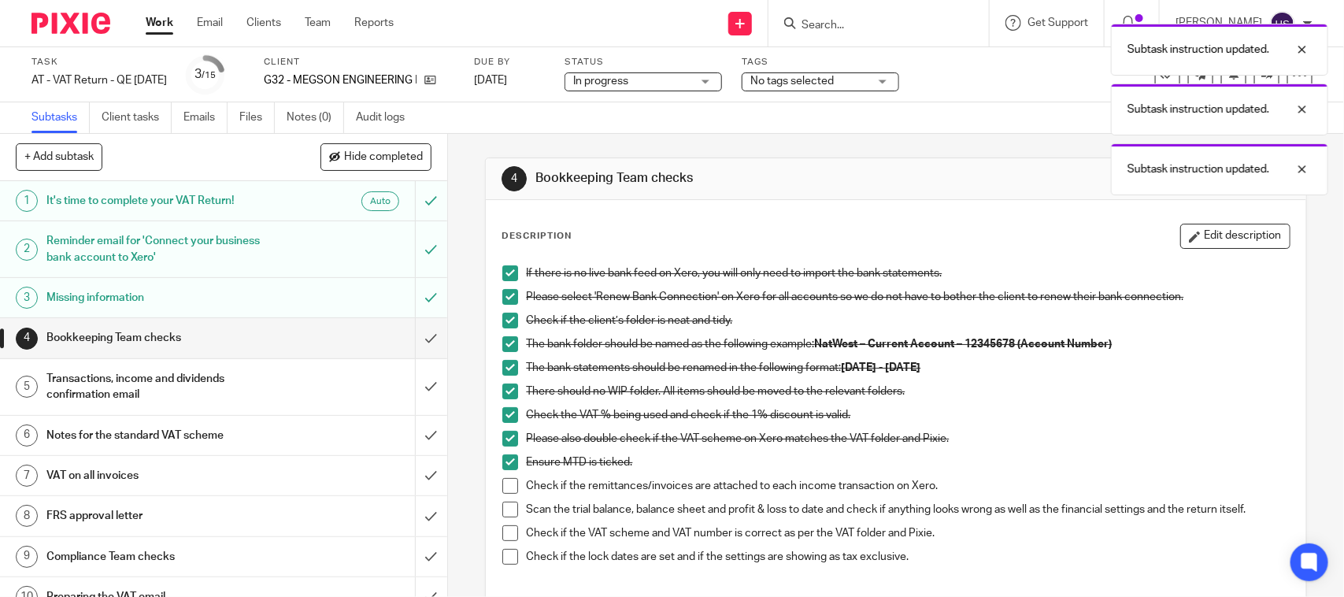
click at [509, 492] on span at bounding box center [510, 486] width 16 height 16
click at [509, 506] on span at bounding box center [510, 509] width 16 height 16
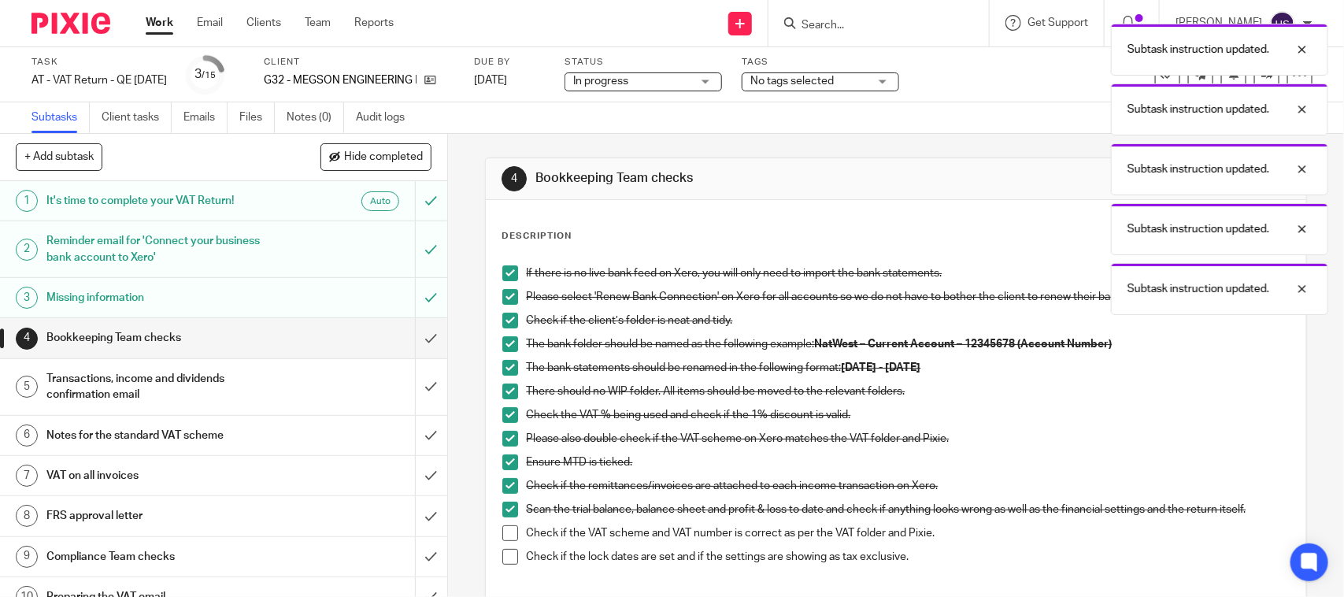
click at [508, 531] on span at bounding box center [510, 533] width 16 height 16
click at [510, 555] on span at bounding box center [510, 557] width 16 height 16
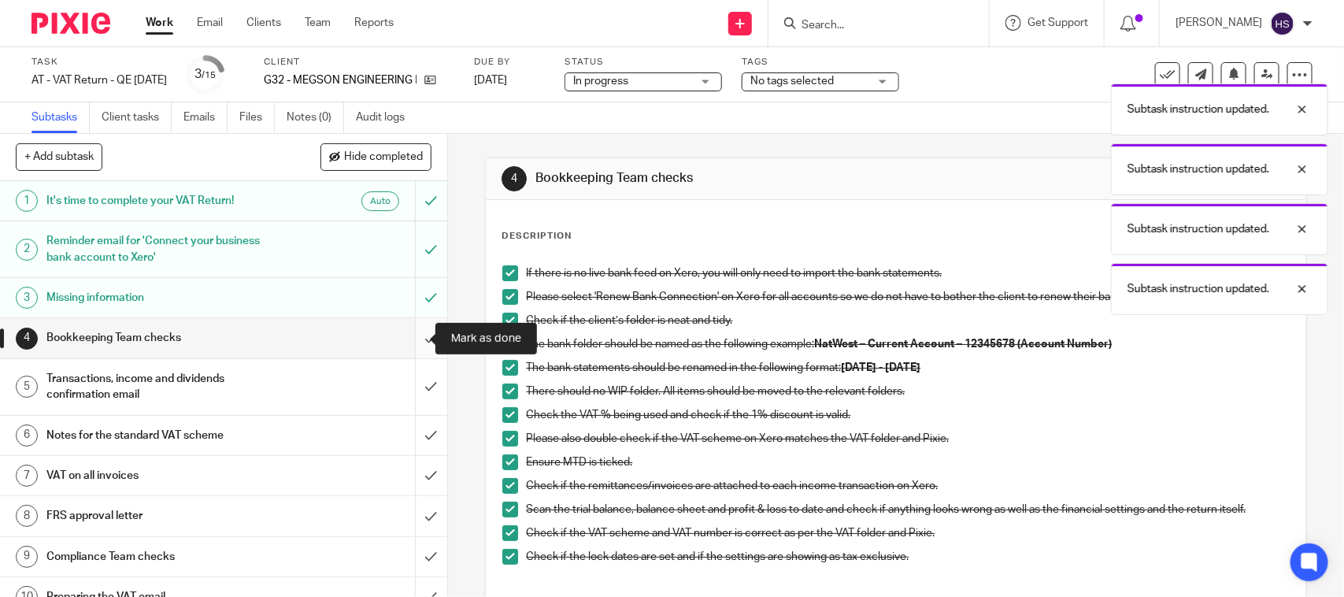
click at [406, 340] on input "submit" at bounding box center [223, 337] width 447 height 39
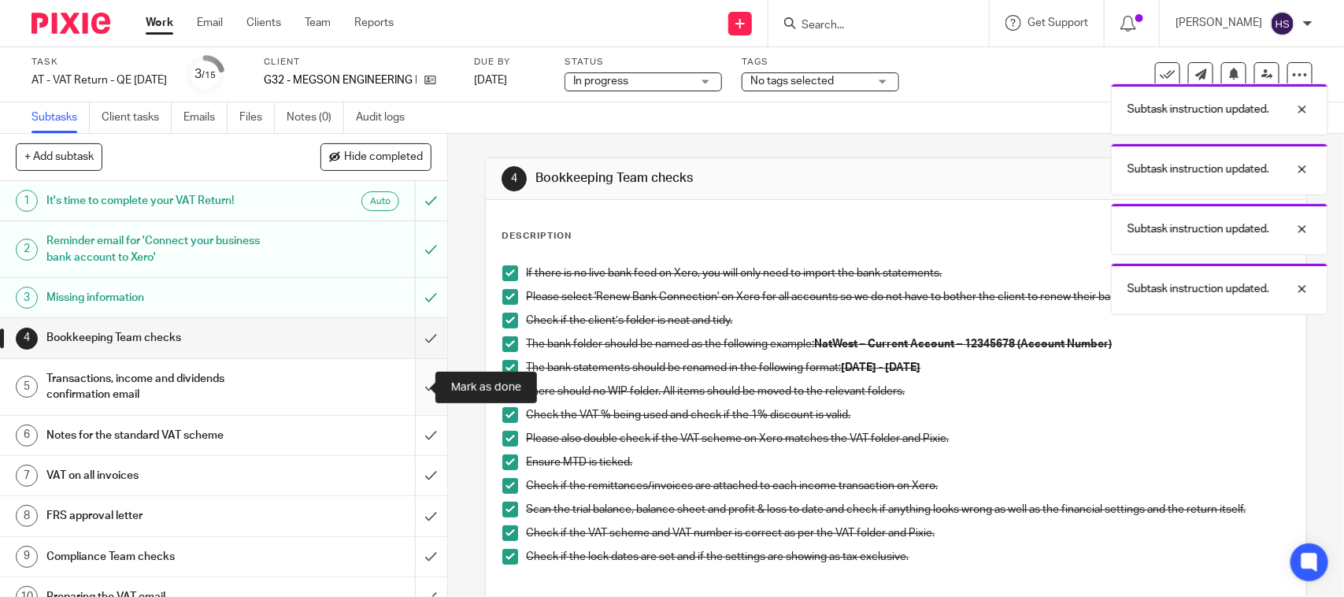
click at [405, 388] on input "submit" at bounding box center [223, 387] width 447 height 56
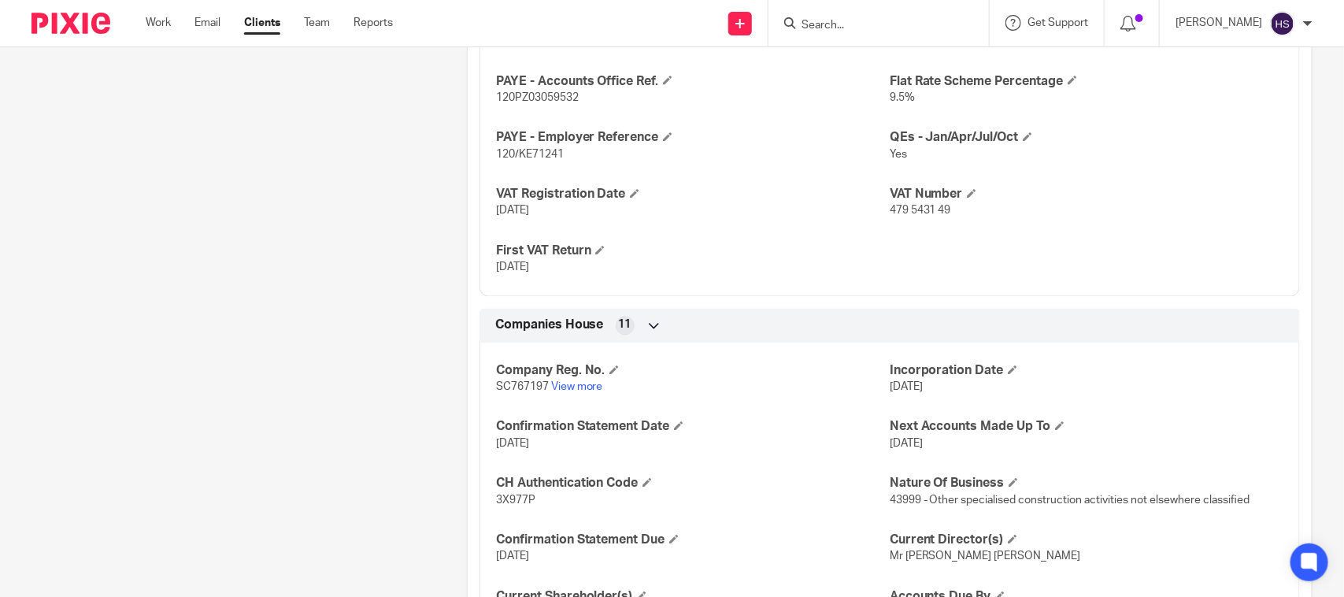
scroll to position [1114, 0]
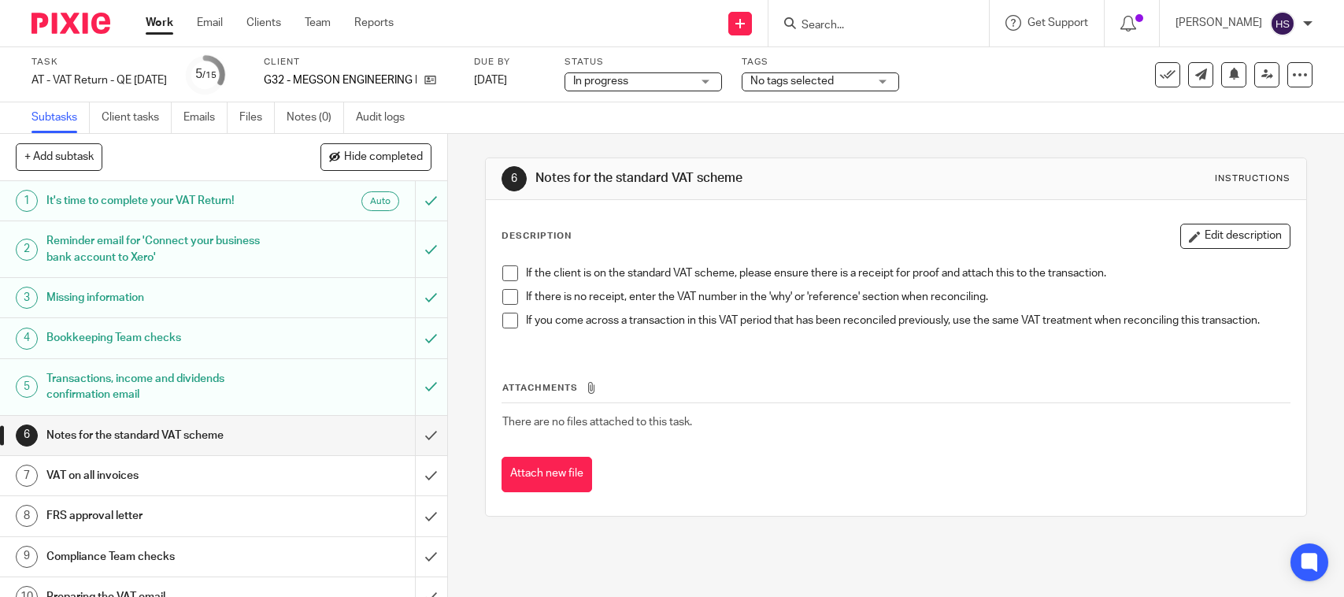
click at [502, 277] on span at bounding box center [510, 273] width 16 height 16
click at [504, 297] on span at bounding box center [510, 297] width 16 height 16
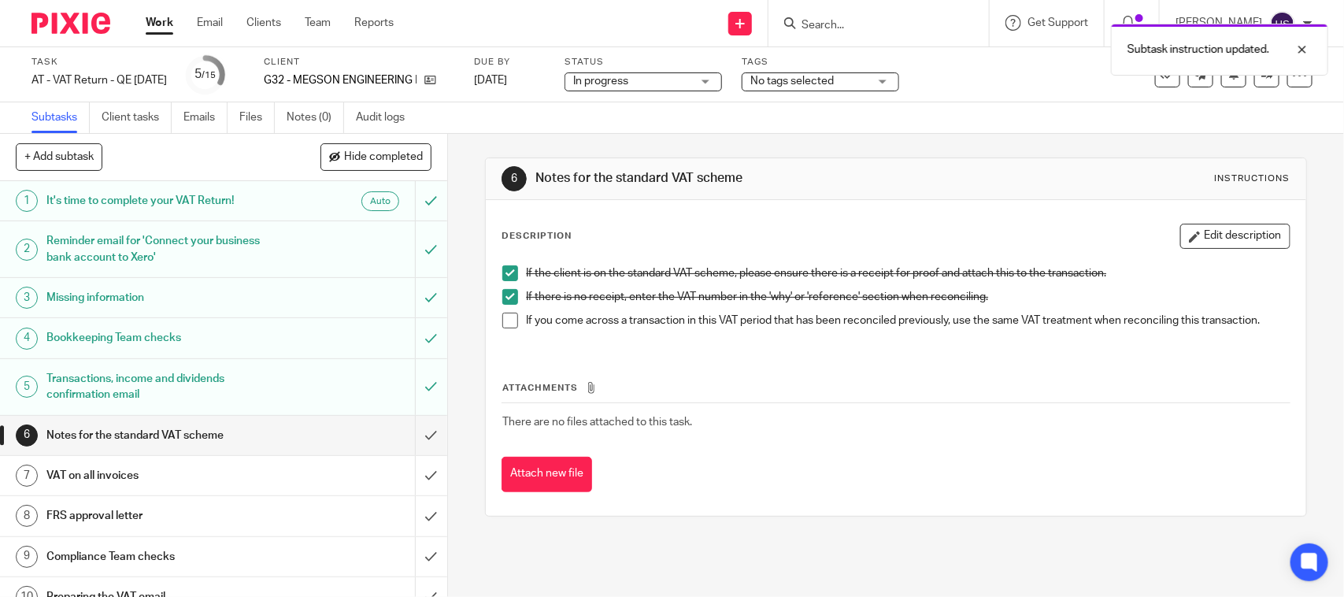
click at [502, 312] on span at bounding box center [510, 320] width 16 height 16
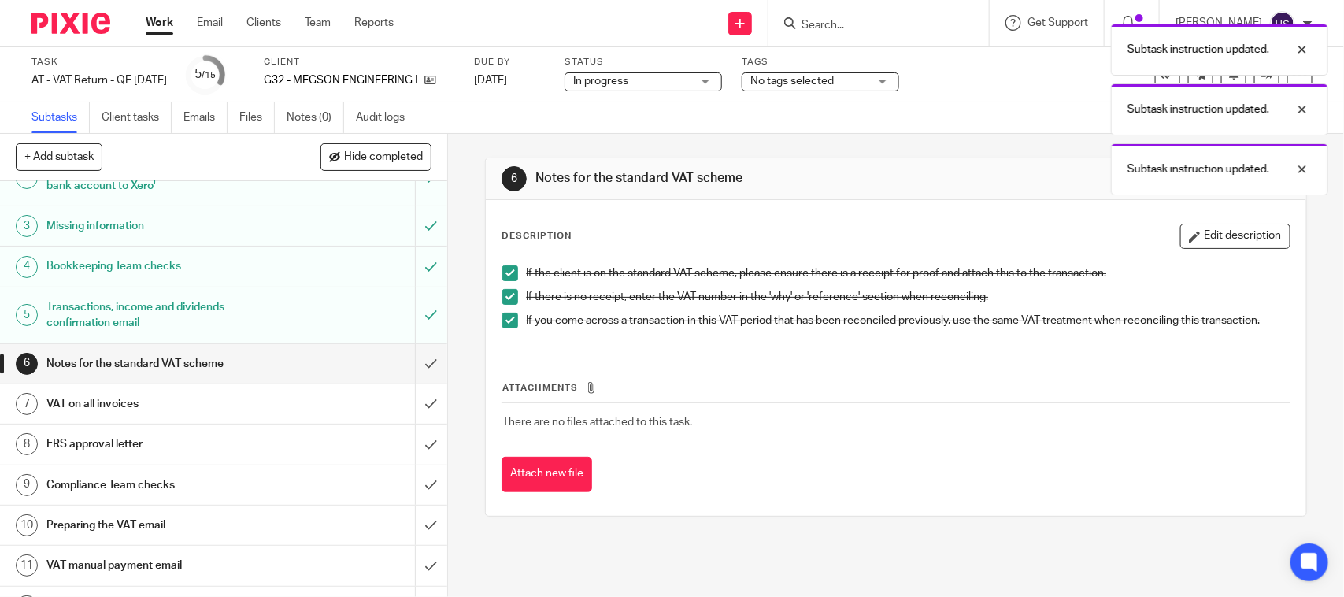
scroll to position [98, 0]
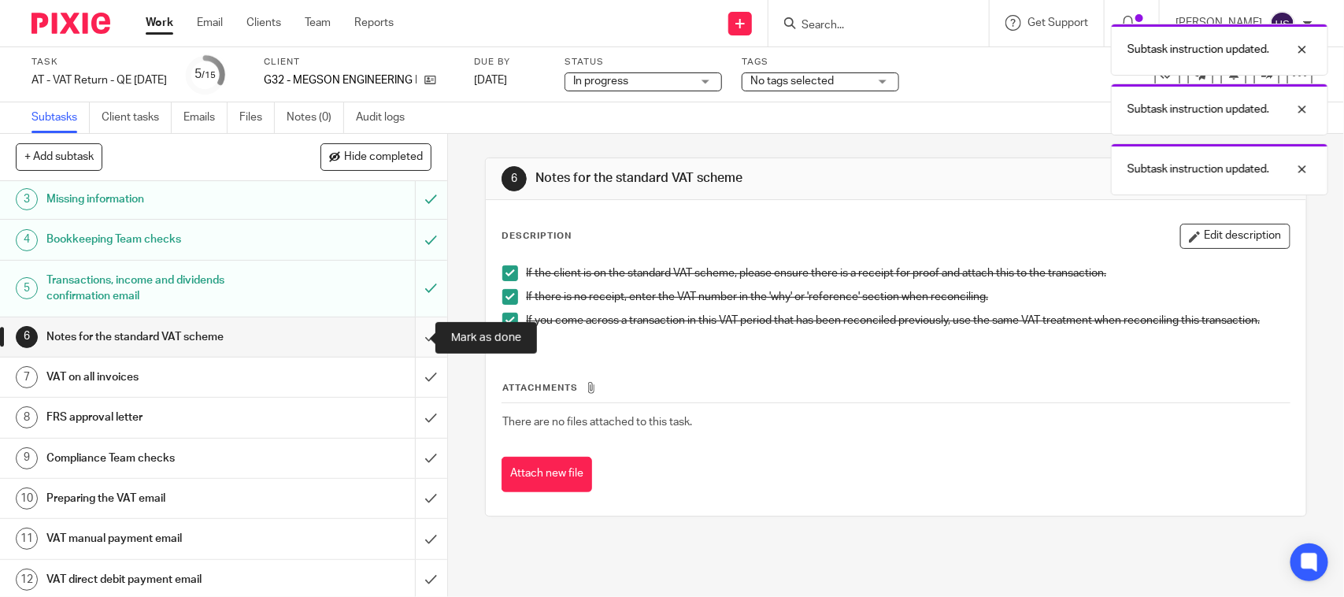
click at [421, 333] on input "submit" at bounding box center [223, 336] width 447 height 39
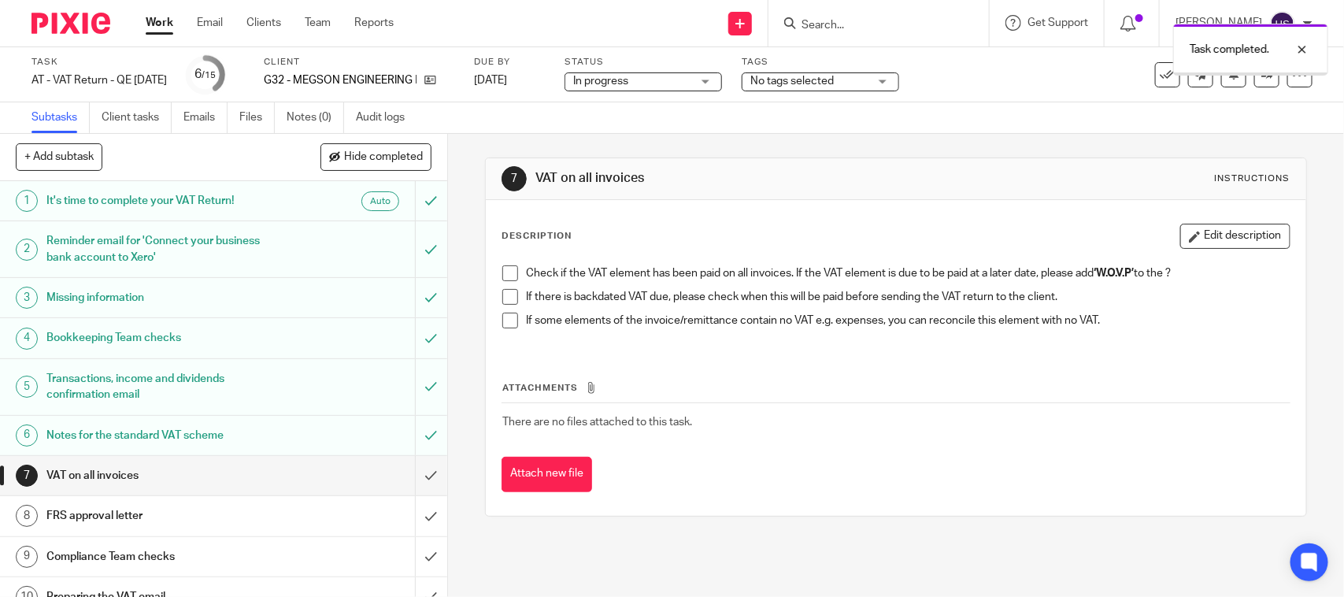
click at [506, 272] on span at bounding box center [510, 273] width 16 height 16
click at [502, 296] on span at bounding box center [510, 297] width 16 height 16
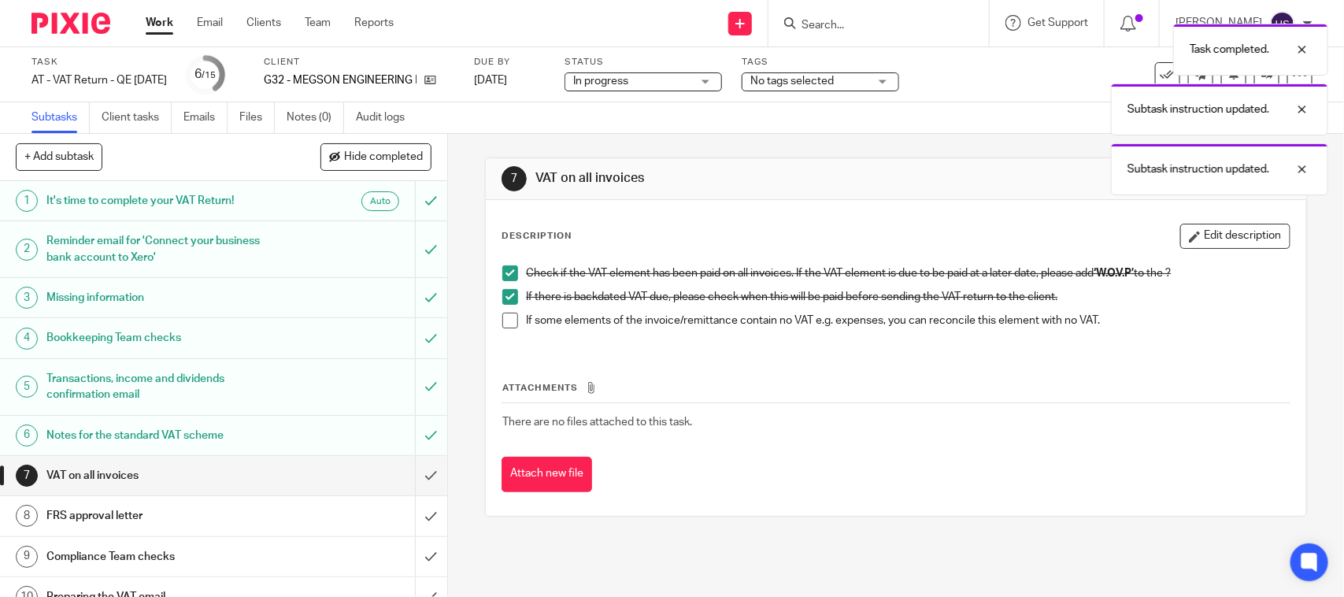
click at [504, 321] on span at bounding box center [510, 320] width 16 height 16
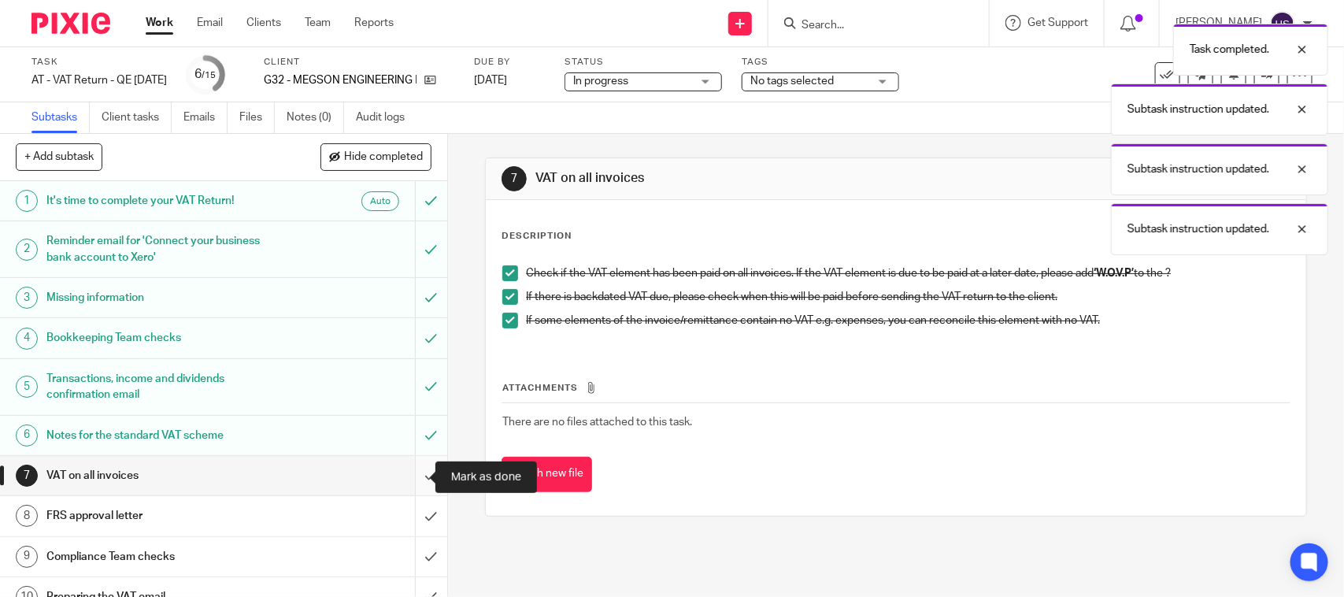
click at [416, 475] on input "submit" at bounding box center [223, 475] width 447 height 39
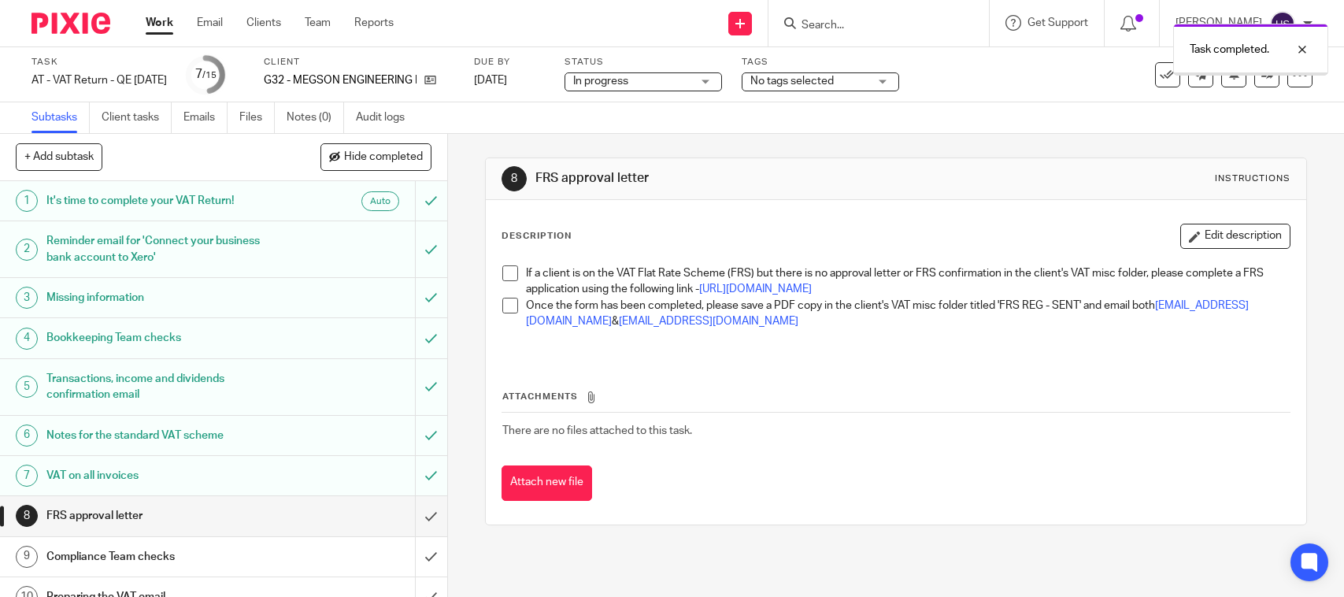
click at [506, 281] on span at bounding box center [510, 273] width 16 height 16
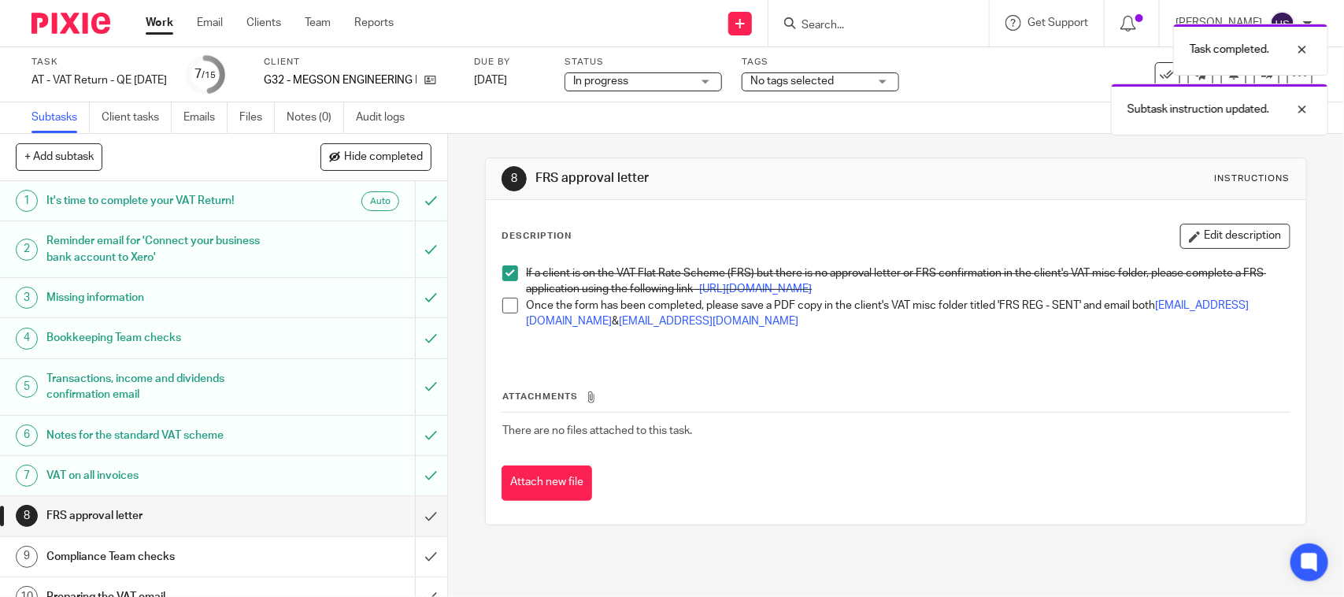
click at [508, 313] on span at bounding box center [510, 306] width 16 height 16
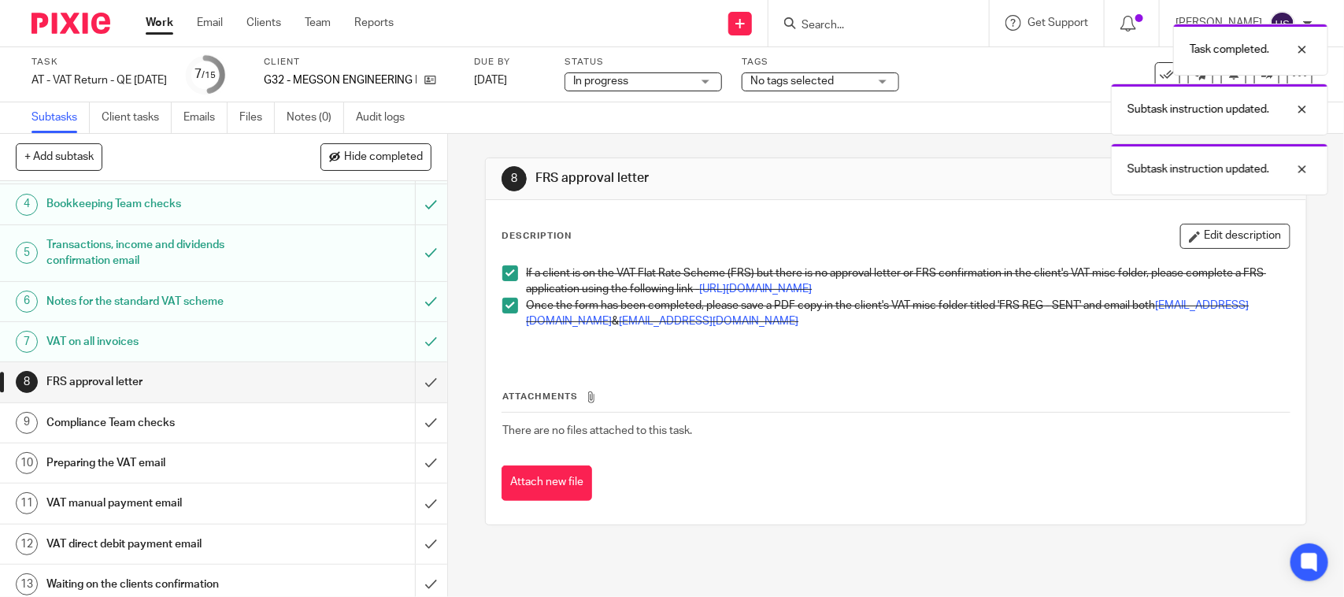
scroll to position [164, 0]
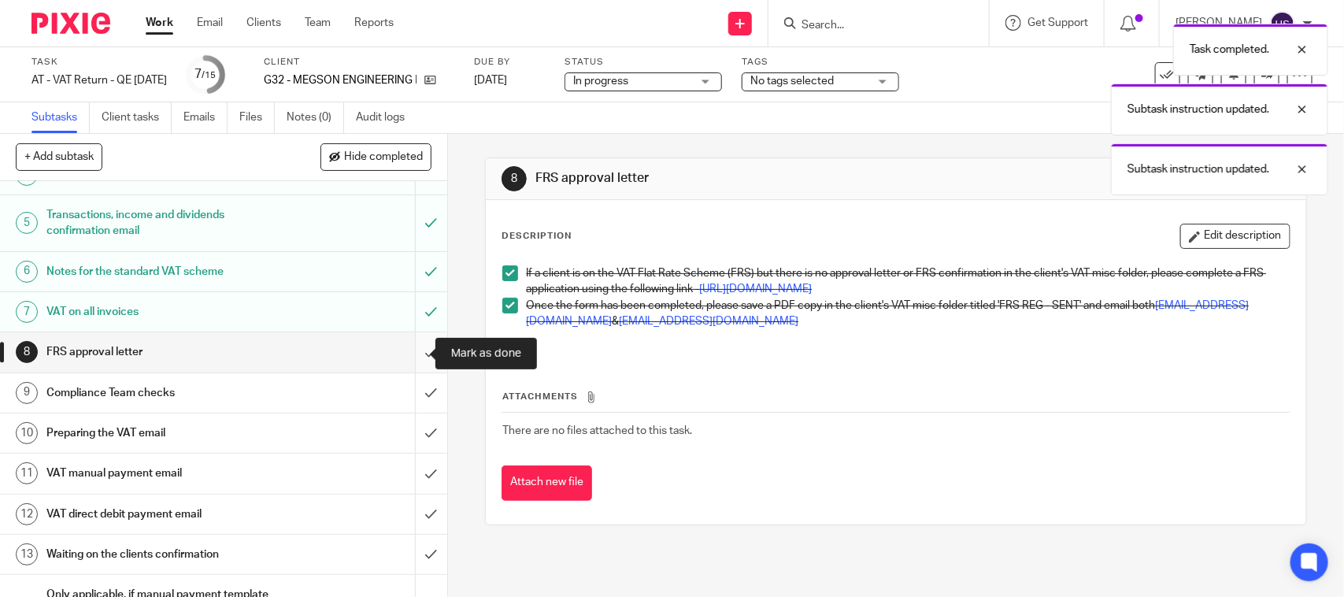
click at [402, 357] on input "submit" at bounding box center [223, 351] width 447 height 39
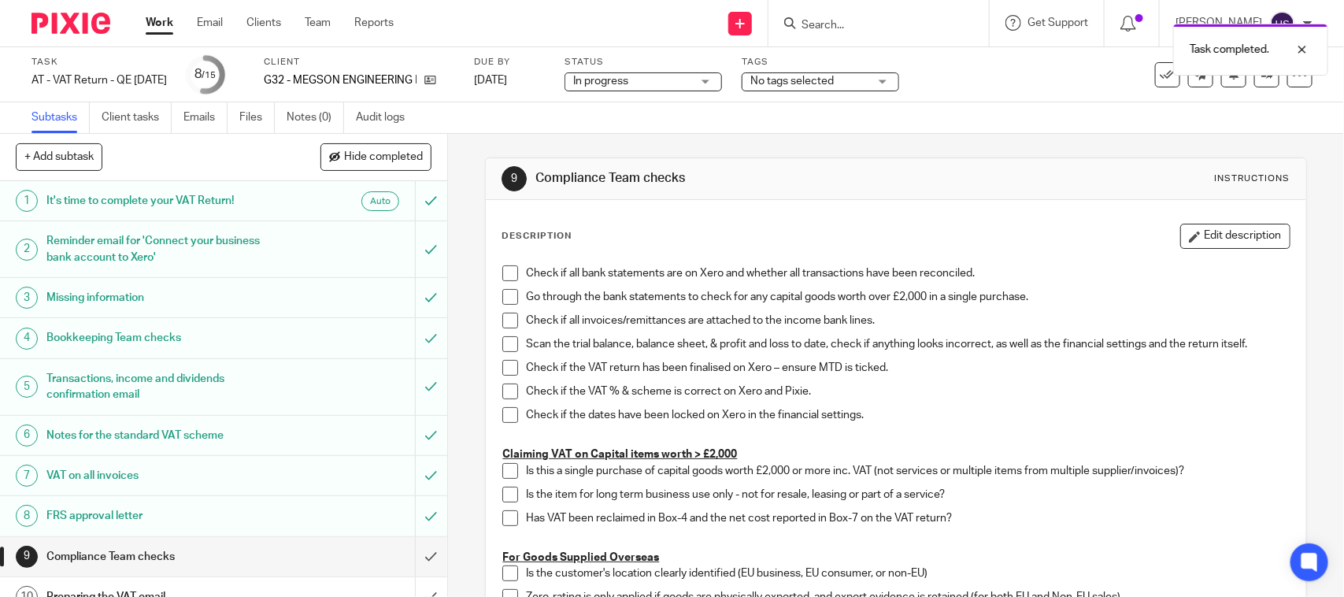
click at [661, 79] on span "In progress" at bounding box center [632, 81] width 118 height 17
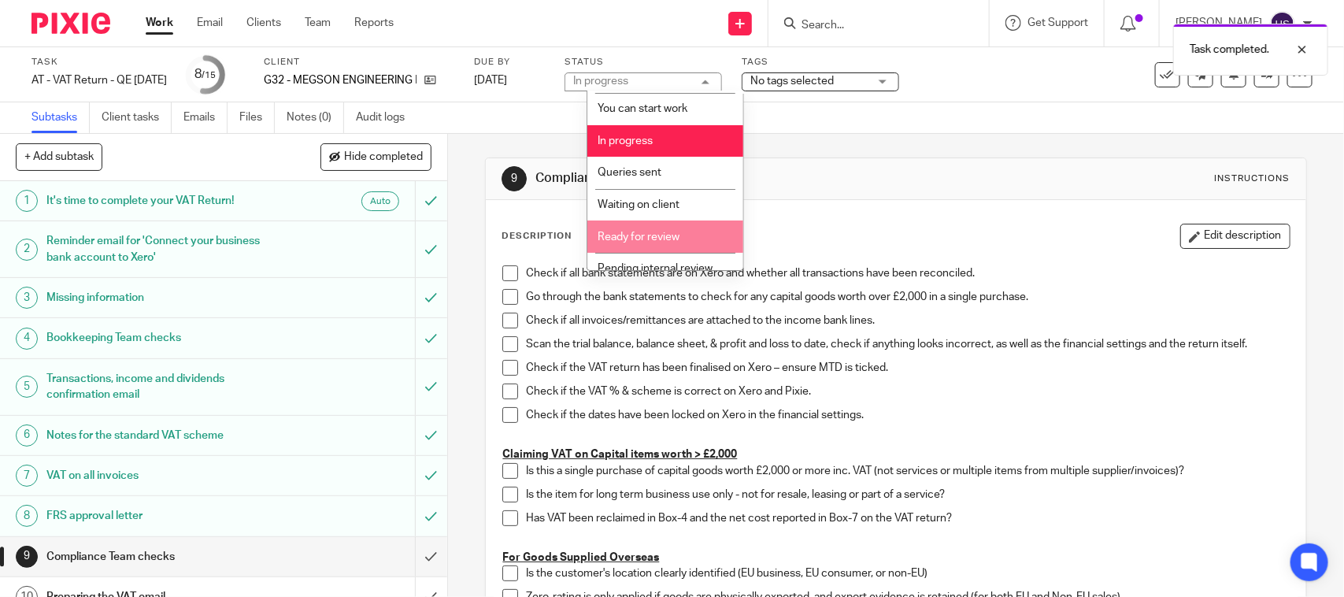
scroll to position [75, 0]
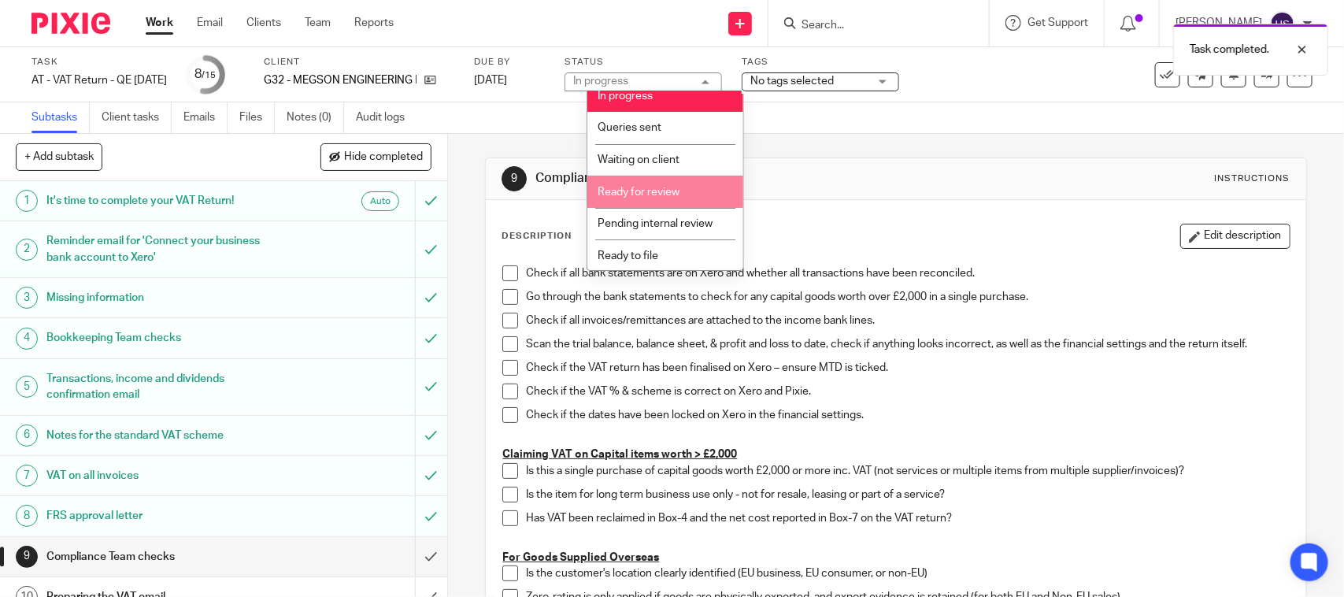
click at [670, 194] on span "Ready for review" at bounding box center [638, 192] width 82 height 11
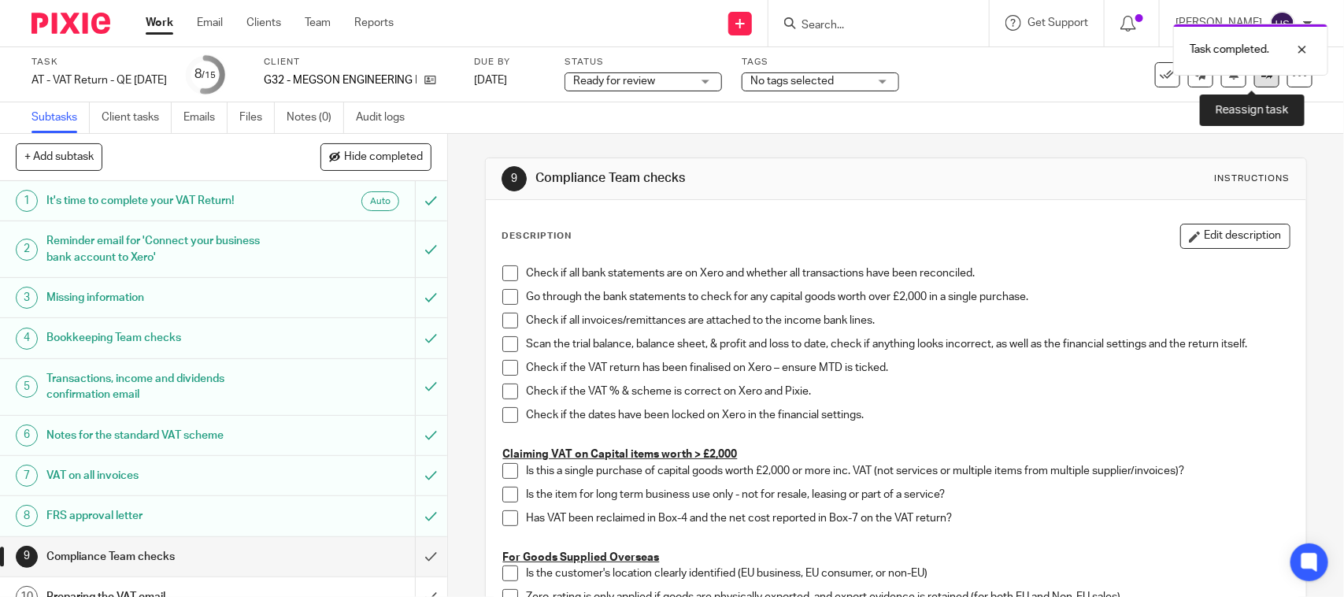
click at [1261, 79] on icon at bounding box center [1267, 74] width 12 height 12
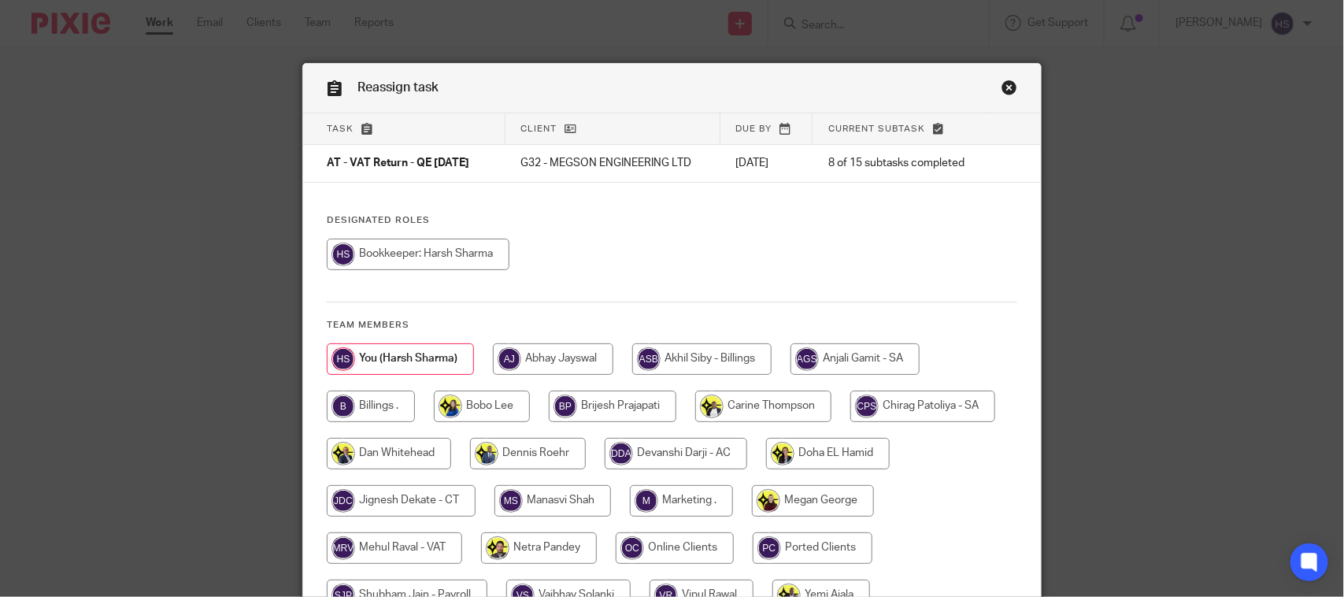
scroll to position [160, 0]
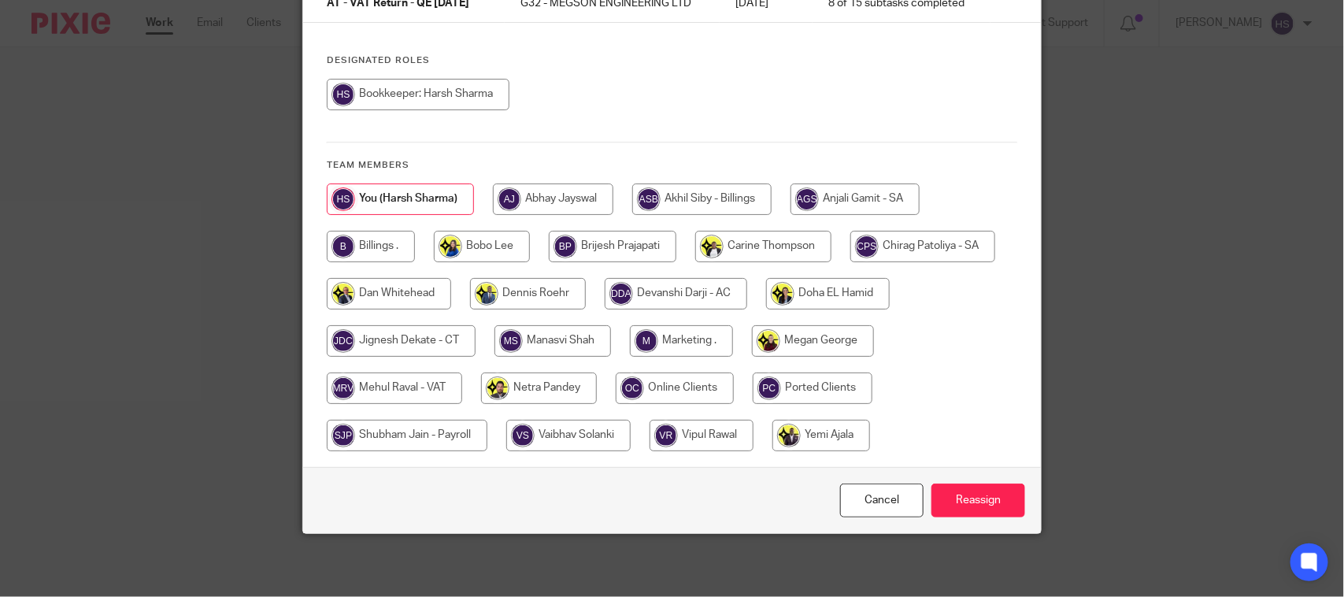
click at [395, 388] on input "radio" at bounding box center [394, 387] width 135 height 31
radio input "true"
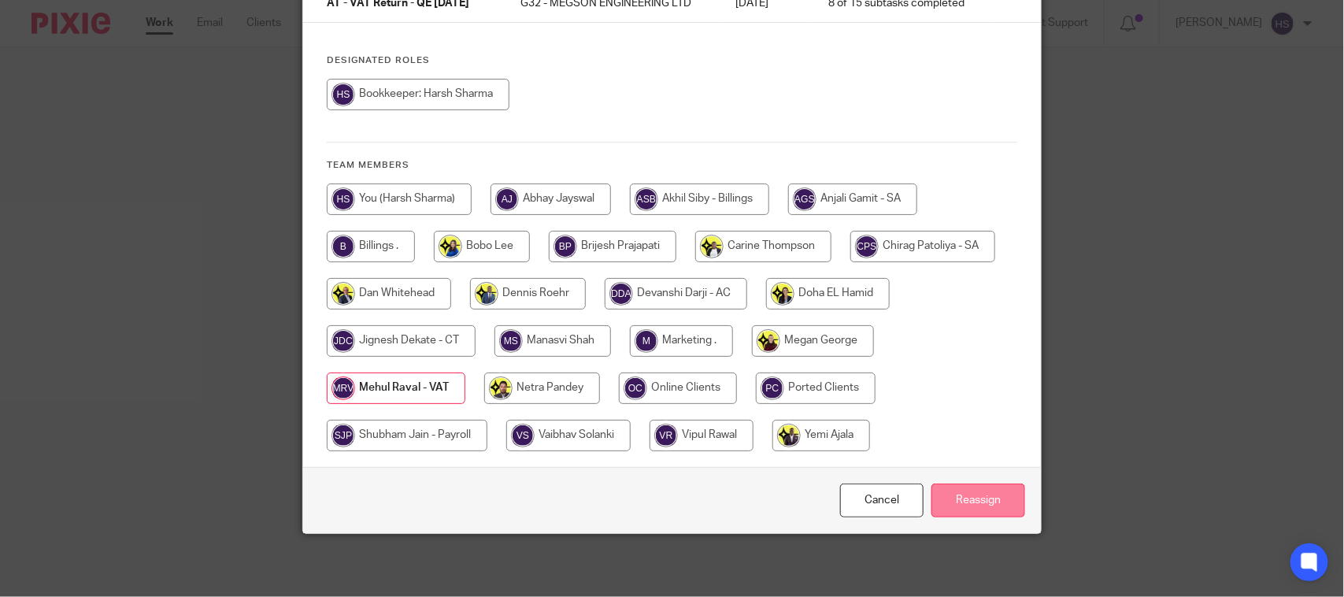
click at [966, 508] on input "Reassign" at bounding box center [978, 500] width 94 height 34
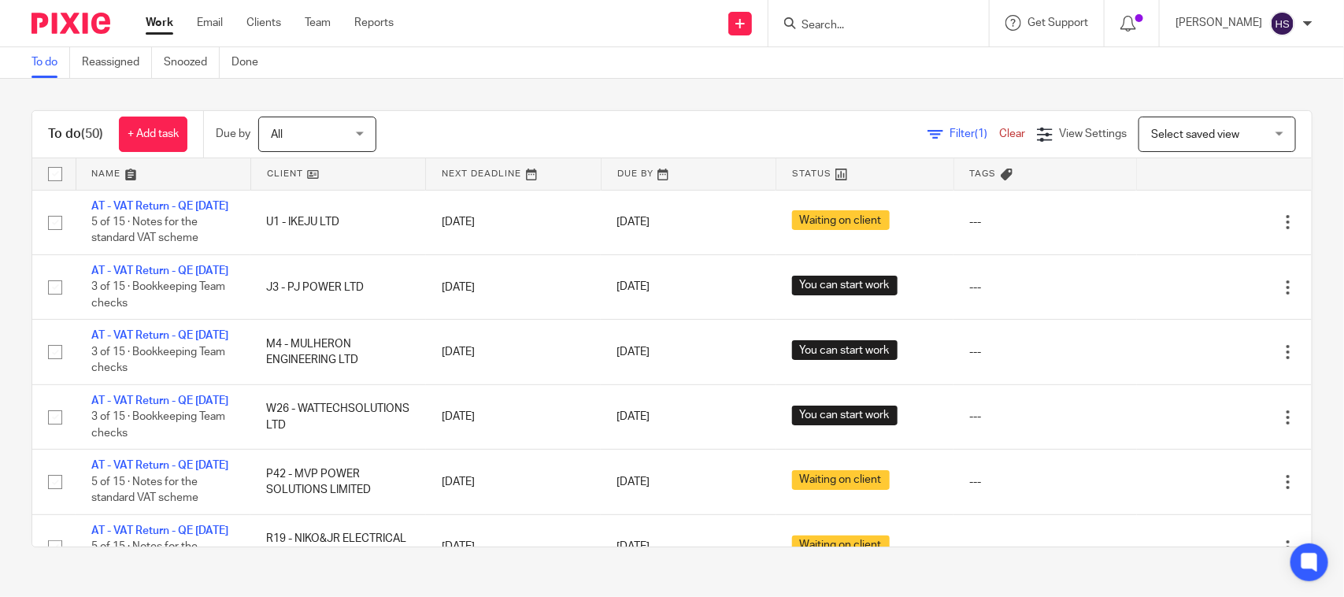
click at [152, 22] on link "Work" at bounding box center [160, 23] width 28 height 16
